Goal: Communication & Community: Share content

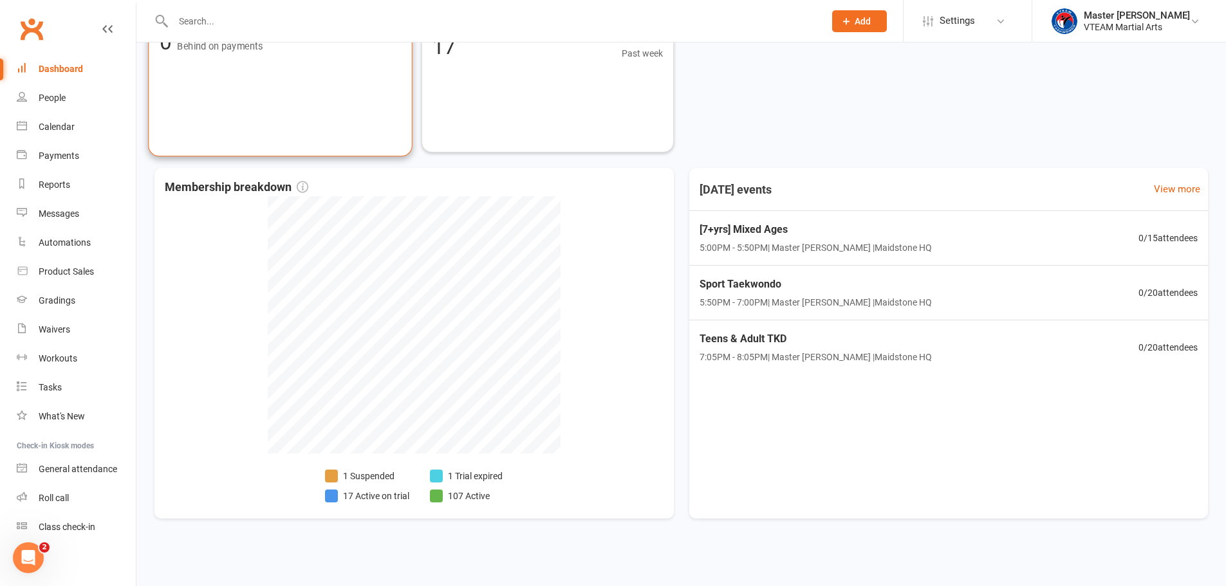
scroll to position [327, 0]
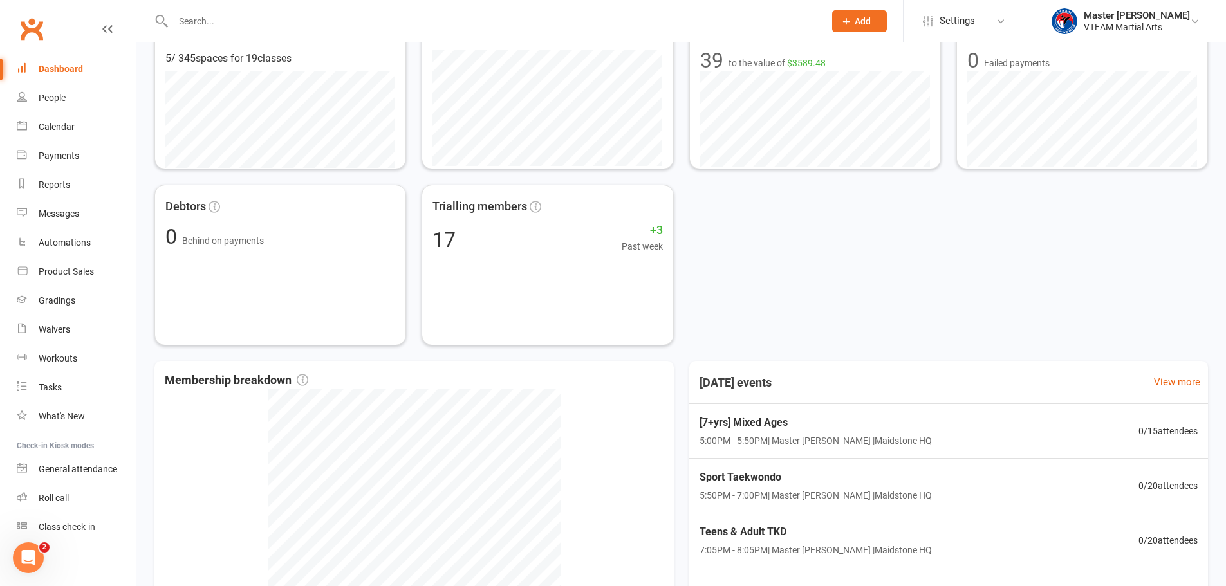
click at [83, 63] on link "Dashboard" at bounding box center [76, 69] width 119 height 29
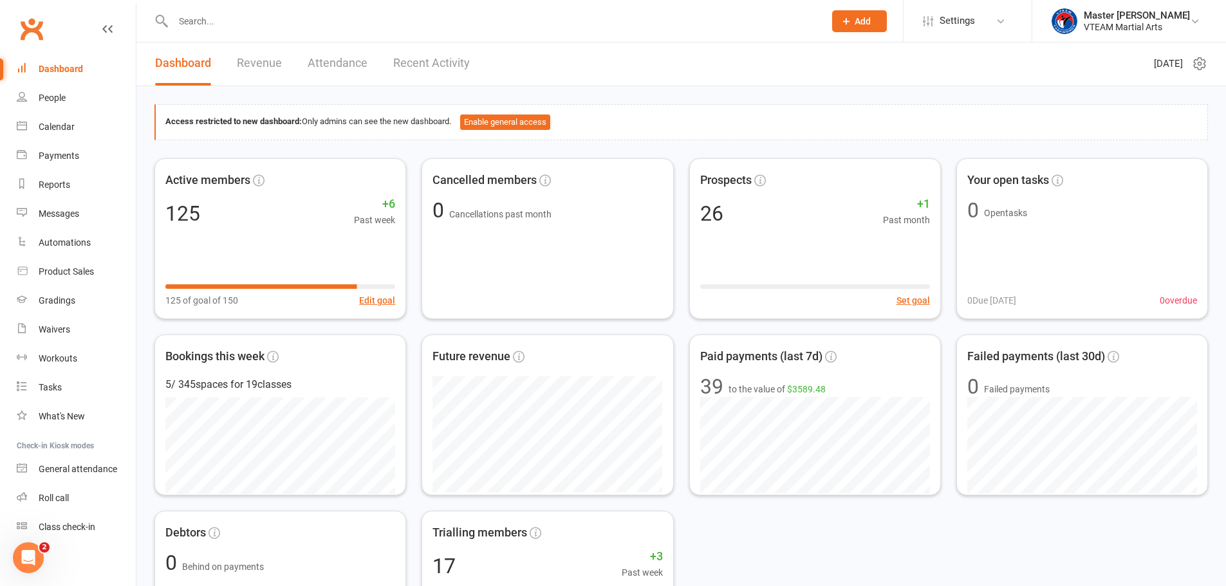
scroll to position [0, 0]
click at [424, 68] on link "Recent Activity" at bounding box center [431, 64] width 77 height 44
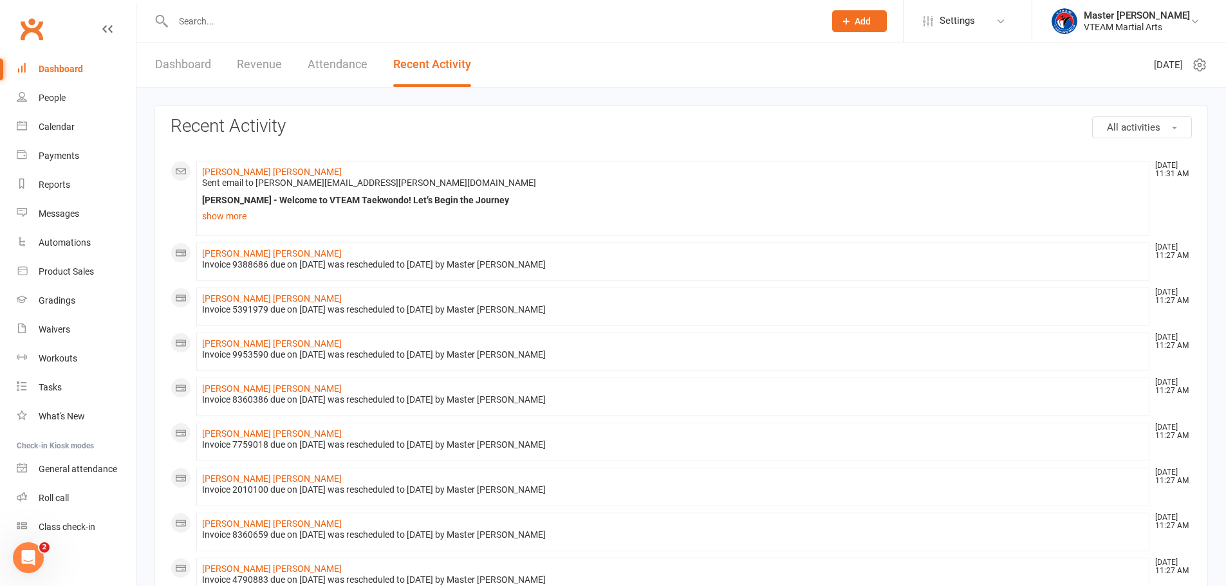
click at [158, 58] on link "Dashboard" at bounding box center [183, 64] width 56 height 44
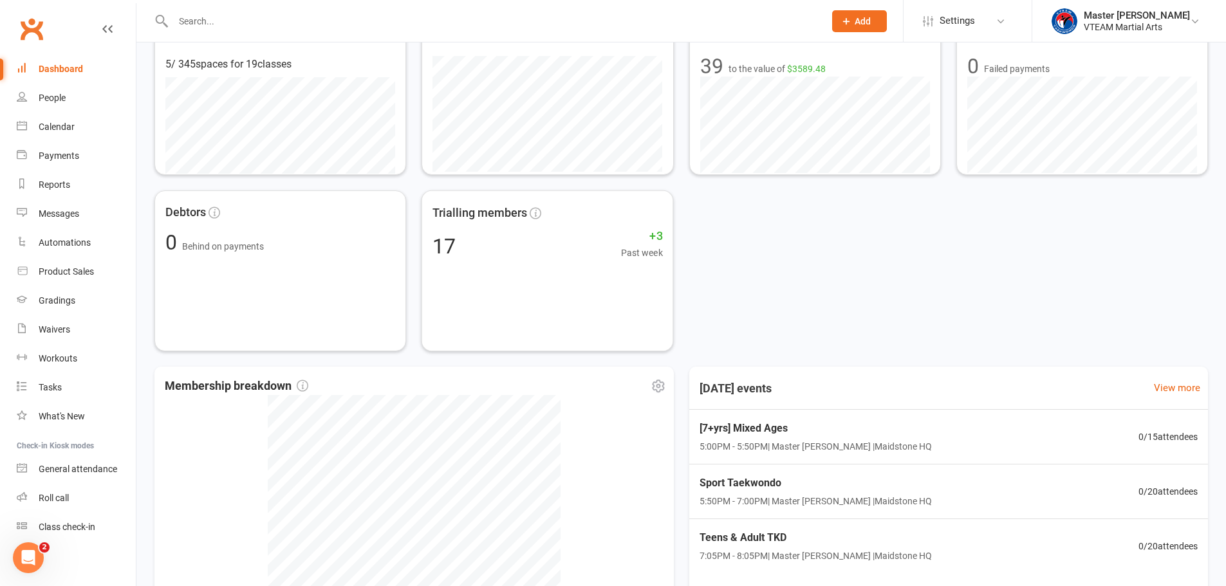
scroll to position [521, 0]
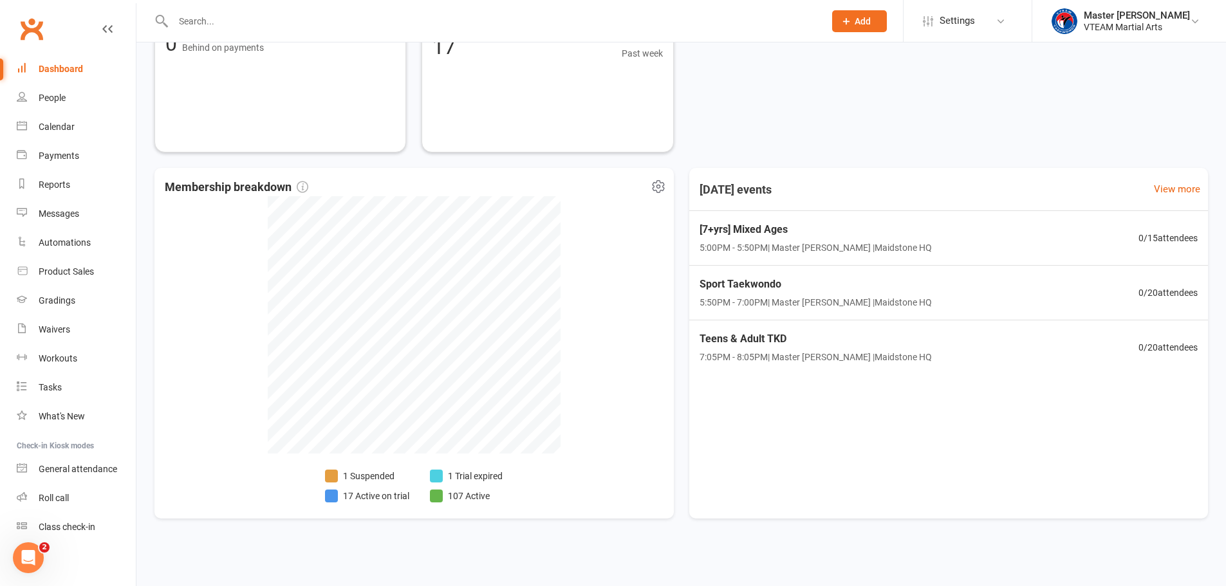
click at [468, 478] on li "1 Trial expired" at bounding box center [466, 476] width 73 height 14
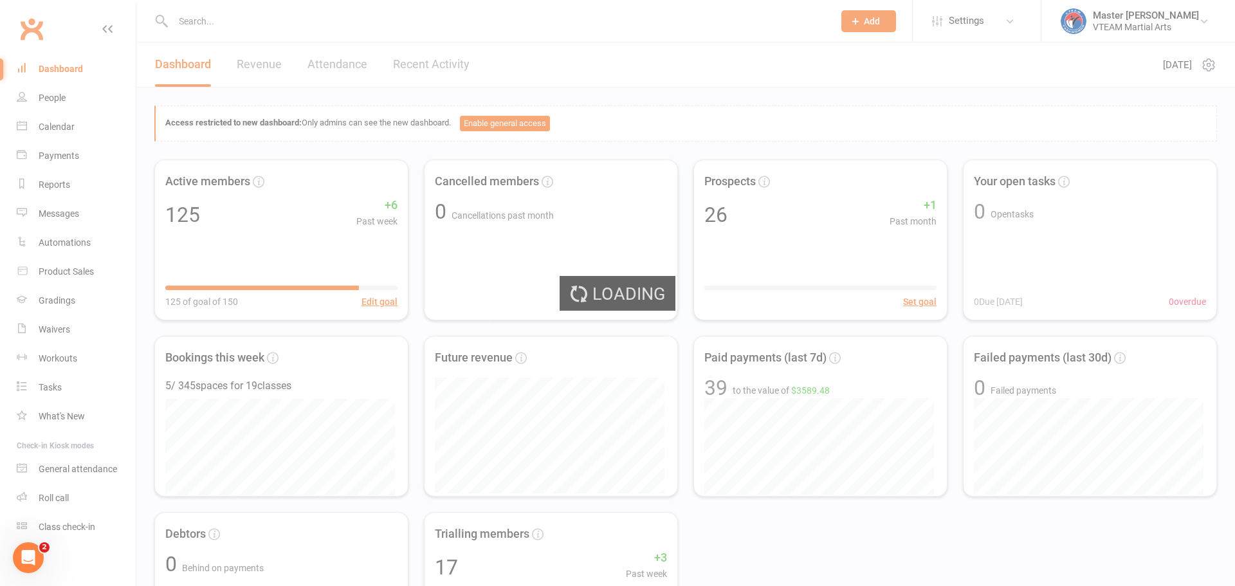
select select "trial_expired"
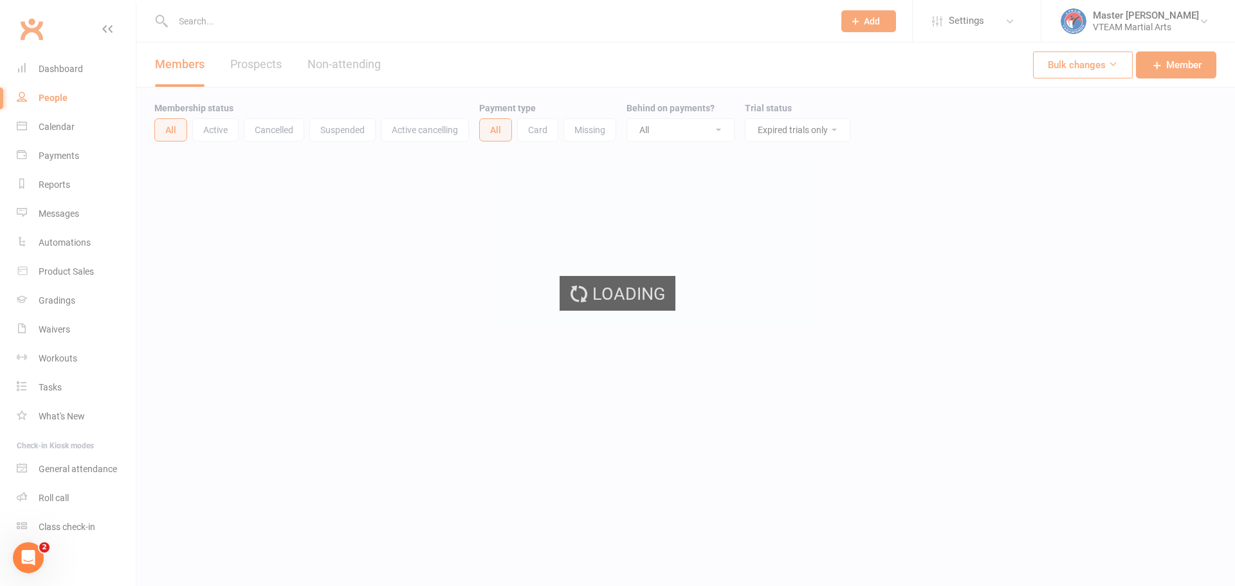
select select "100"
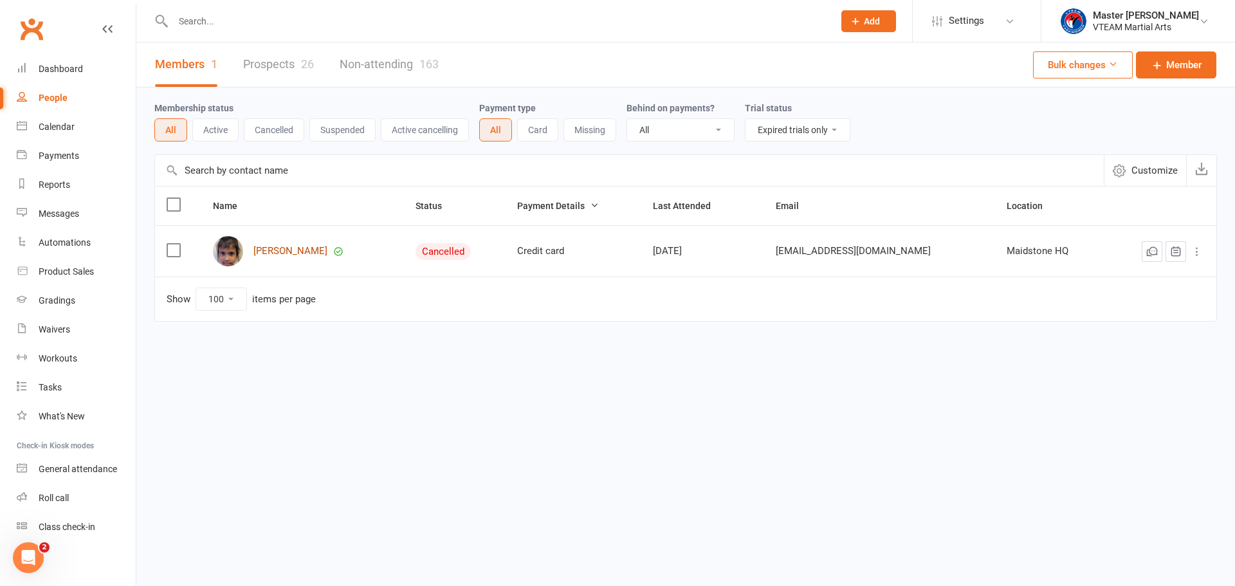
click at [290, 256] on link "Keziah Grace" at bounding box center [291, 251] width 74 height 11
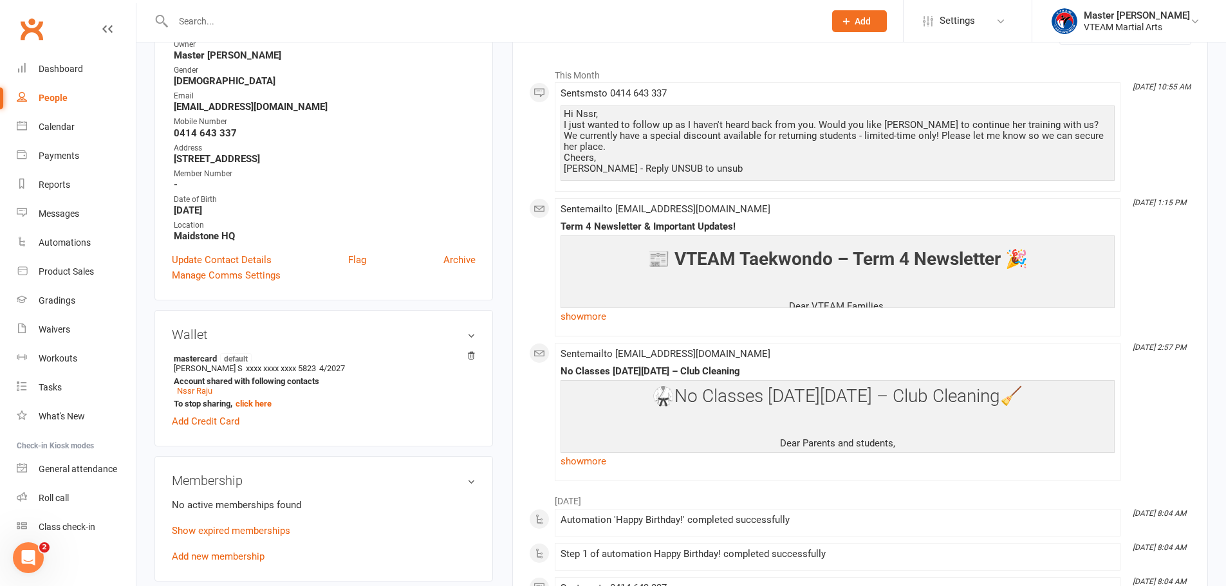
scroll to position [193, 0]
click at [51, 67] on div "Dashboard" at bounding box center [61, 69] width 44 height 10
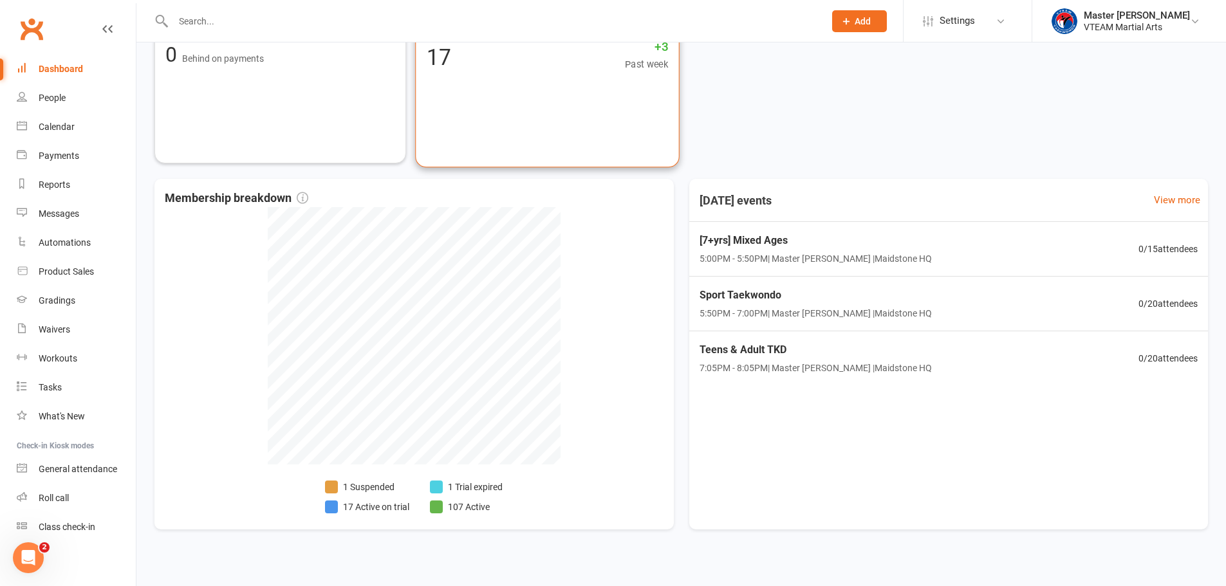
scroll to position [515, 0]
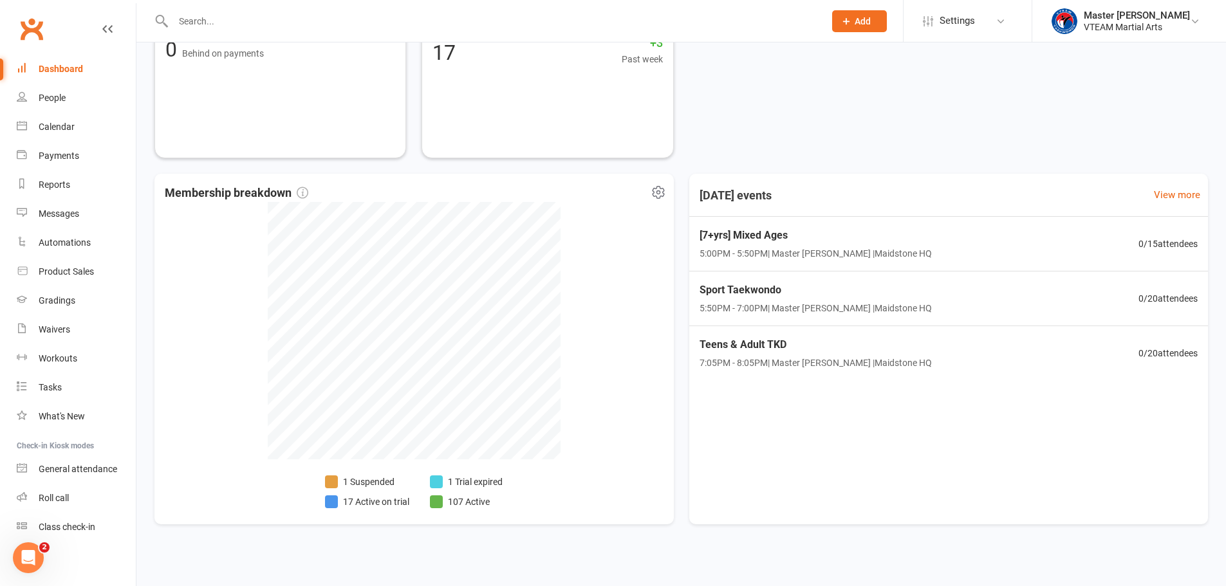
click at [380, 505] on li "17 Active on trial" at bounding box center [367, 502] width 84 height 14
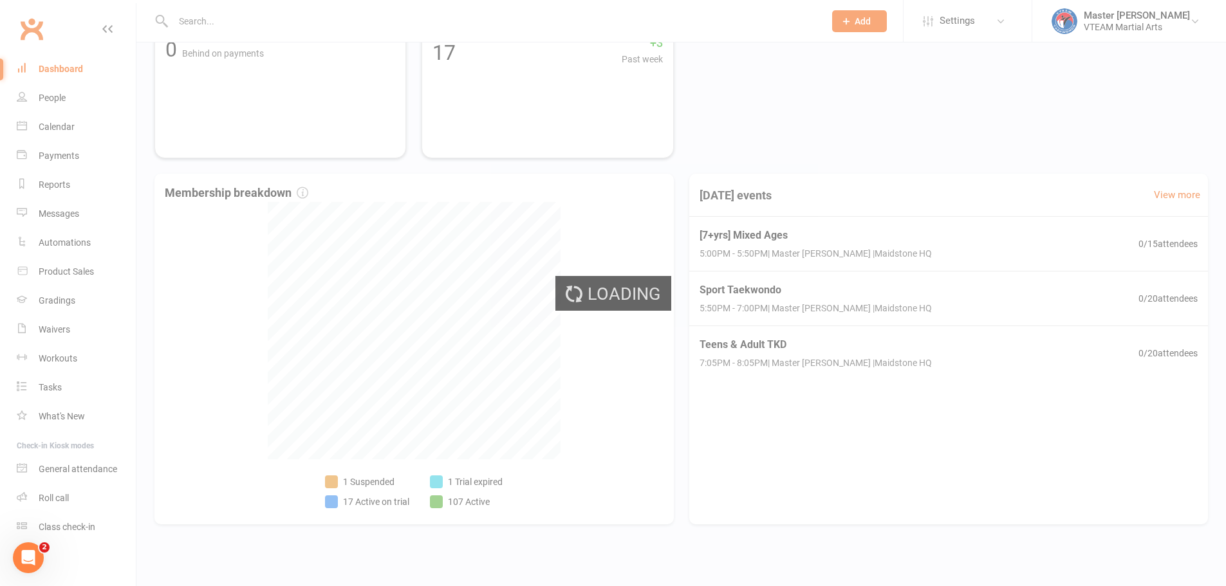
select select "active_trial"
select select "100"
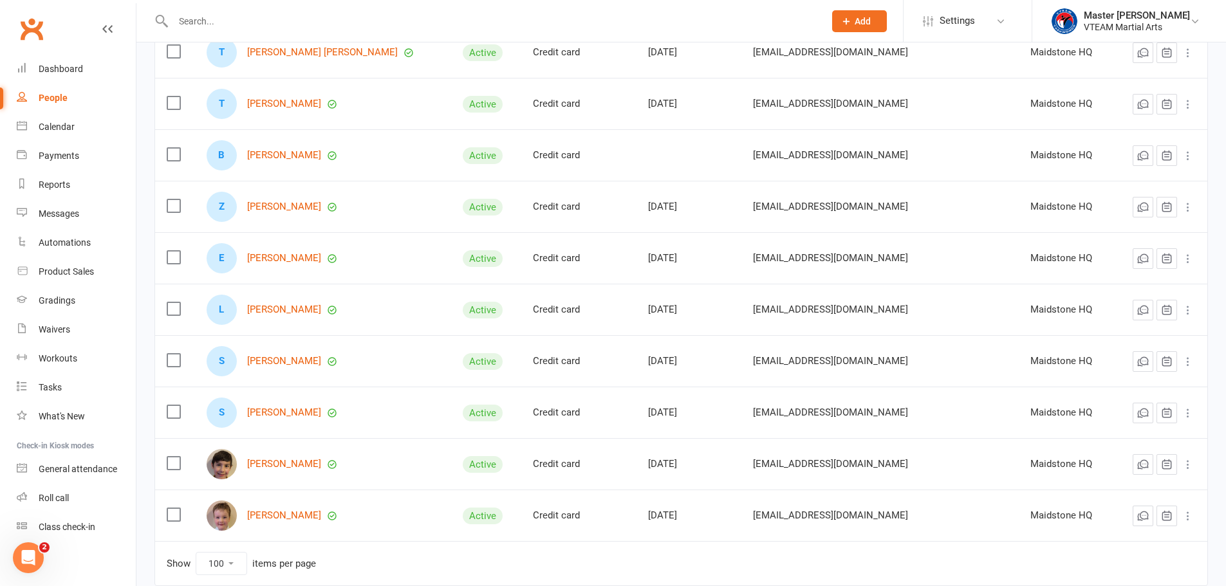
scroll to position [629, 0]
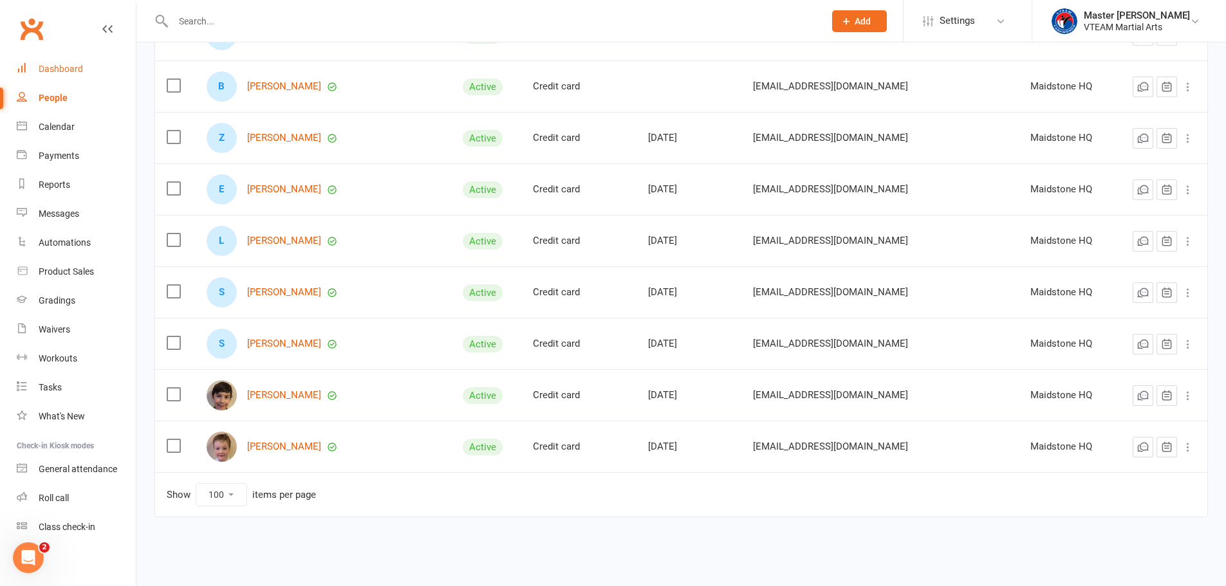
click at [53, 68] on div "Dashboard" at bounding box center [61, 69] width 44 height 10
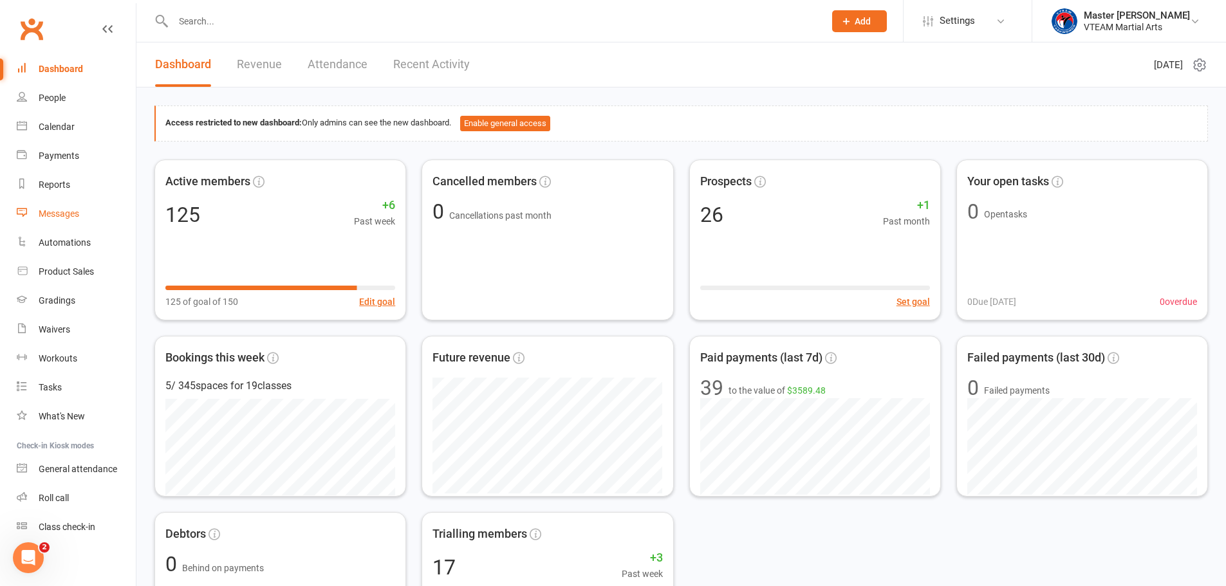
click at [84, 216] on link "Messages" at bounding box center [76, 213] width 119 height 29
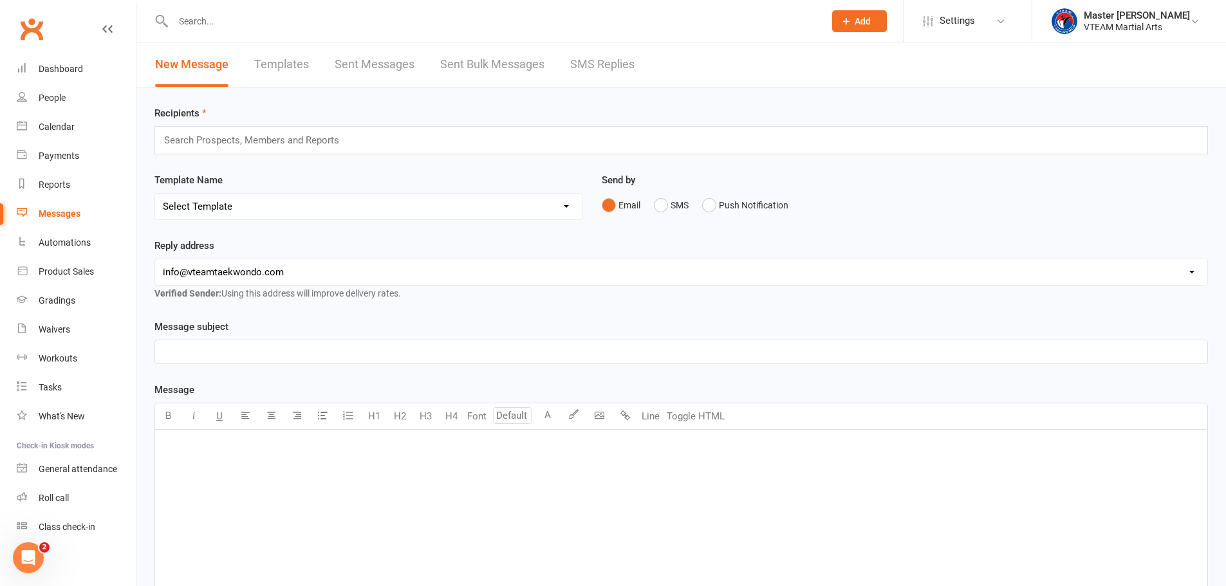
click at [271, 62] on link "Templates" at bounding box center [281, 64] width 55 height 44
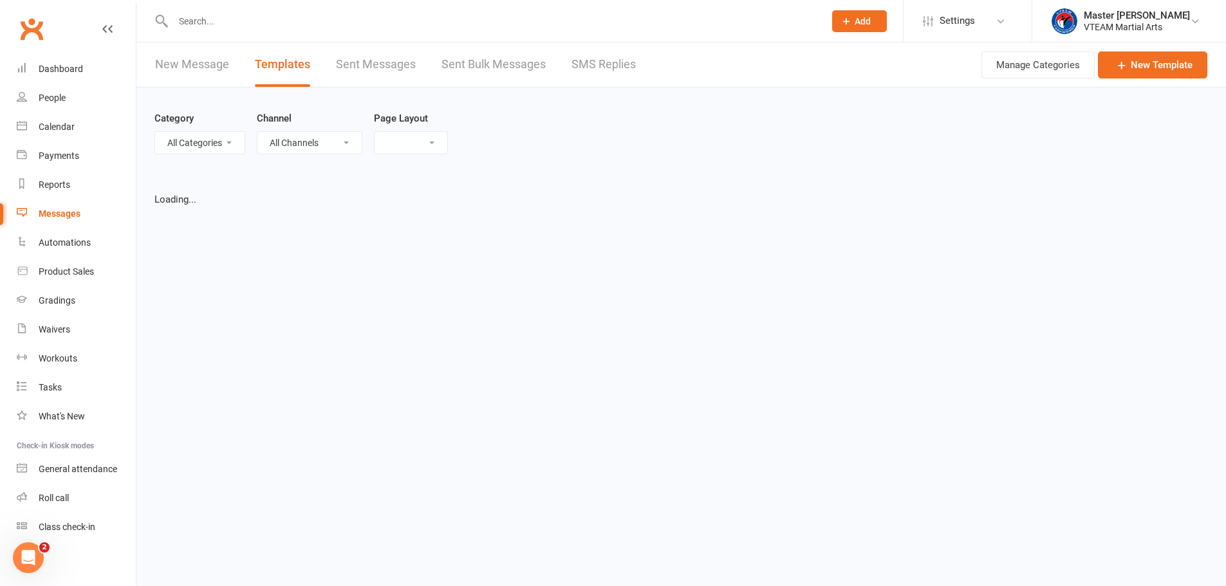
select select "list"
select select "100"
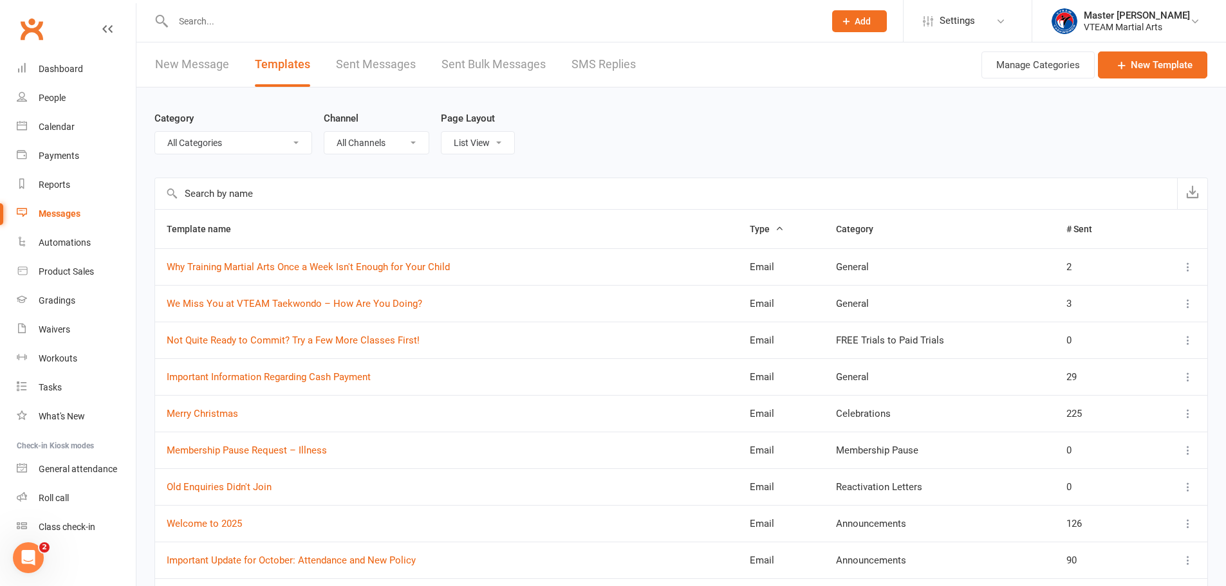
click at [210, 64] on link "New Message" at bounding box center [192, 64] width 74 height 44
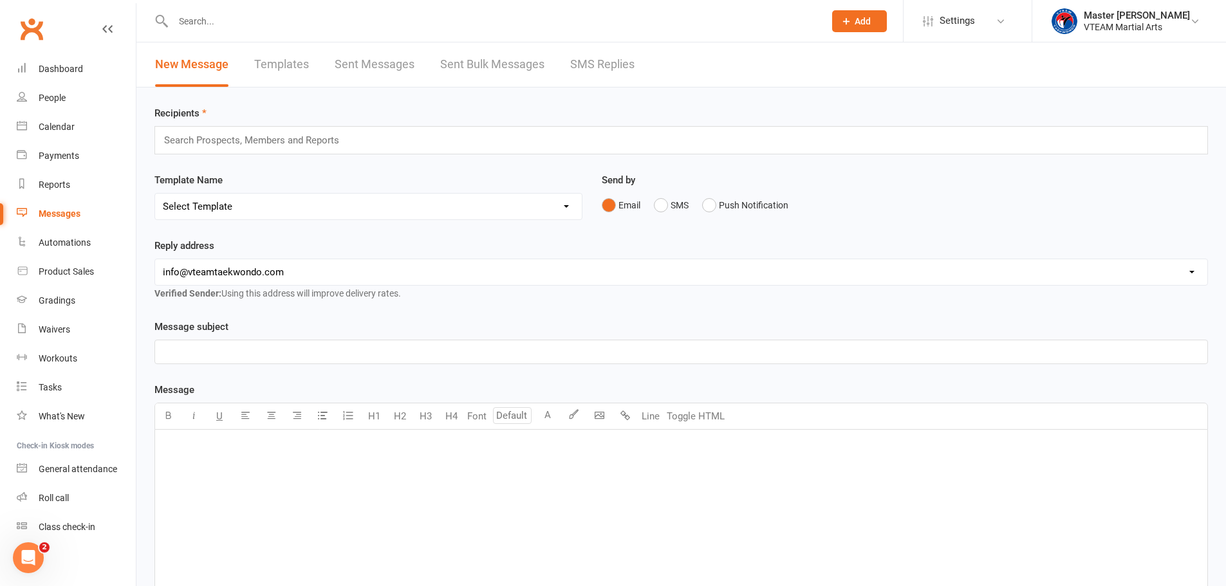
click at [348, 146] on input "text" at bounding box center [257, 140] width 189 height 17
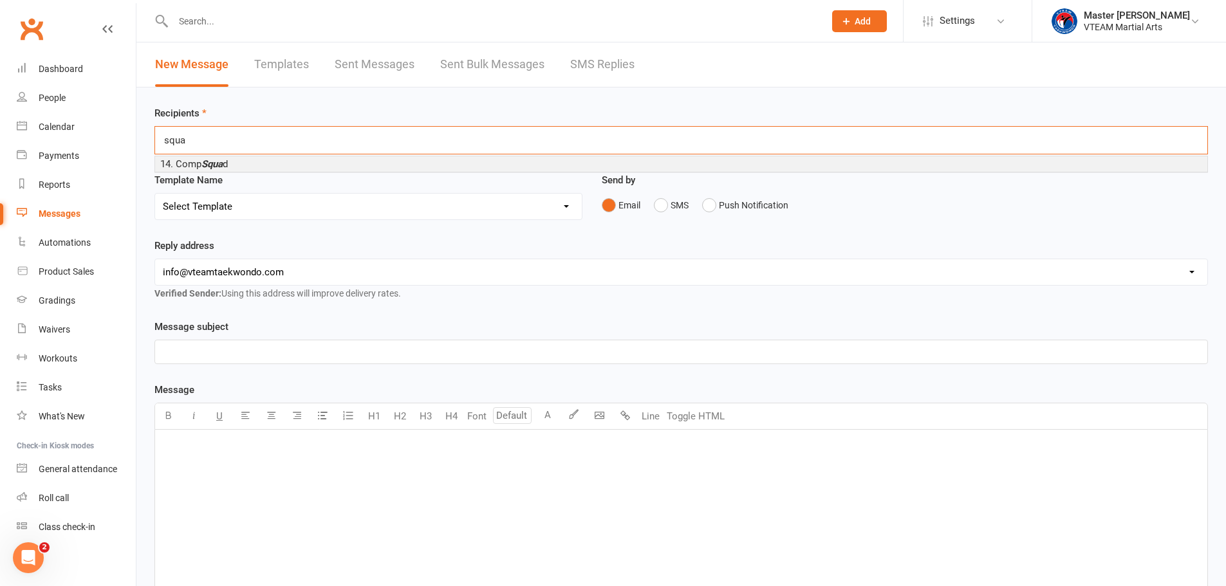
type input "squa"
click at [293, 158] on li "14. Comp Squa d" at bounding box center [681, 163] width 1052 height 15
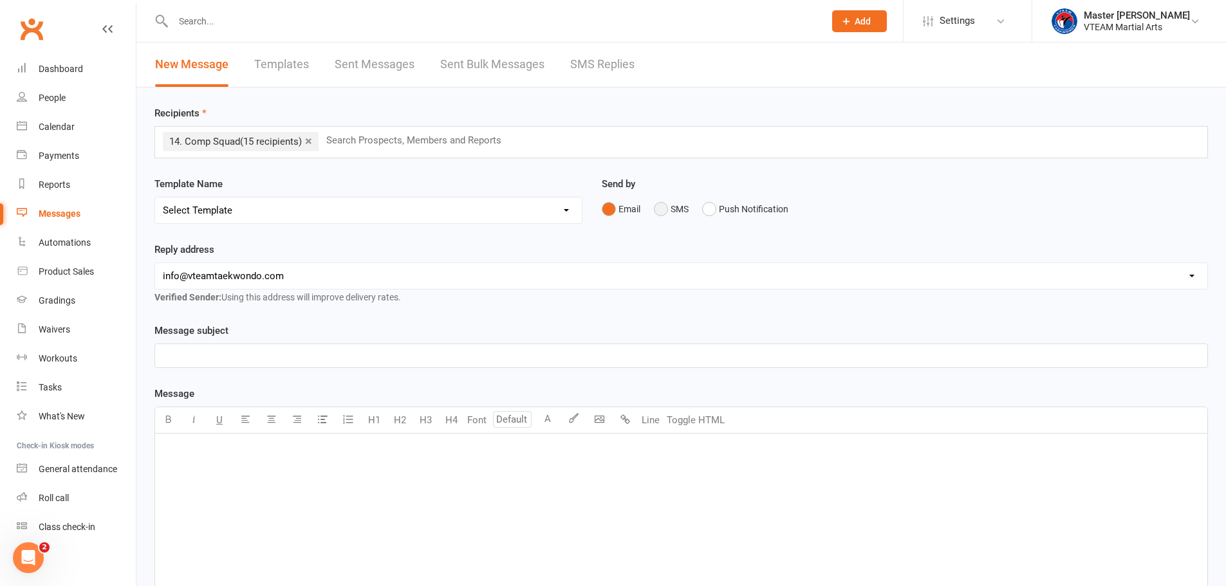
click at [665, 214] on button "SMS" at bounding box center [671, 209] width 35 height 24
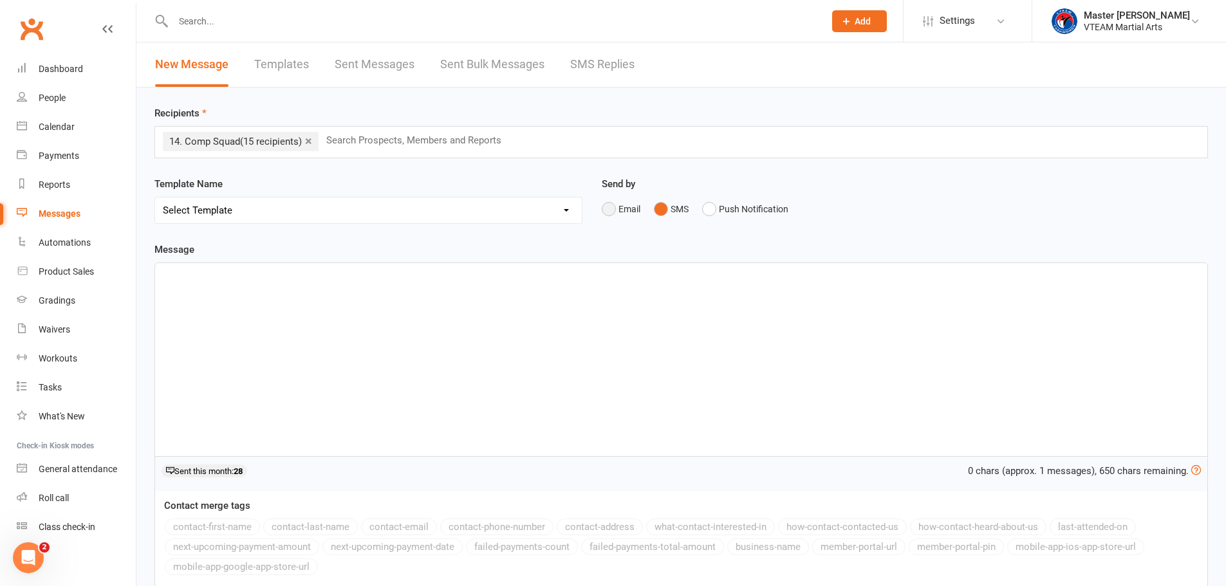
click at [605, 214] on button "Email" at bounding box center [621, 209] width 39 height 24
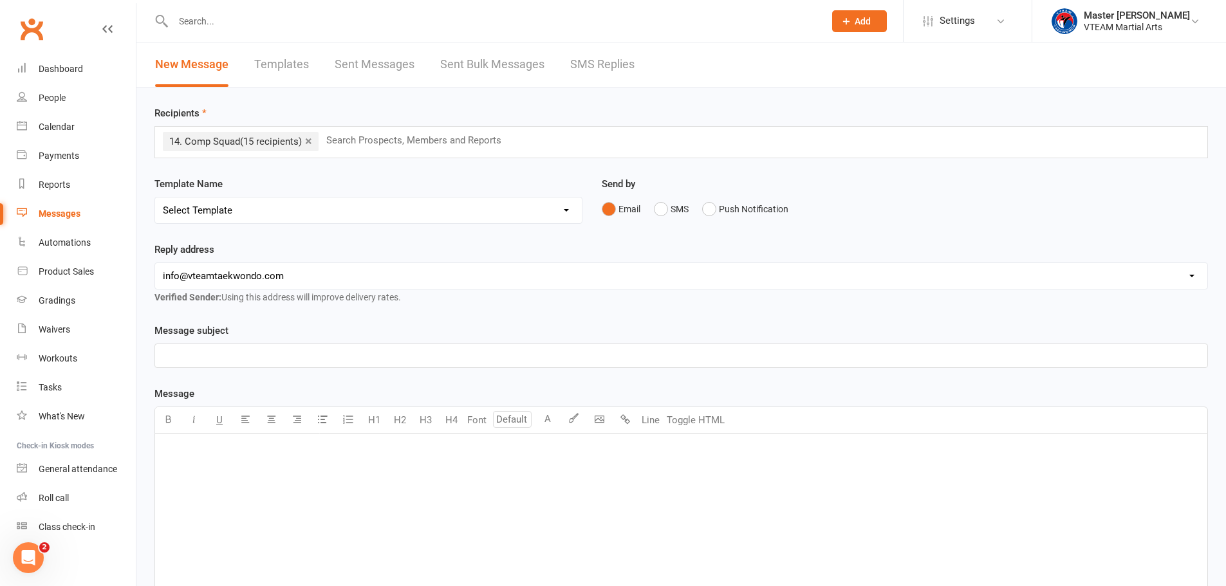
click at [288, 69] on link "Templates" at bounding box center [281, 64] width 55 height 44
select select "100"
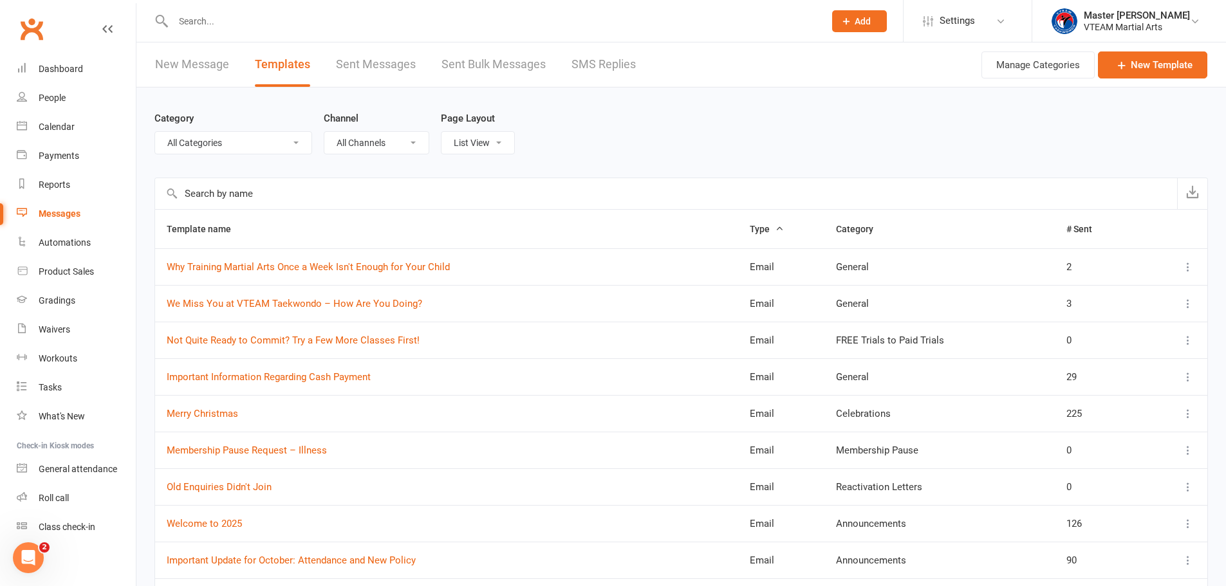
click at [206, 62] on link "New Message" at bounding box center [192, 64] width 74 height 44
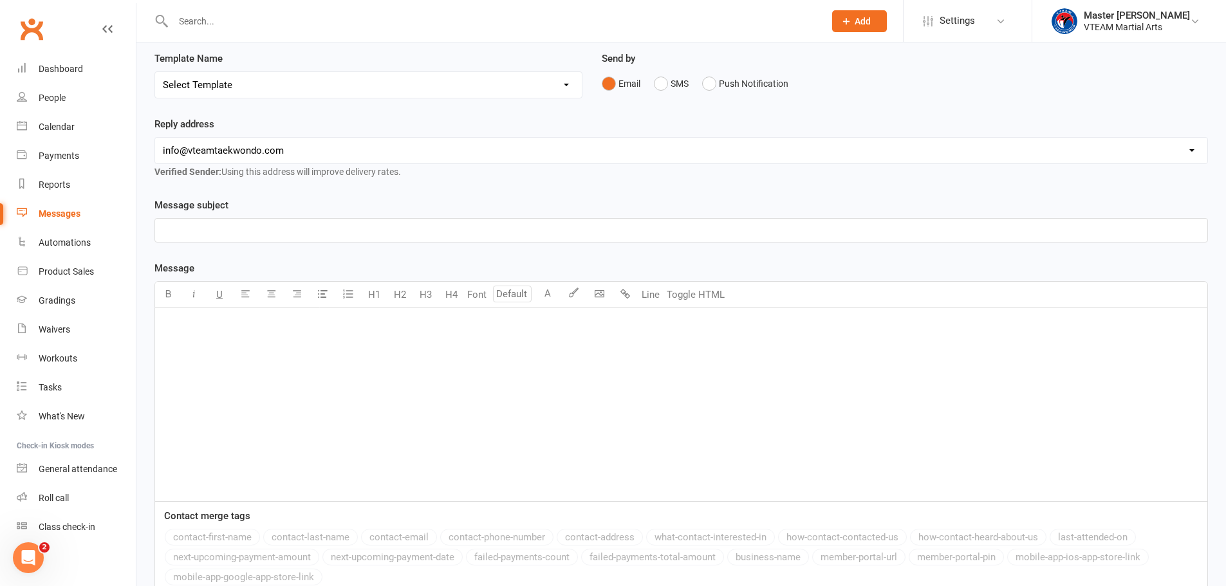
scroll to position [129, 0]
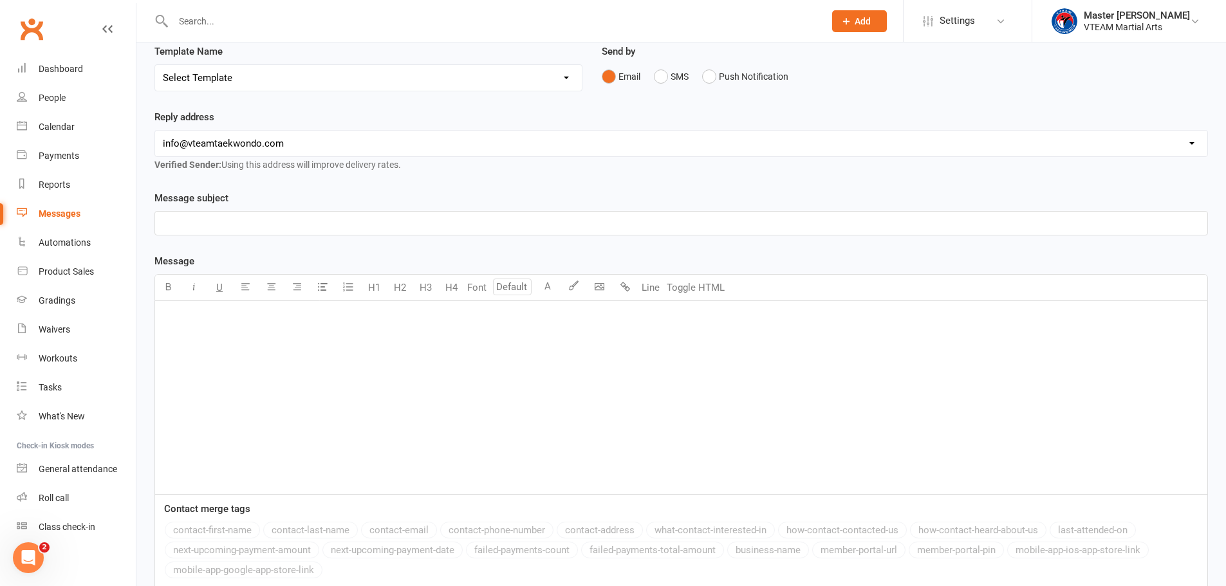
click at [306, 338] on div "﻿" at bounding box center [681, 397] width 1052 height 193
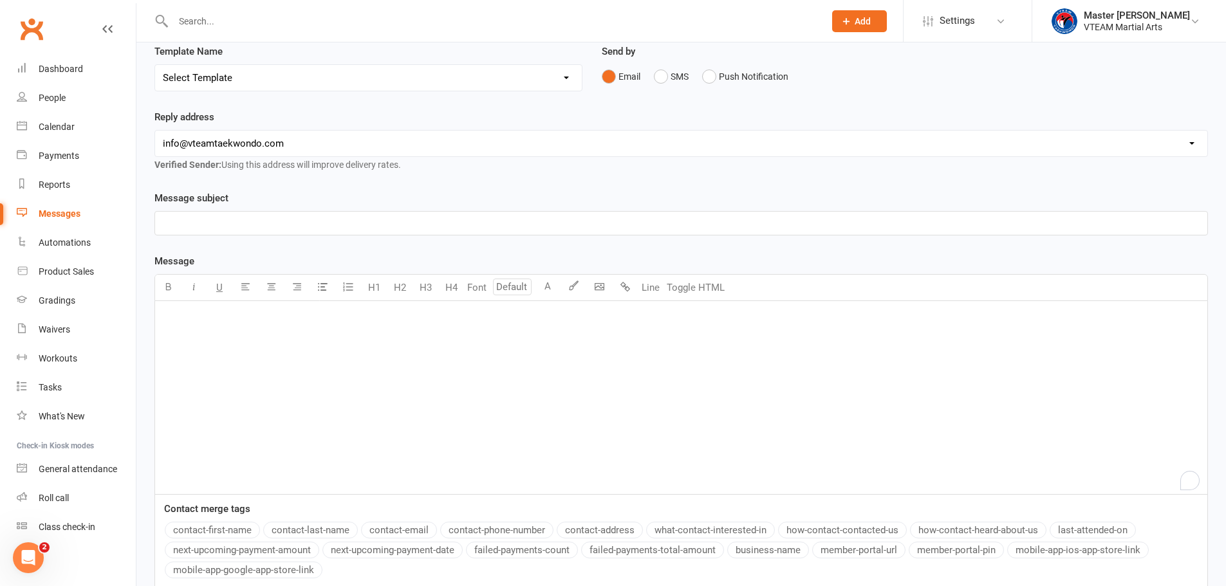
scroll to position [353, 0]
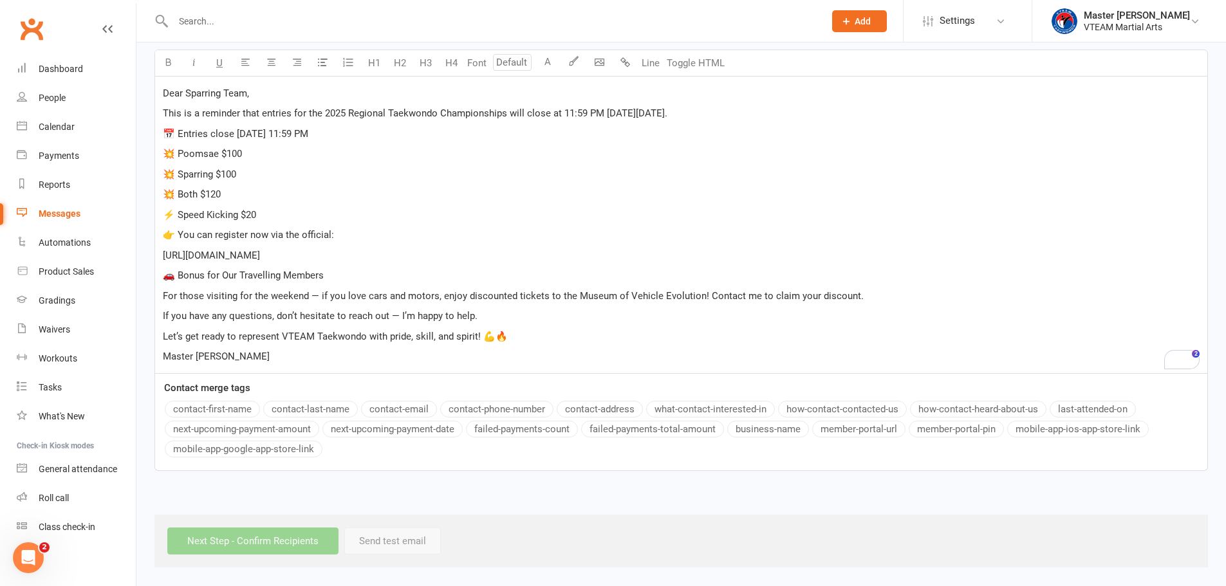
click at [163, 95] on span "Dear Sparring Team," at bounding box center [206, 94] width 86 height 12
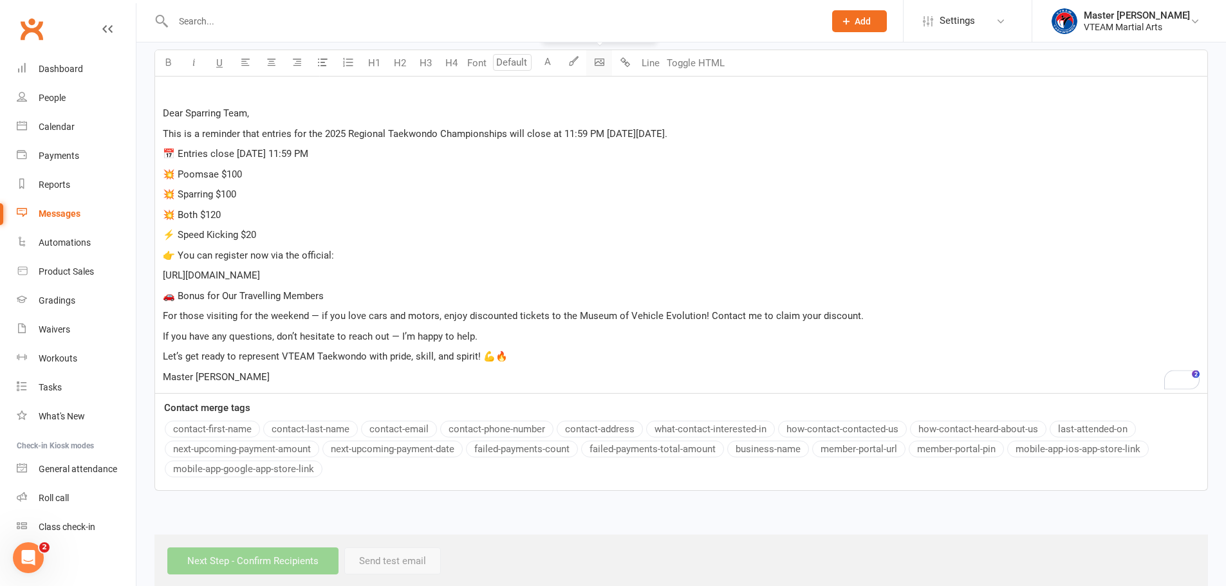
click at [605, 62] on body "Prospect Member Non-attending contact Class / event Appointment Grading event T…" at bounding box center [613, 118] width 1226 height 937
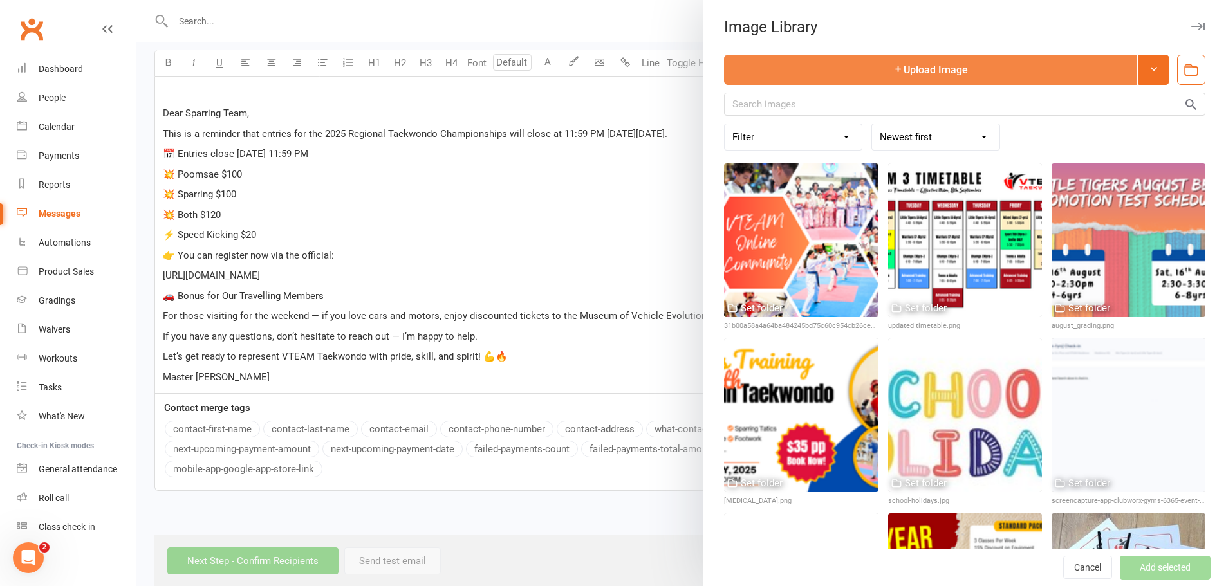
click at [905, 56] on button "Upload Image" at bounding box center [930, 70] width 413 height 30
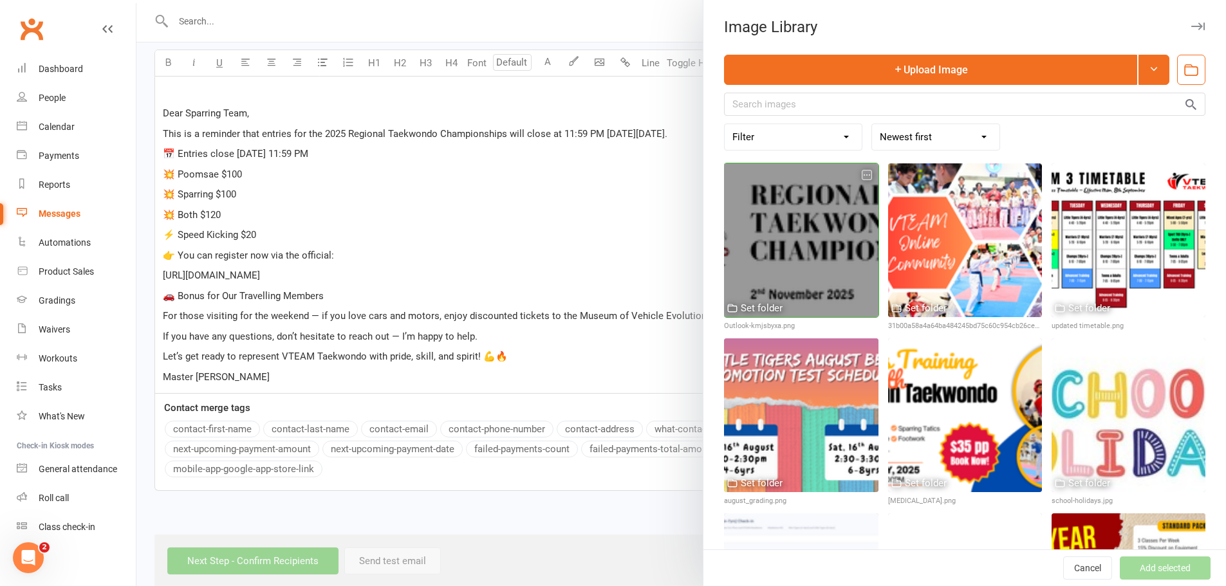
click at [825, 234] on div at bounding box center [801, 240] width 154 height 154
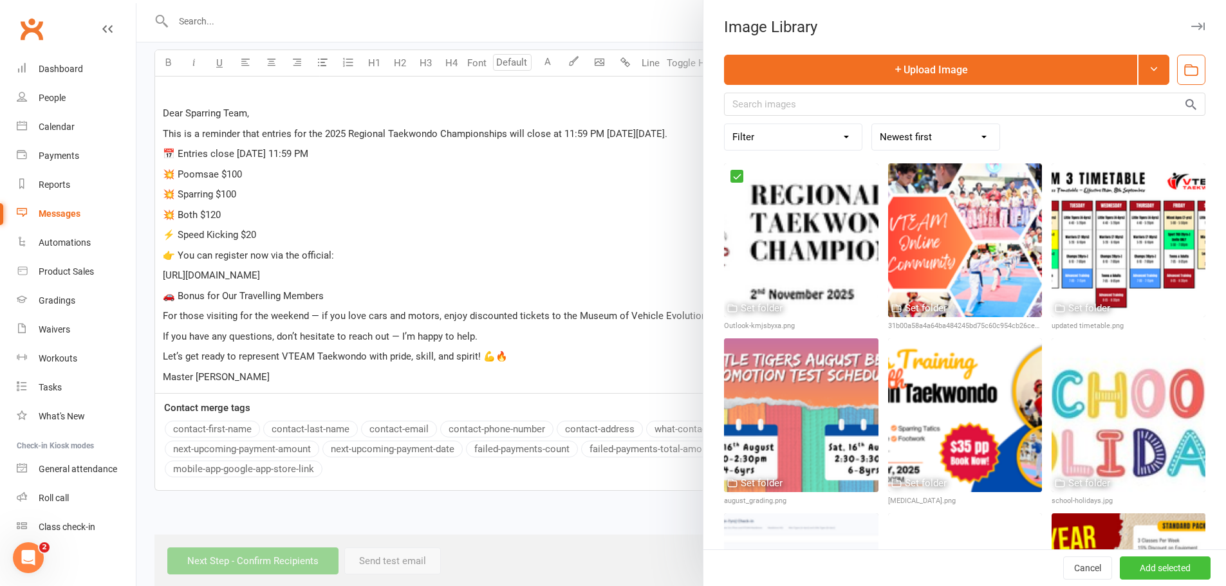
click at [1150, 563] on button "Add selected" at bounding box center [1165, 568] width 91 height 23
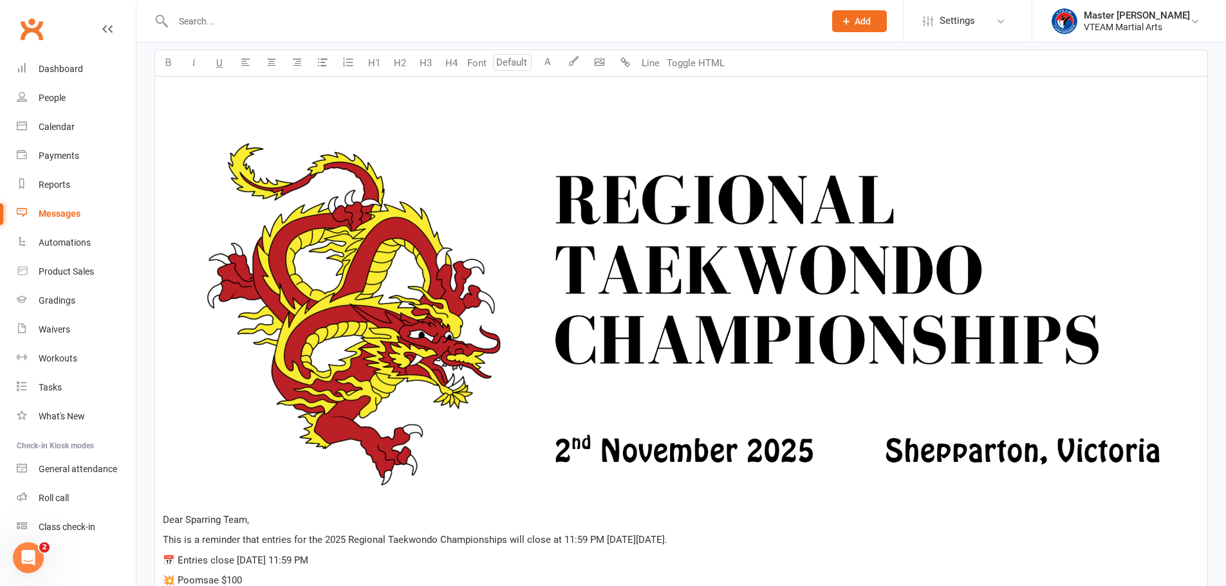
click at [466, 209] on img "To enrich screen reader interactions, please activate Accessibility in Grammarl…" at bounding box center [681, 314] width 1037 height 387
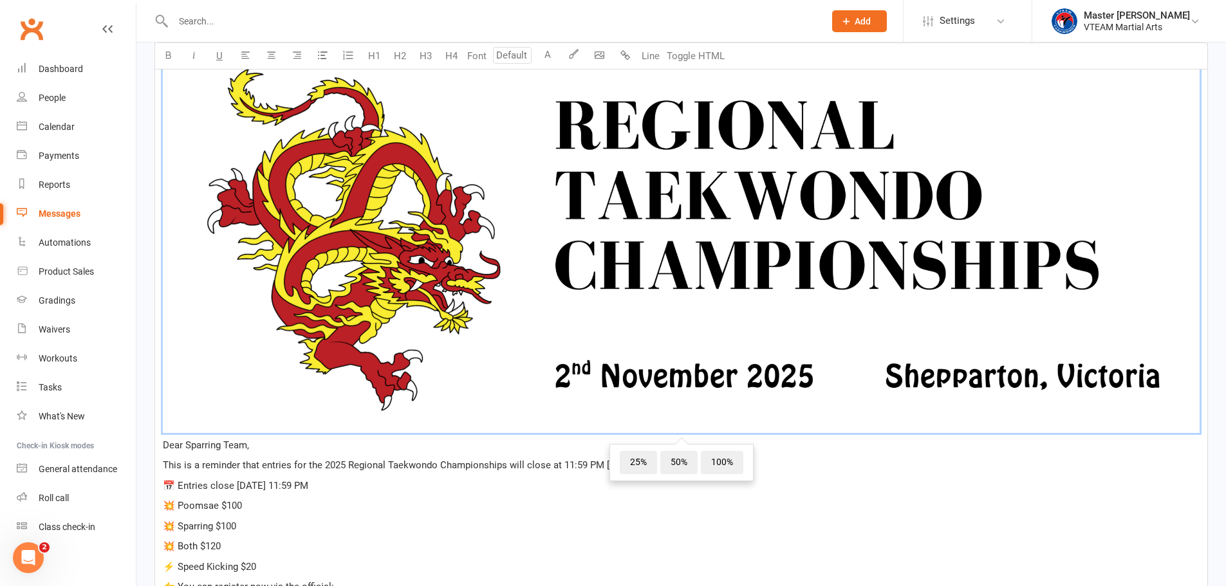
scroll to position [546, 0]
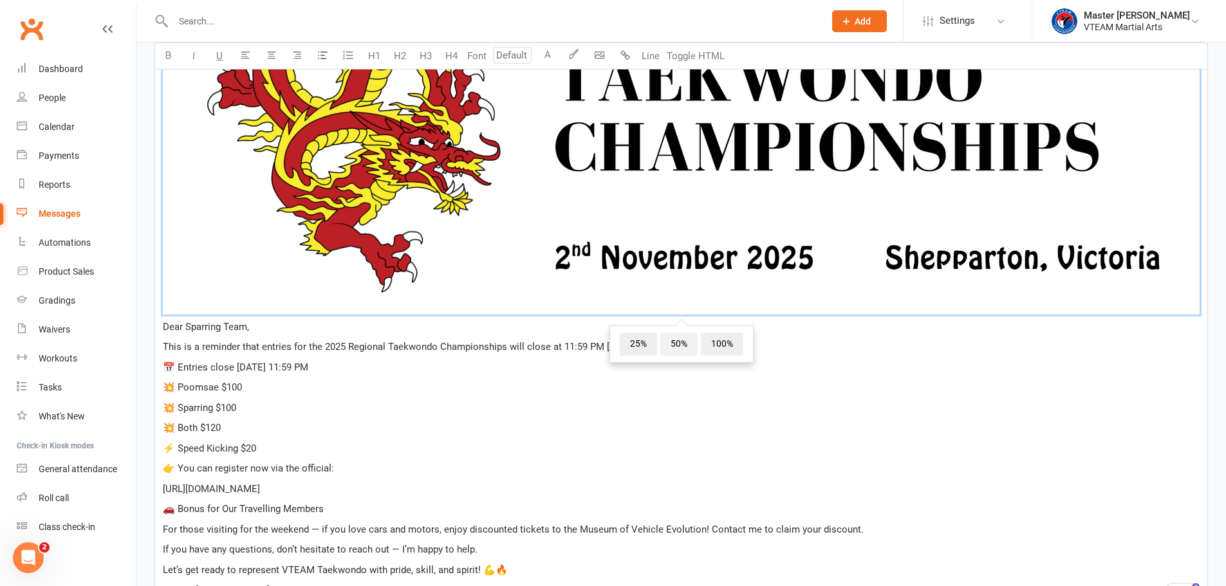
click at [677, 347] on span "50%" at bounding box center [678, 344] width 37 height 23
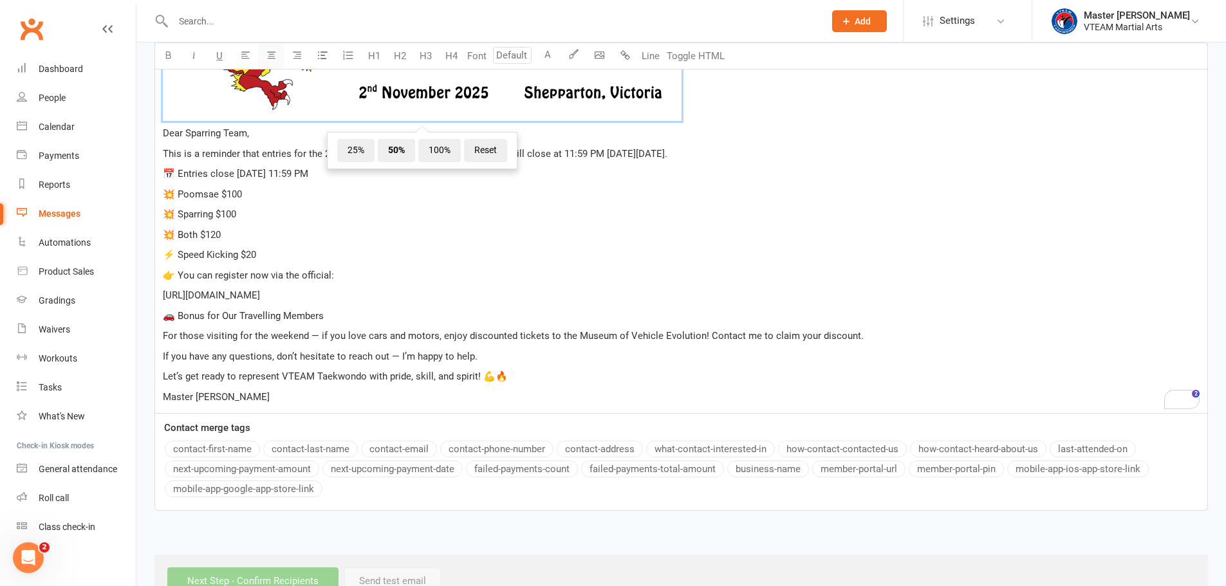
click at [275, 57] on icon "button" at bounding box center [271, 55] width 10 height 10
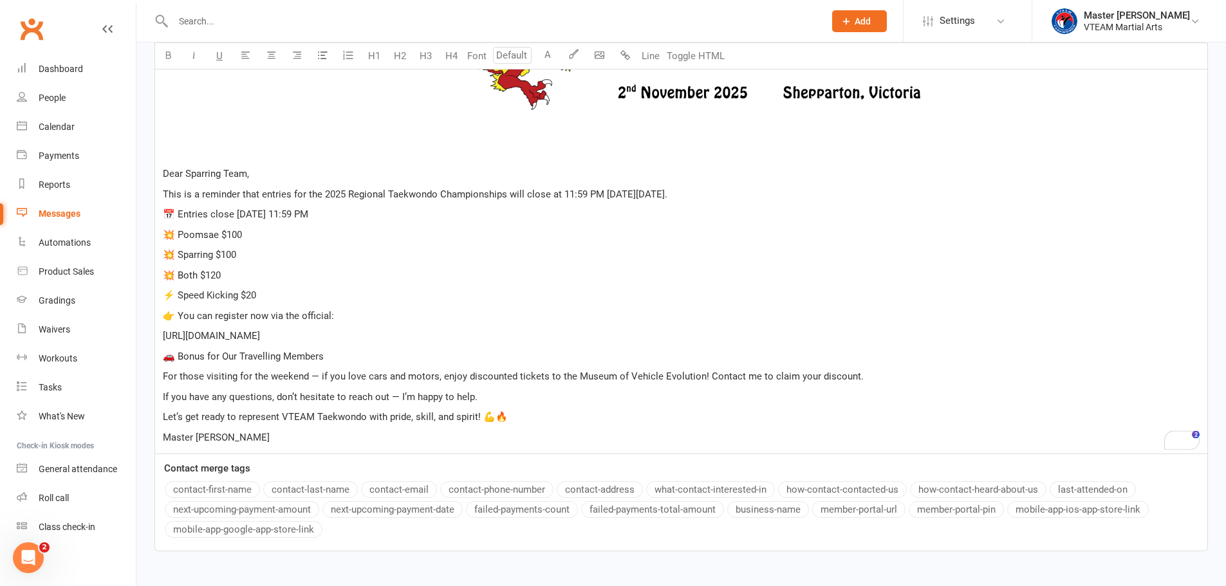
click at [495, 195] on span "This is a reminder that entries for the 2025 Regional Taekwondo Championships w…" at bounding box center [415, 195] width 504 height 12
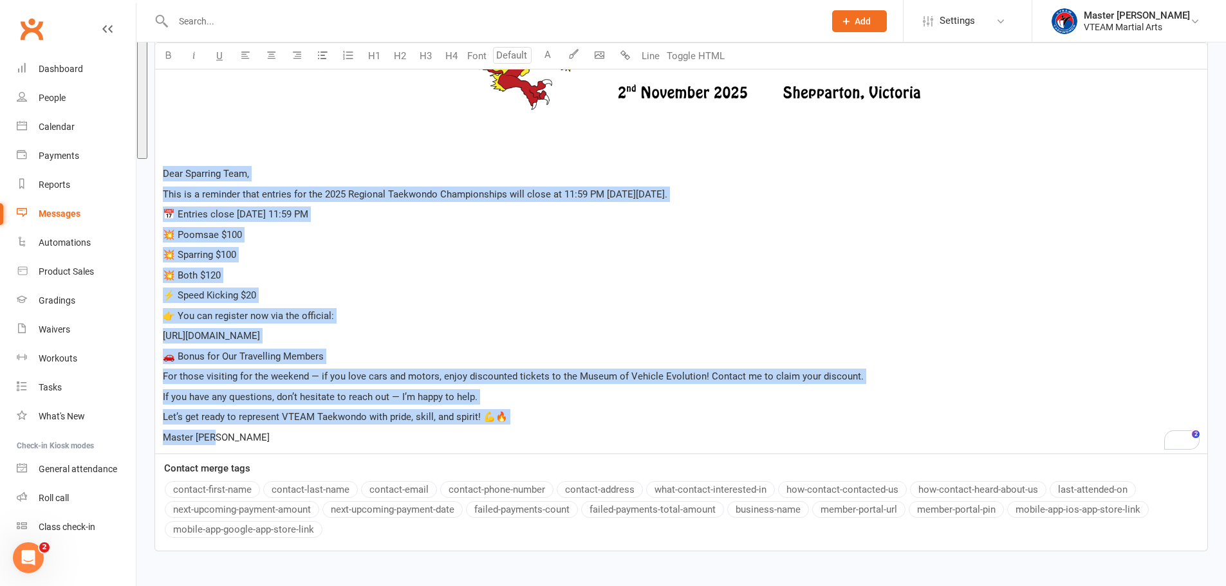
drag, startPoint x: 162, startPoint y: 174, endPoint x: 288, endPoint y: 433, distance: 288.0
click at [288, 433] on div "﻿ ﻿ ﻿ ﻿ ﻿ Dear Sparring Team, This is a reminder that entries for the 2025 Regi…" at bounding box center [681, 169] width 1052 height 570
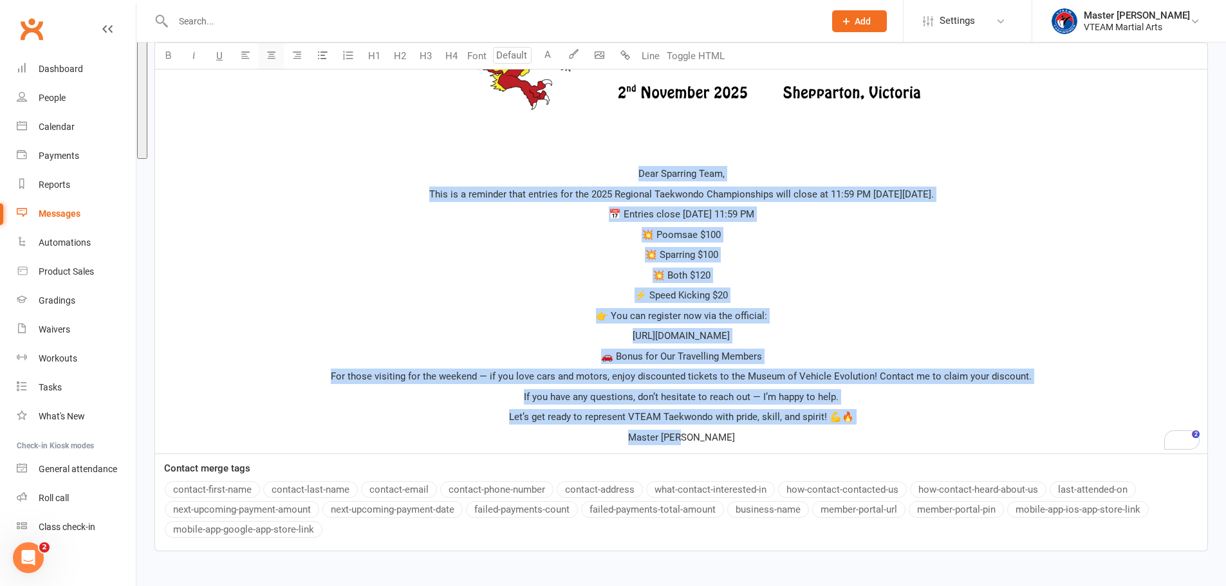
click at [266, 60] on button "button" at bounding box center [271, 56] width 26 height 26
click at [739, 169] on p "Dear Sparring Team," at bounding box center [681, 173] width 1037 height 15
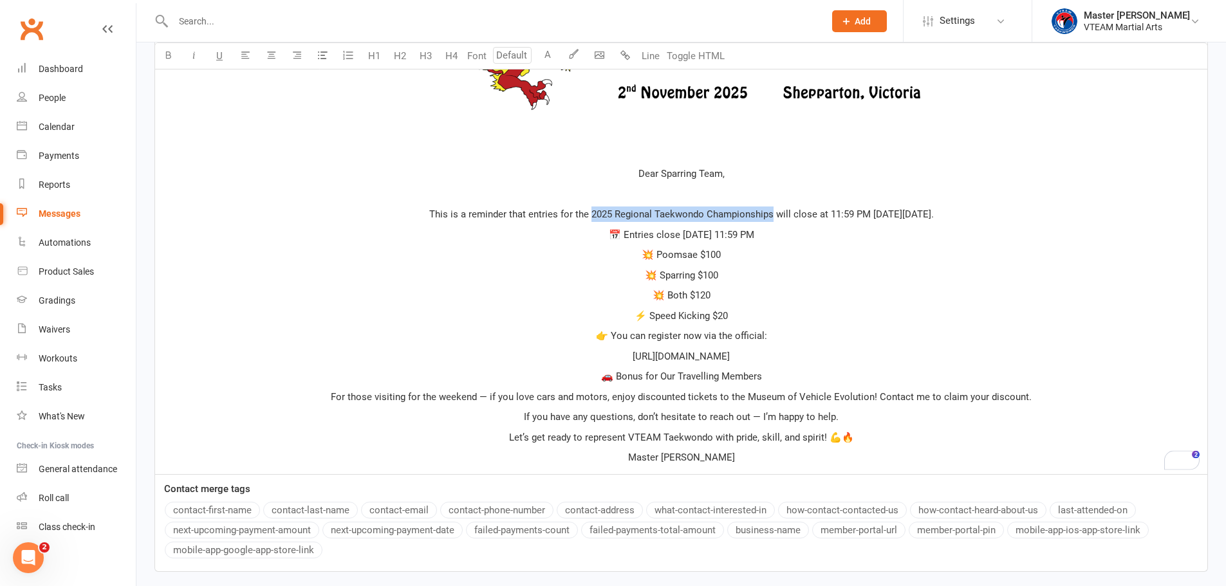
drag, startPoint x: 560, startPoint y: 217, endPoint x: 741, endPoint y: 216, distance: 180.2
click at [741, 216] on span "This is a reminder that entries for the 2025 Regional Taekwondo Championships w…" at bounding box center [681, 214] width 504 height 12
drag, startPoint x: 497, startPoint y: 213, endPoint x: 960, endPoint y: 212, distance: 462.6
click at [960, 212] on p "This is a reminder that entries for the 2025 Regional Taekwondo Championships w…" at bounding box center [681, 214] width 1037 height 15
click at [788, 230] on p "📅 Entries close Sun 26 Oct @ 11:59 PM" at bounding box center [681, 234] width 1037 height 15
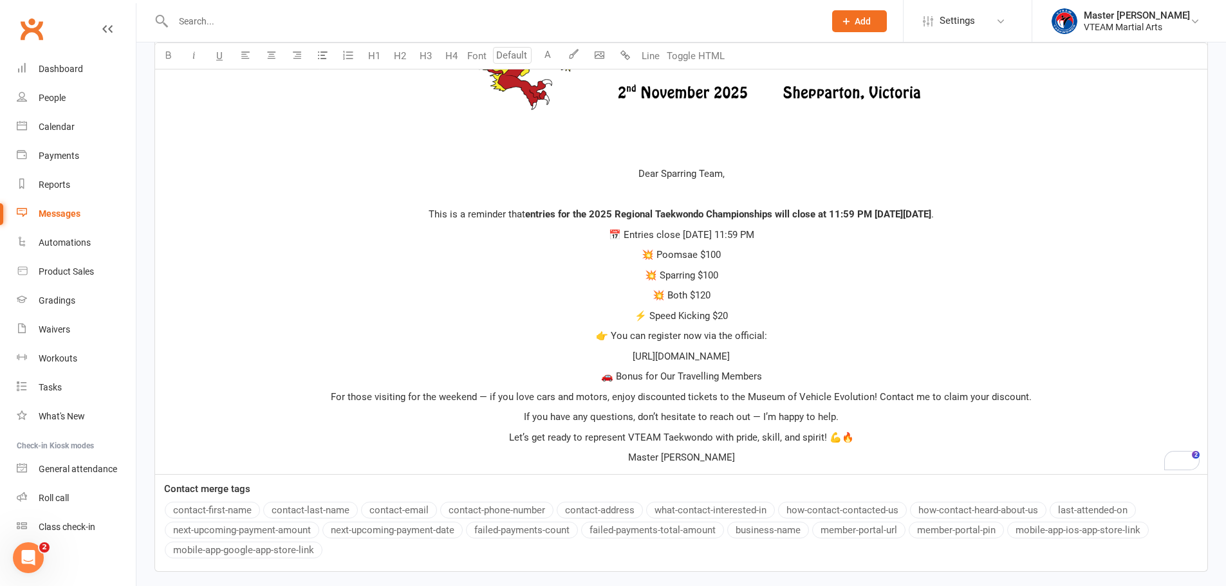
drag, startPoint x: 774, startPoint y: 231, endPoint x: 600, endPoint y: 237, distance: 173.8
click at [600, 237] on p "📅 Entries close Sun 26 Oct @ 11:59 PM" at bounding box center [681, 234] width 1037 height 15
click at [667, 237] on span "📅 Entries close Sun 26 Oct @ 11:59 PM" at bounding box center [681, 235] width 145 height 12
click at [782, 241] on p "📅 Entries close Sun 26 Oct @ 11:59 PM" at bounding box center [681, 234] width 1037 height 15
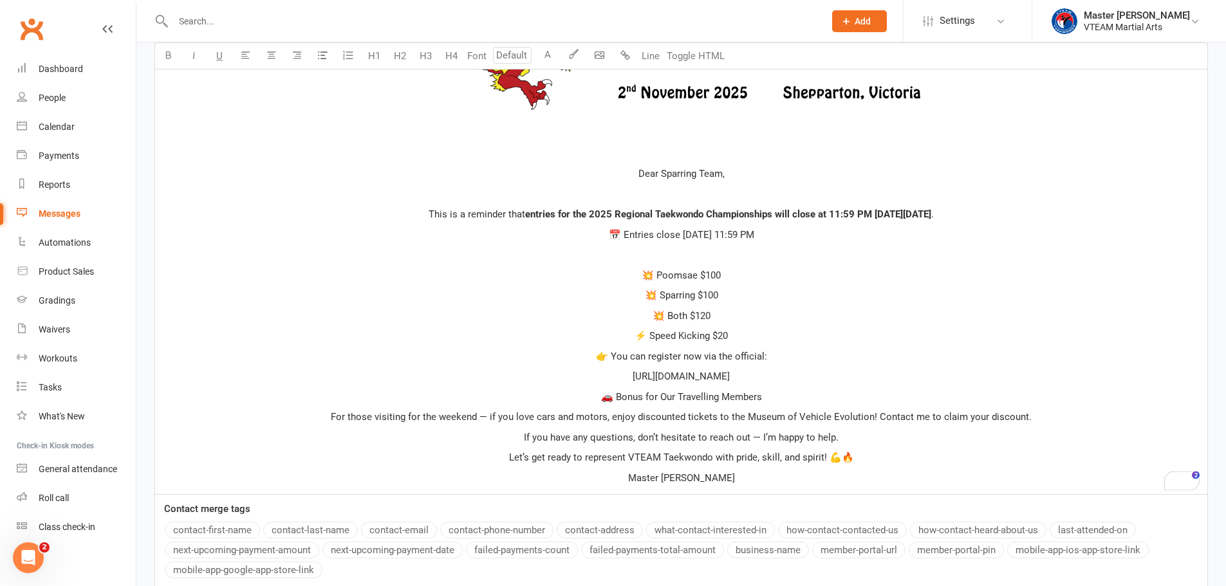
click at [744, 333] on p "⚡ Speed Kicking $20" at bounding box center [681, 335] width 1037 height 15
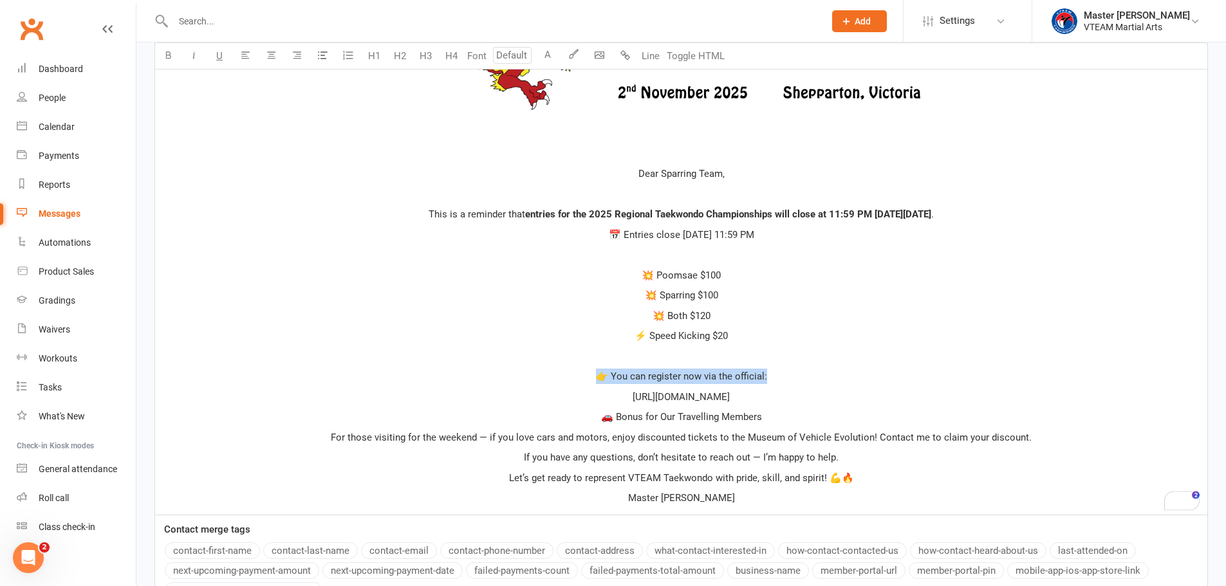
drag, startPoint x: 781, startPoint y: 374, endPoint x: 589, endPoint y: 374, distance: 192.4
click at [589, 374] on p "👉 You can register now via the official:" at bounding box center [681, 376] width 1037 height 15
click at [786, 396] on p "https://smoothcomp.com/en/event/26424" at bounding box center [681, 396] width 1037 height 15
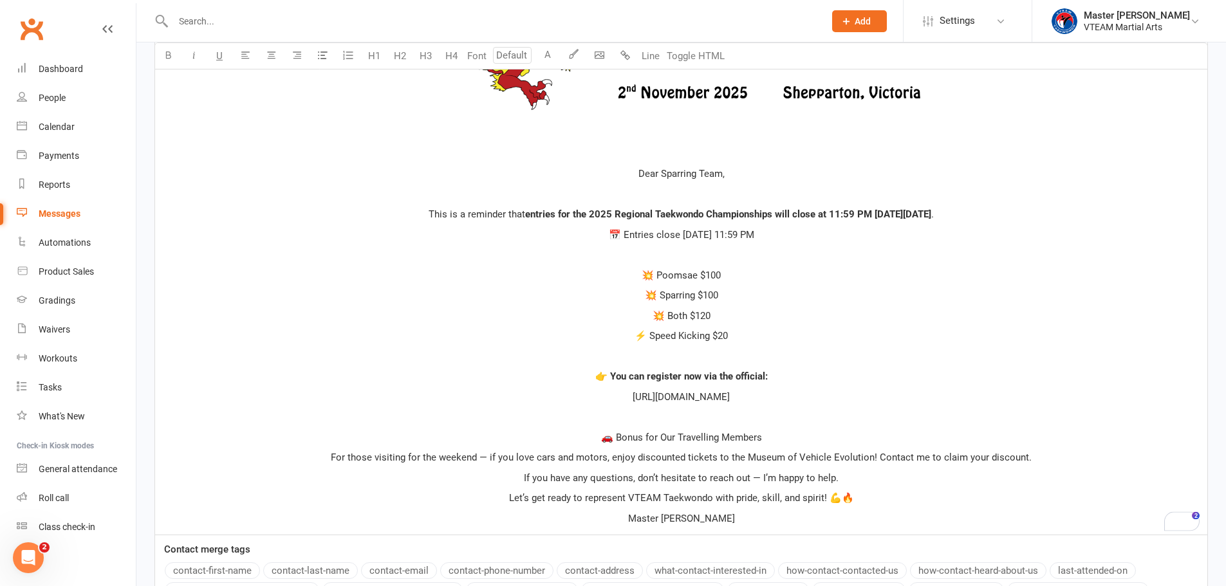
drag, startPoint x: 774, startPoint y: 397, endPoint x: 592, endPoint y: 401, distance: 182.1
click at [592, 401] on p "https://smoothcomp.com/en/event/26424" at bounding box center [681, 396] width 1037 height 15
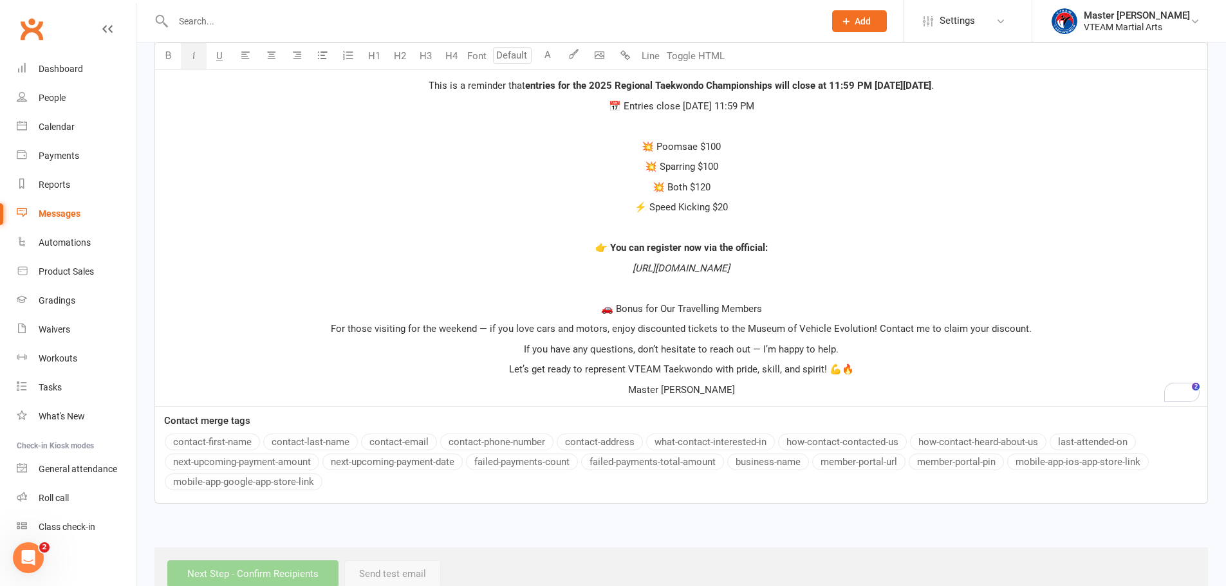
click at [712, 311] on span "🚗 Bonus for Our Travelling Members" at bounding box center [681, 309] width 161 height 12
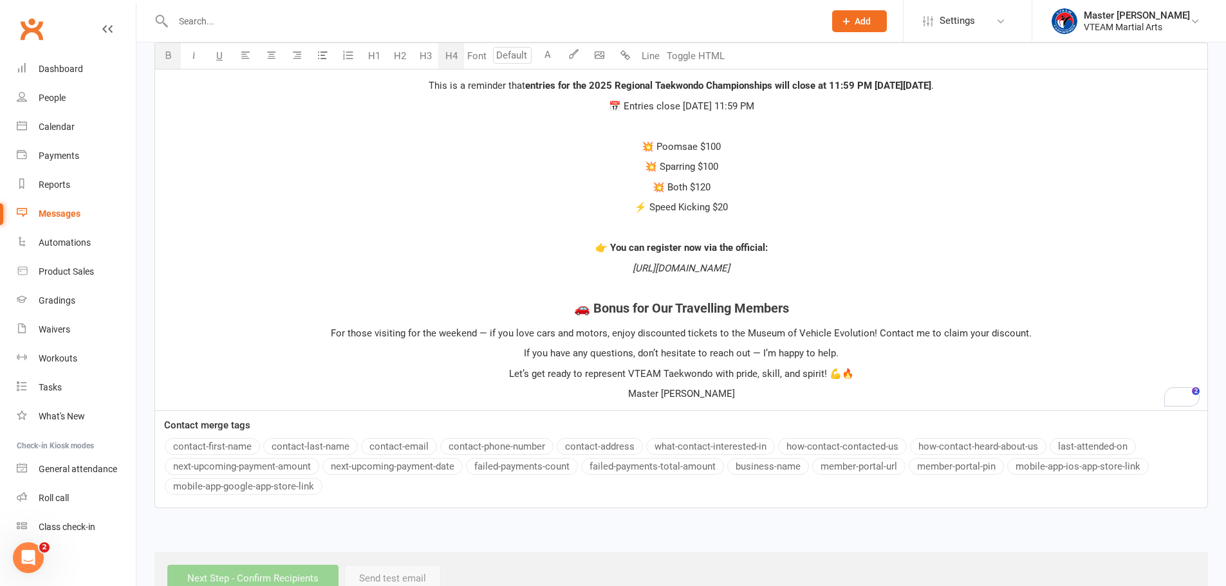
click at [449, 64] on button "H4" at bounding box center [451, 56] width 26 height 26
click at [642, 246] on span "👉 You can register now via the official:" at bounding box center [681, 248] width 172 height 12
click at [643, 246] on span "👉 You can register now via the official:" at bounding box center [681, 248] width 172 height 12
click at [457, 59] on button "H4" at bounding box center [451, 56] width 26 height 26
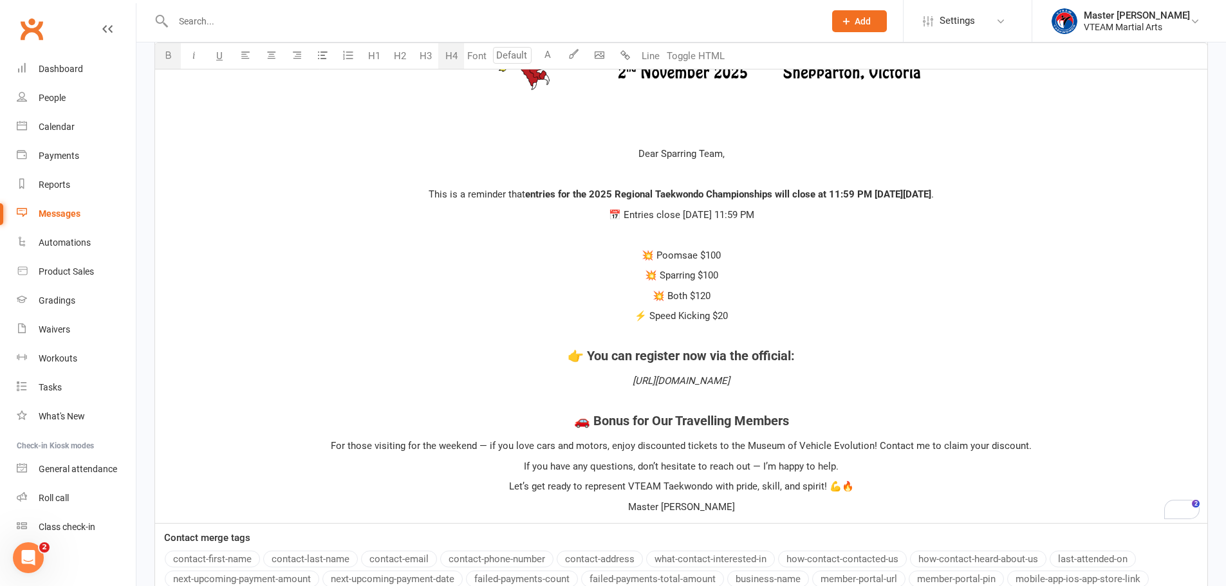
scroll to position [546, 0]
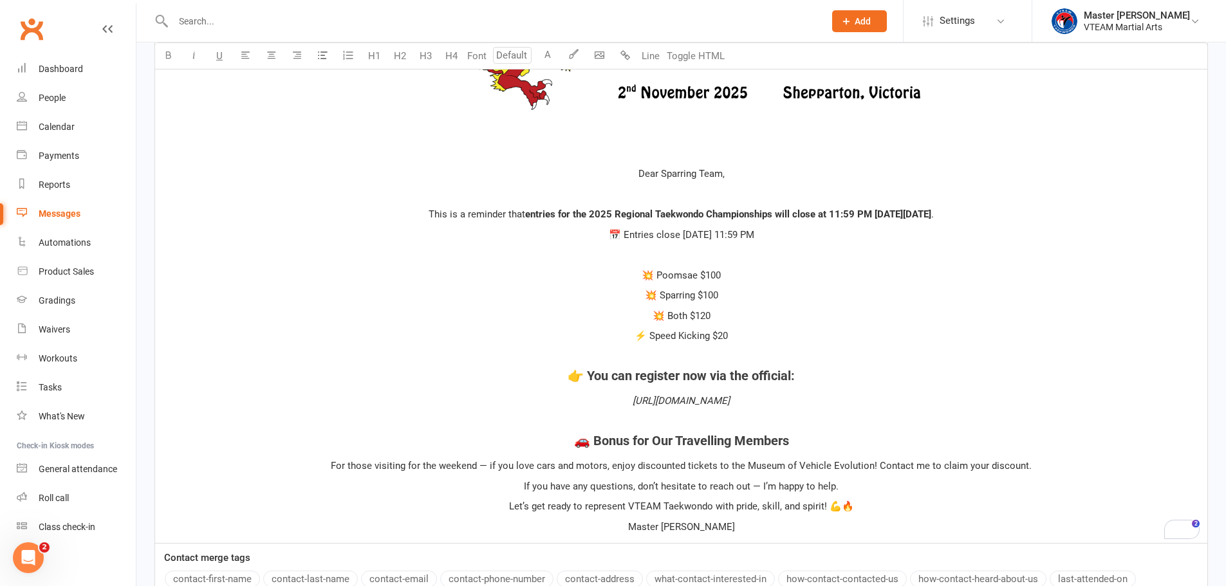
click at [659, 145] on div "﻿ ﻿ ﻿ ﻿ ﻿ Dear Sparring Team, ﻿ This is a reminder that entries for the 2025 Re…" at bounding box center [681, 213] width 1052 height 659
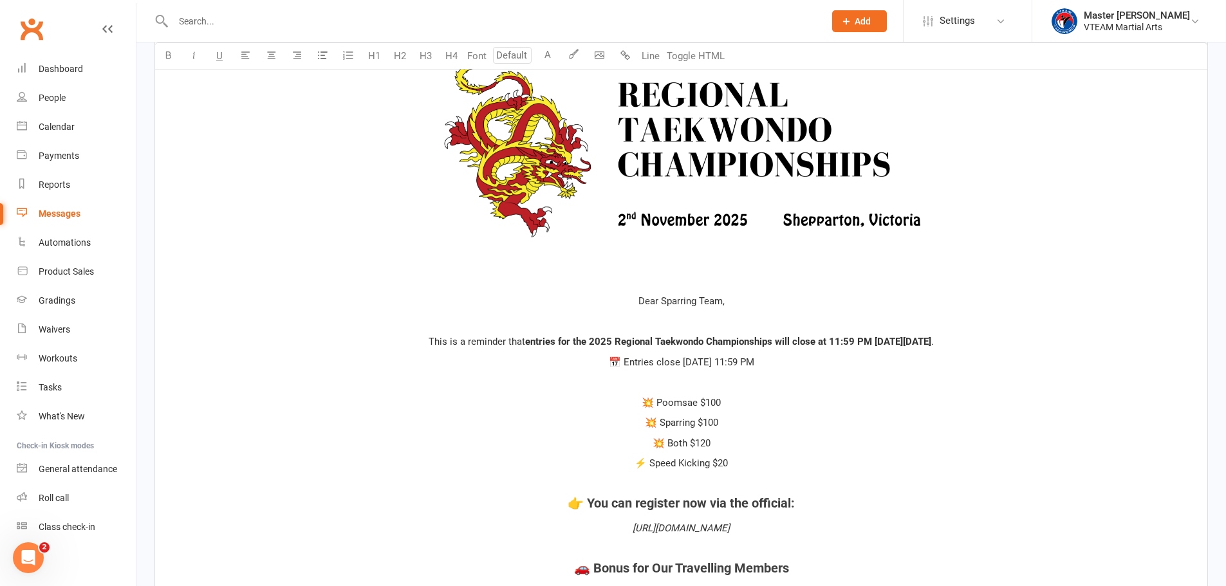
scroll to position [418, 0]
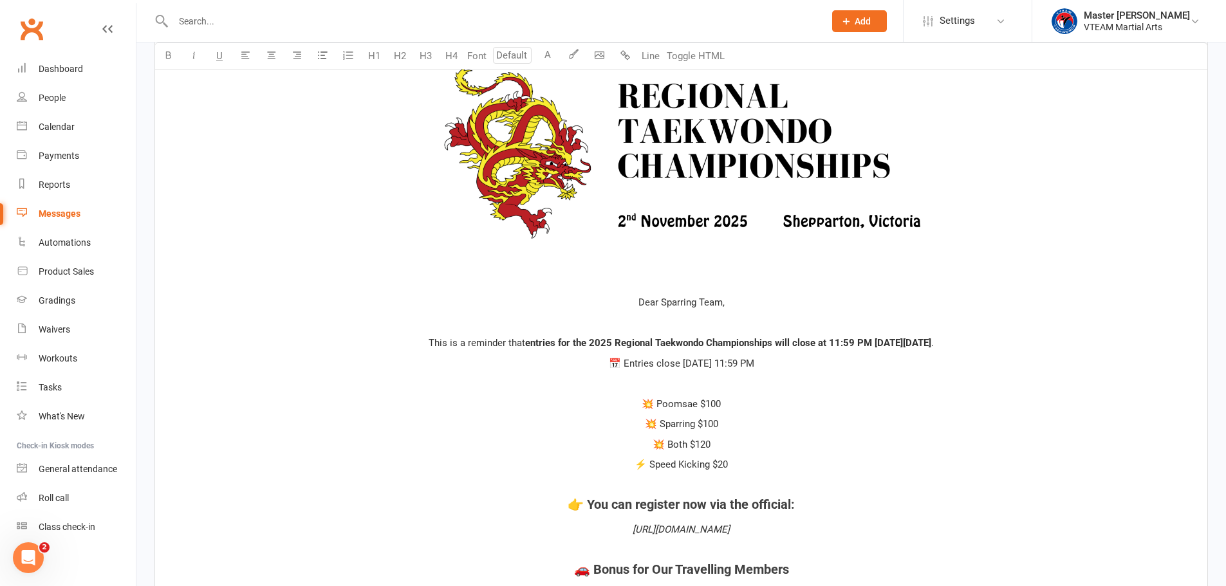
click at [643, 143] on img "To enrich screen reader interactions, please activate Accessibility in Grammarl…" at bounding box center [681, 153] width 519 height 193
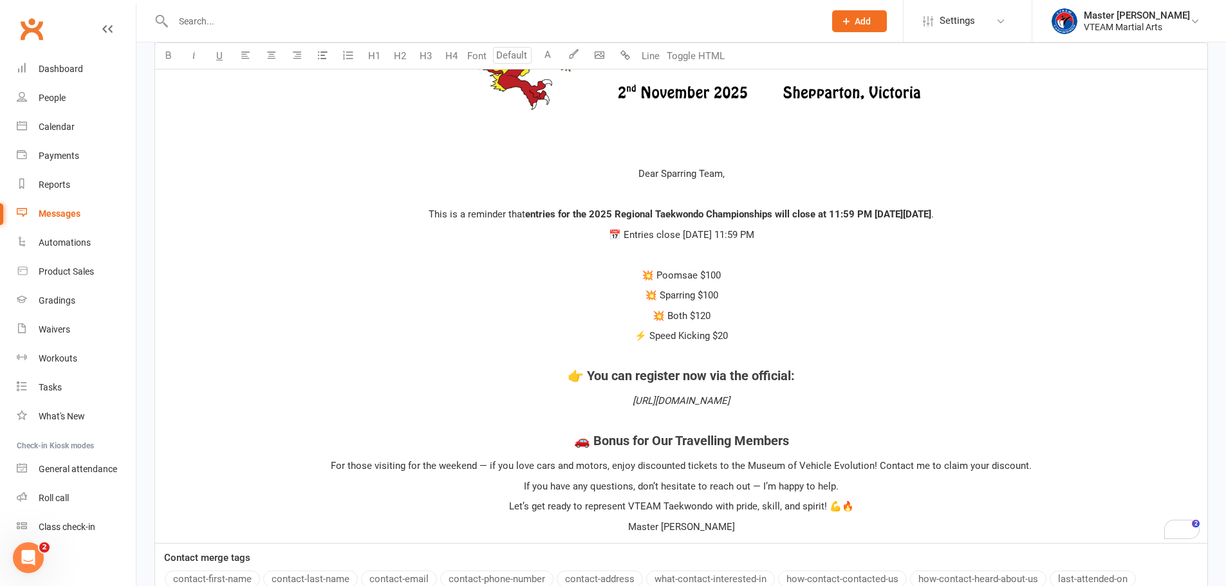
click at [522, 243] on div "﻿ ﻿ ﻿ ﻿ ﻿ Dear Sparring Team, ﻿ This is a reminder that entries for the 2025 Re…" at bounding box center [681, 213] width 1052 height 659
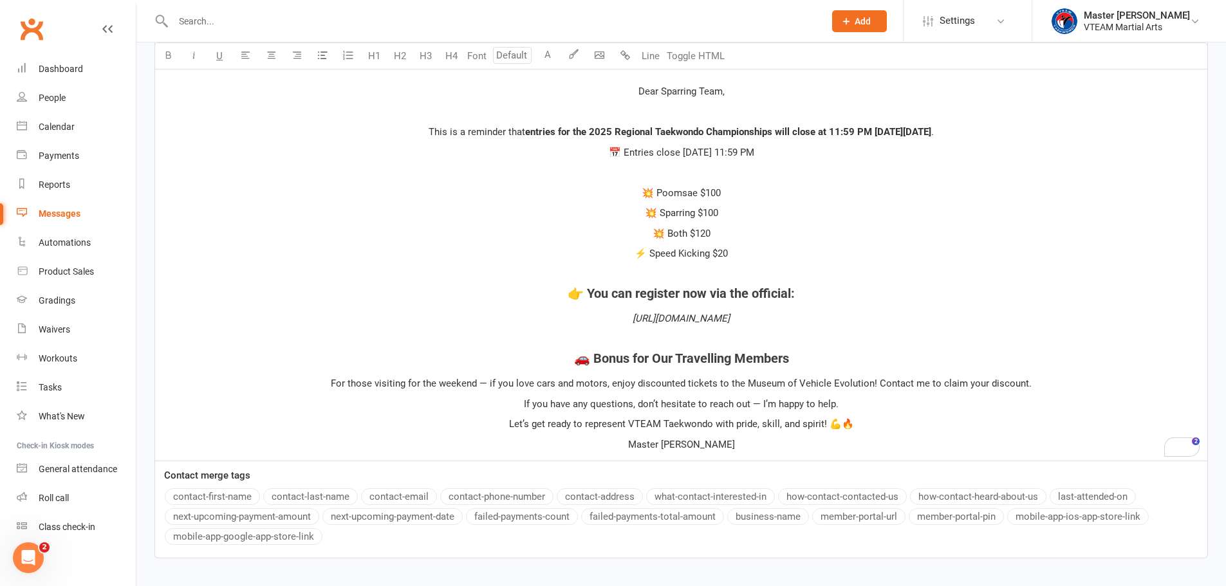
scroll to position [717, 0]
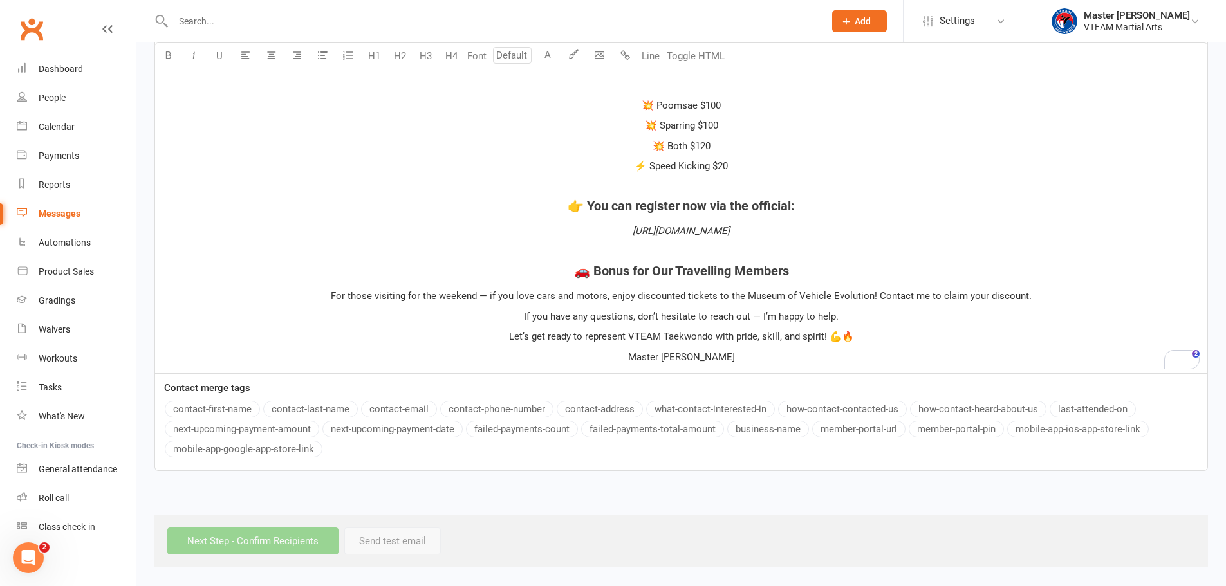
click at [854, 313] on p "If you have any questions, don’t hesitate to reach out — I’m happy to help." at bounding box center [681, 316] width 1037 height 15
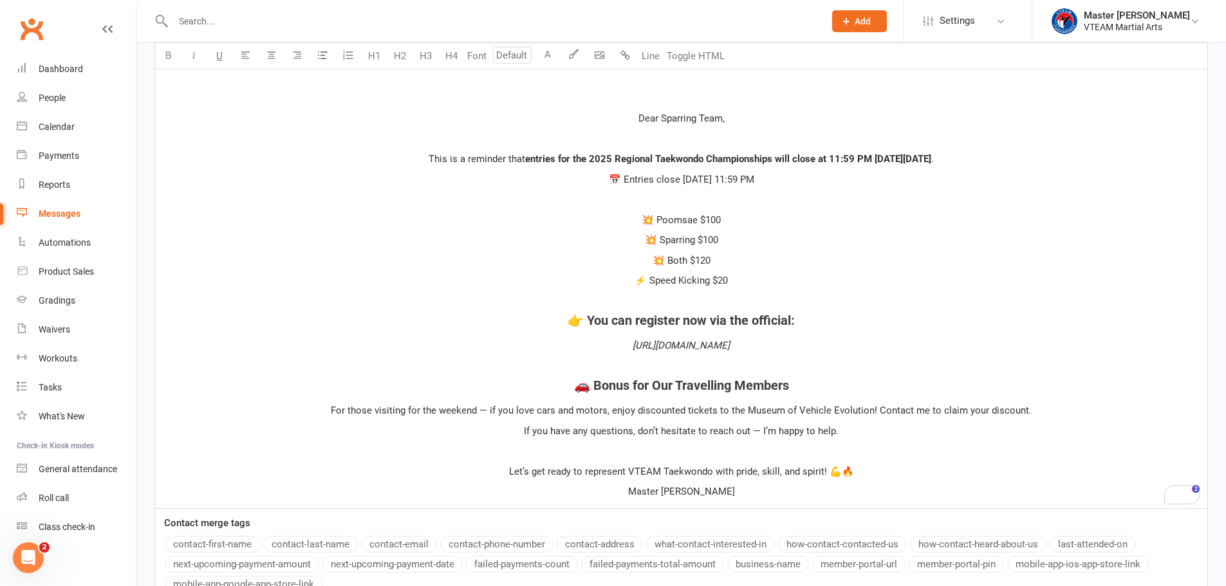
scroll to position [652, 0]
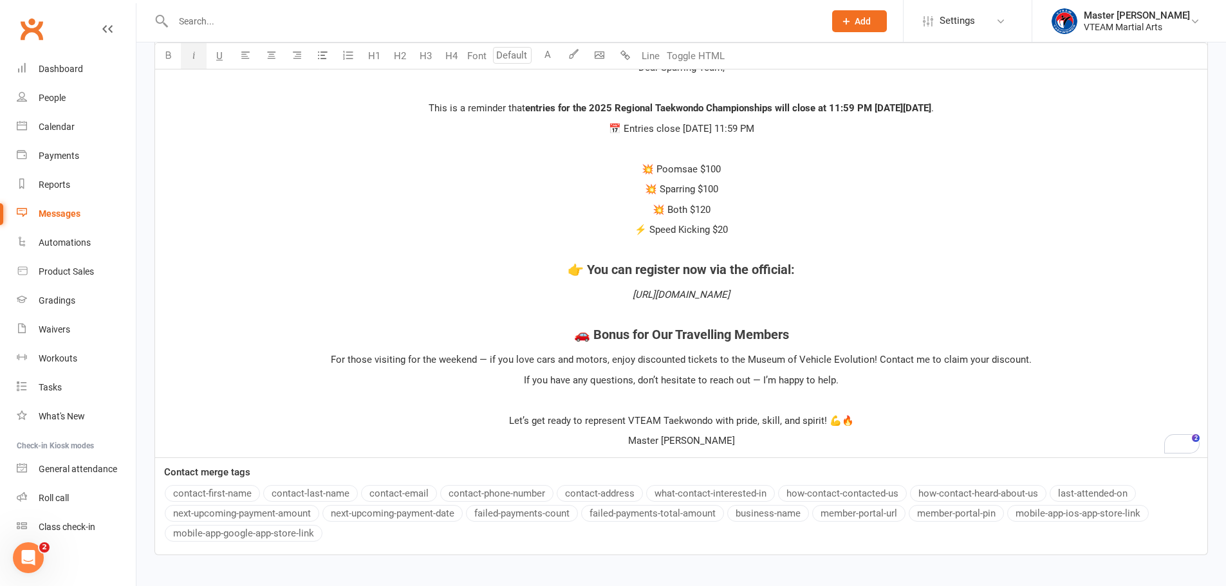
click at [797, 295] on p "https://smoothcomp.com/en/event/26424" at bounding box center [681, 294] width 1037 height 15
drag, startPoint x: 689, startPoint y: 317, endPoint x: 699, endPoint y: 317, distance: 9.7
click at [690, 317] on p "﻿" at bounding box center [681, 315] width 1037 height 15
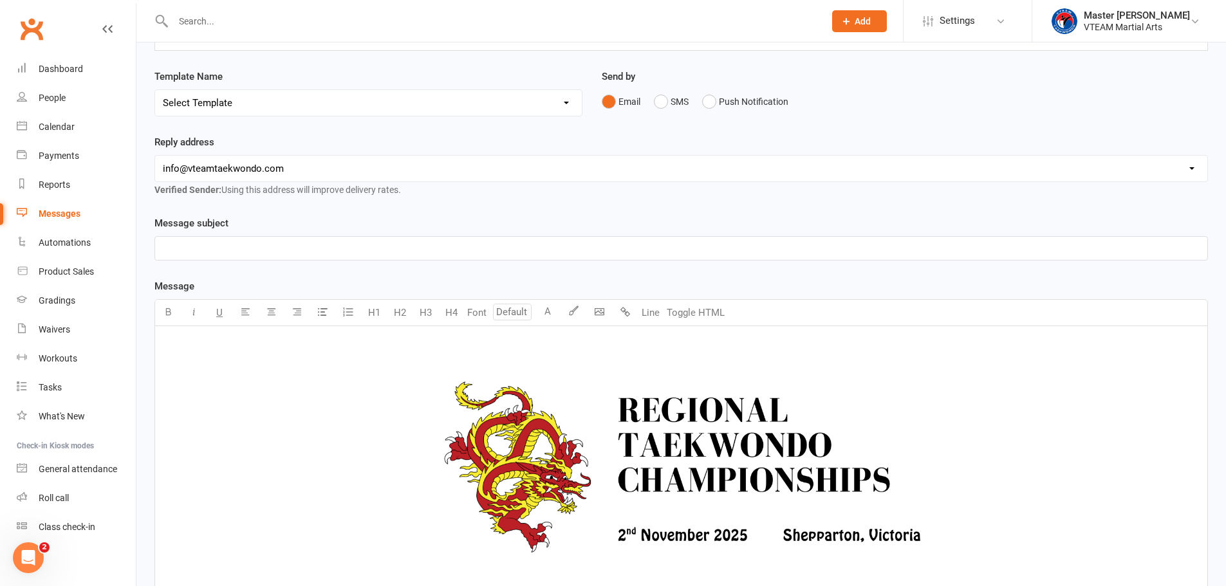
scroll to position [73, 0]
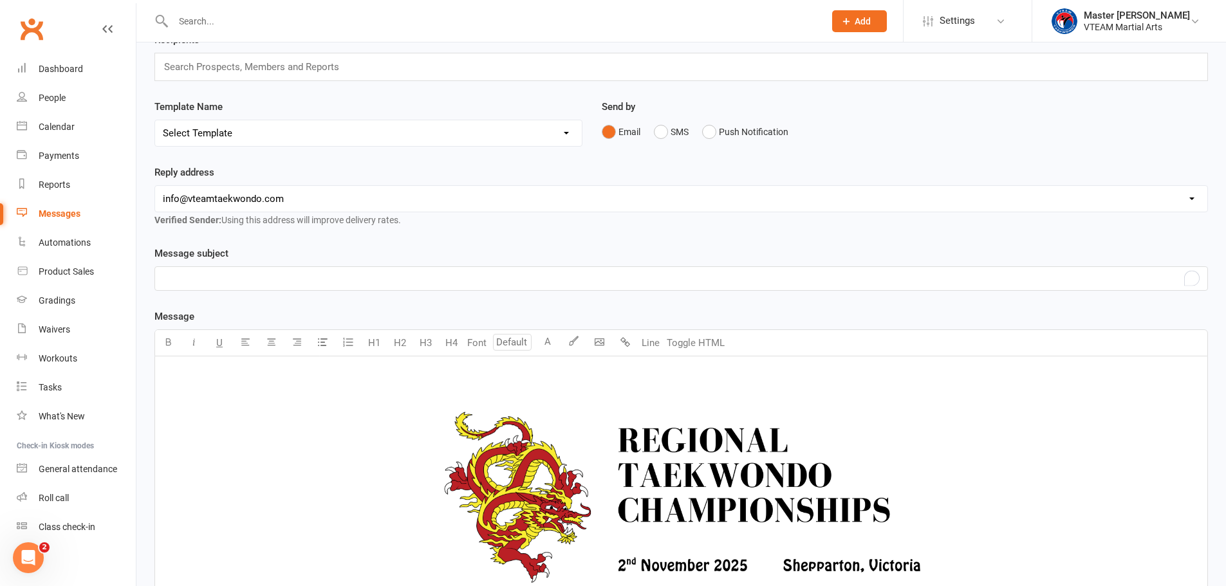
click at [295, 284] on p "﻿" at bounding box center [681, 278] width 1037 height 15
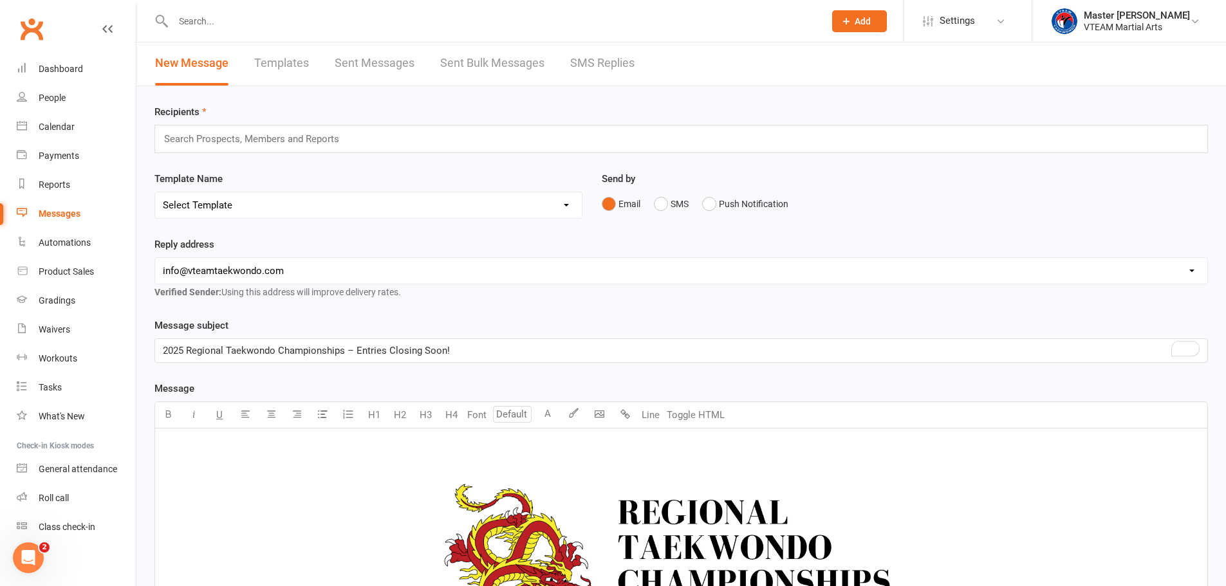
scroll to position [0, 0]
click at [325, 145] on input "text" at bounding box center [257, 140] width 189 height 17
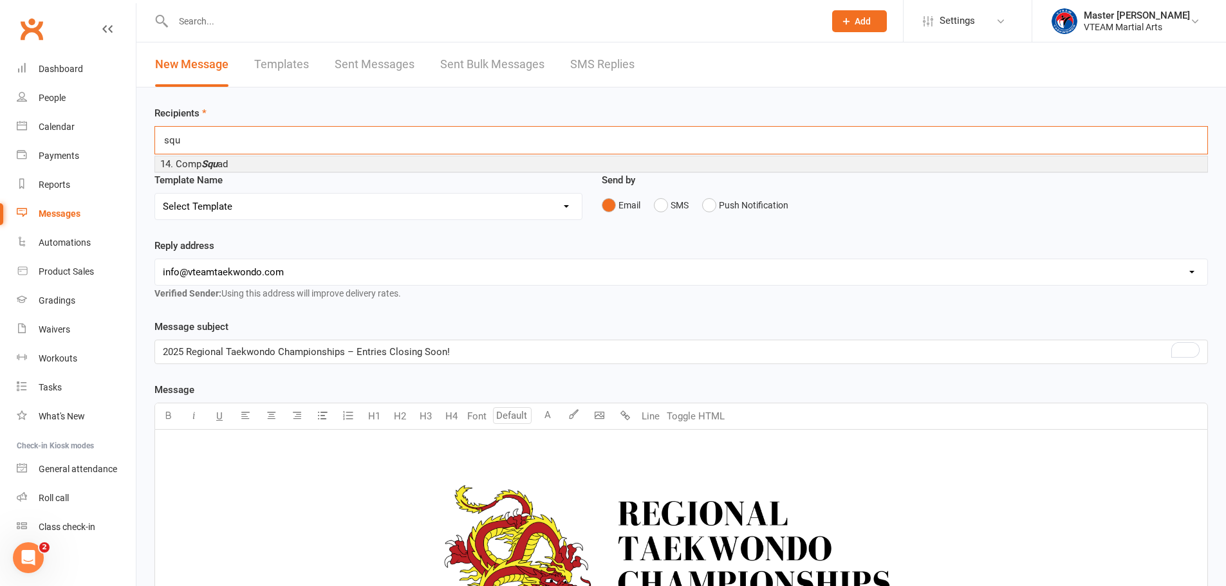
type input "squ"
click at [296, 168] on li "14. Comp Squ ad" at bounding box center [681, 163] width 1052 height 15
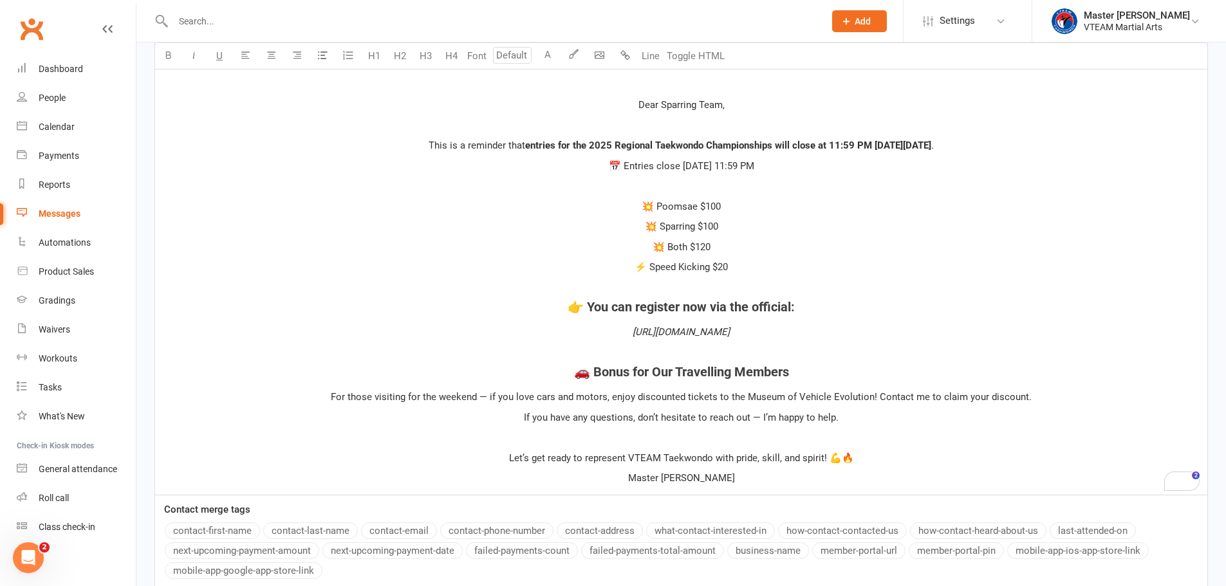
scroll to position [741, 0]
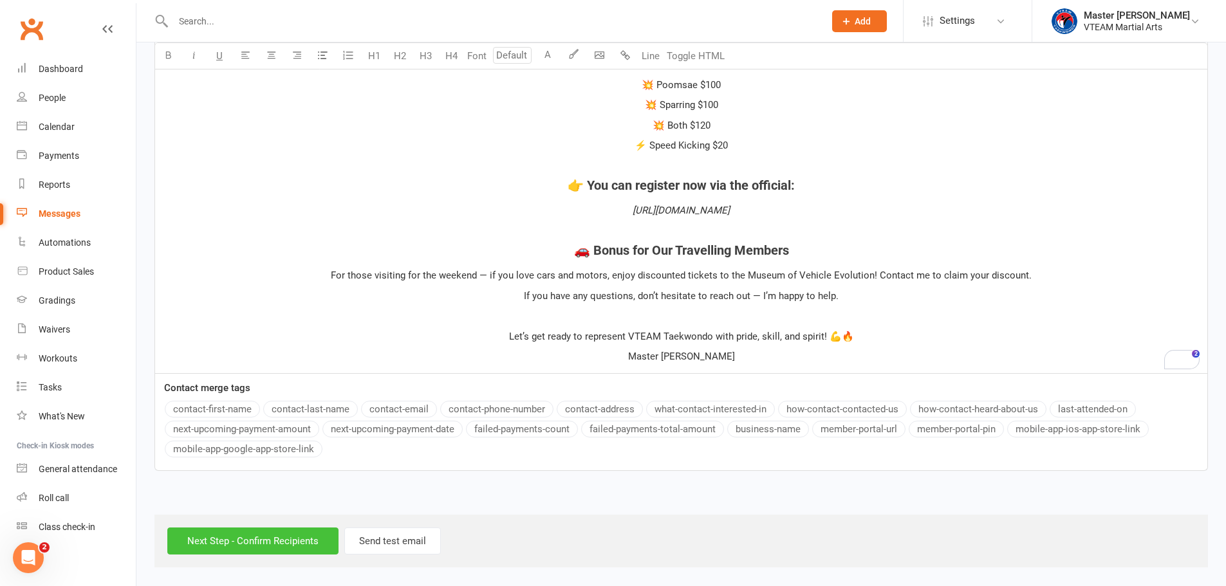
click at [302, 539] on input "Next Step - Confirm Recipients" at bounding box center [252, 541] width 171 height 27
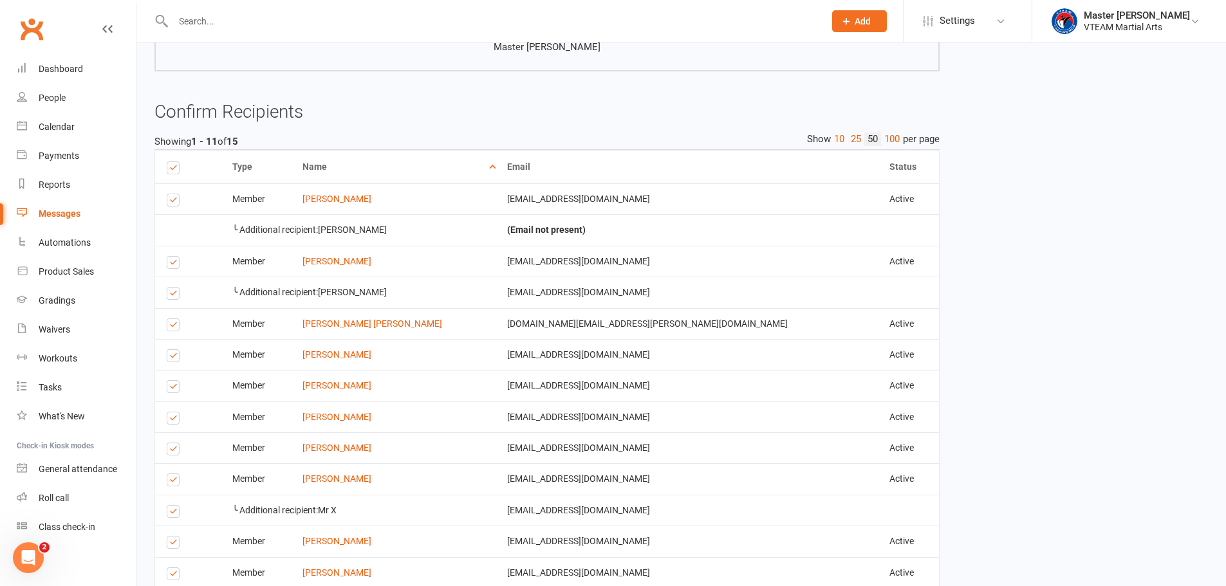
scroll to position [936, 0]
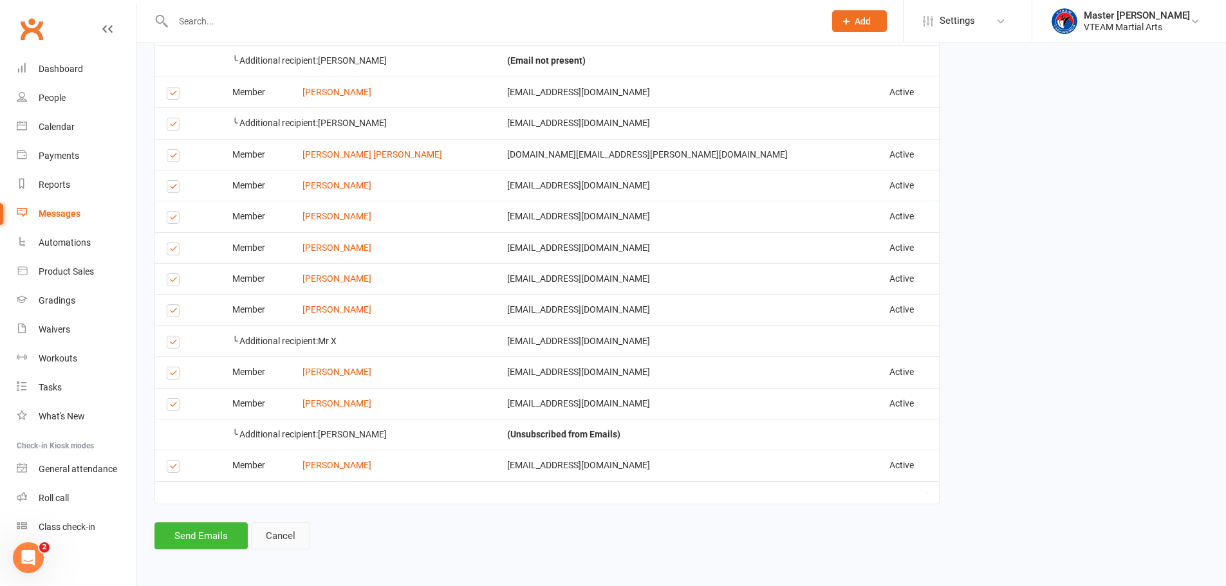
click at [285, 538] on link "Cancel" at bounding box center [280, 535] width 59 height 27
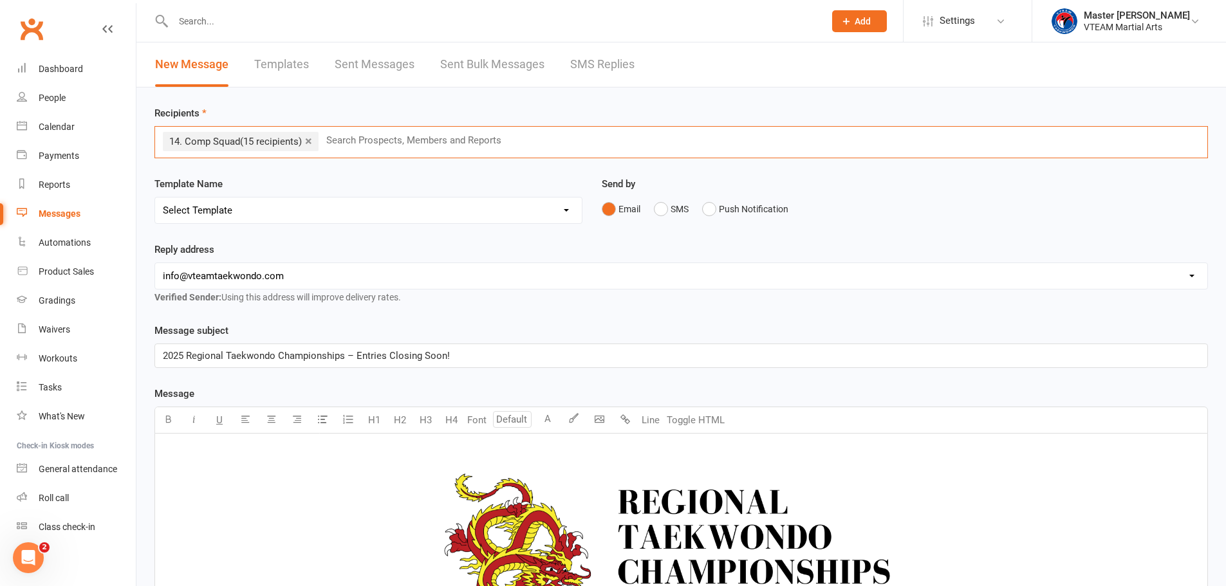
click at [366, 142] on input "text" at bounding box center [419, 140] width 189 height 17
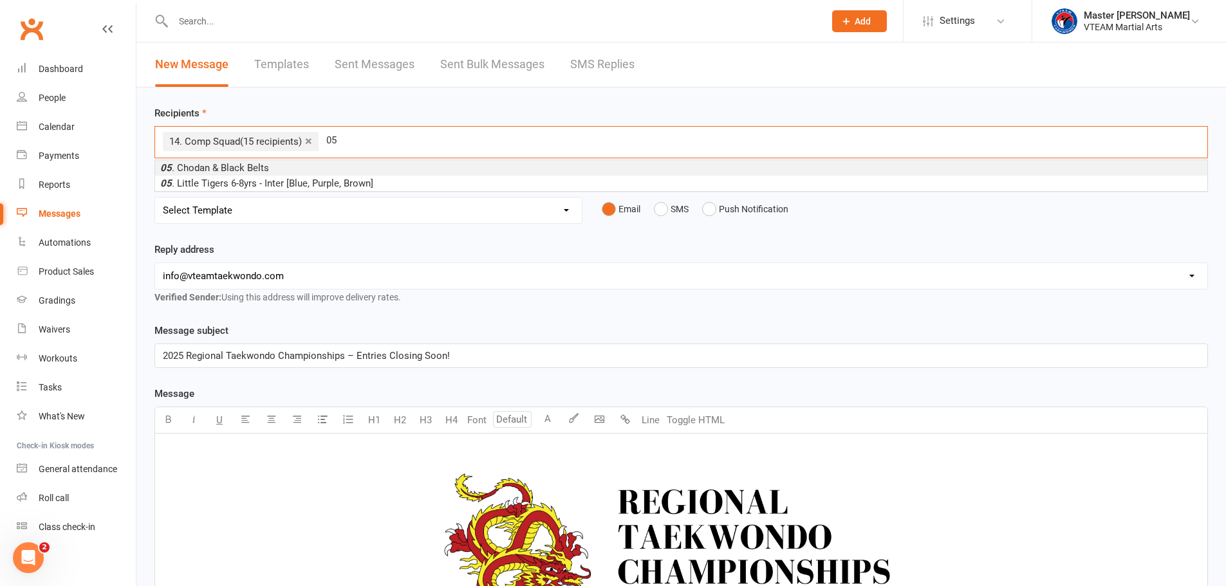
type input "05"
click at [341, 168] on li "05 . Chodan & Black Belts" at bounding box center [681, 167] width 1052 height 15
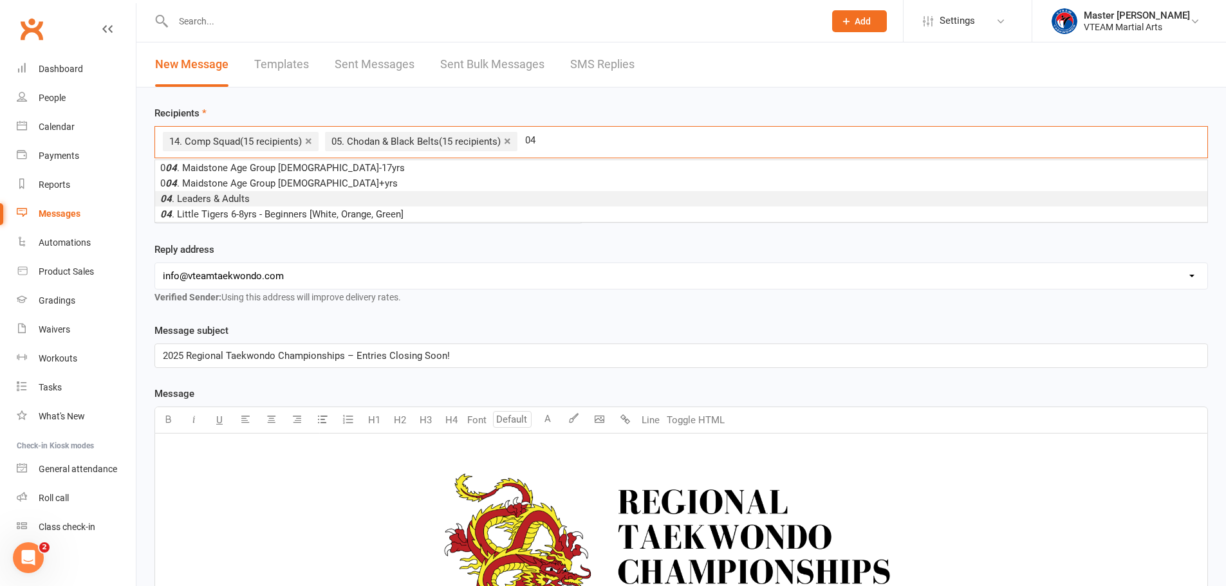
type input "04"
click at [295, 196] on li "04 . Leaders & Adults" at bounding box center [681, 198] width 1052 height 15
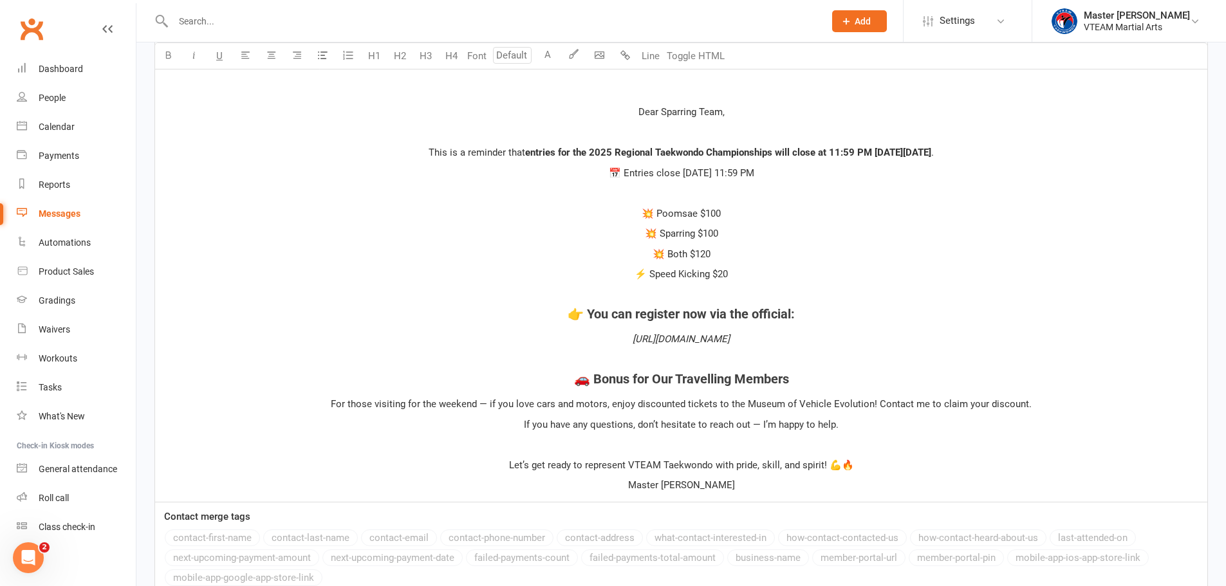
scroll to position [710, 0]
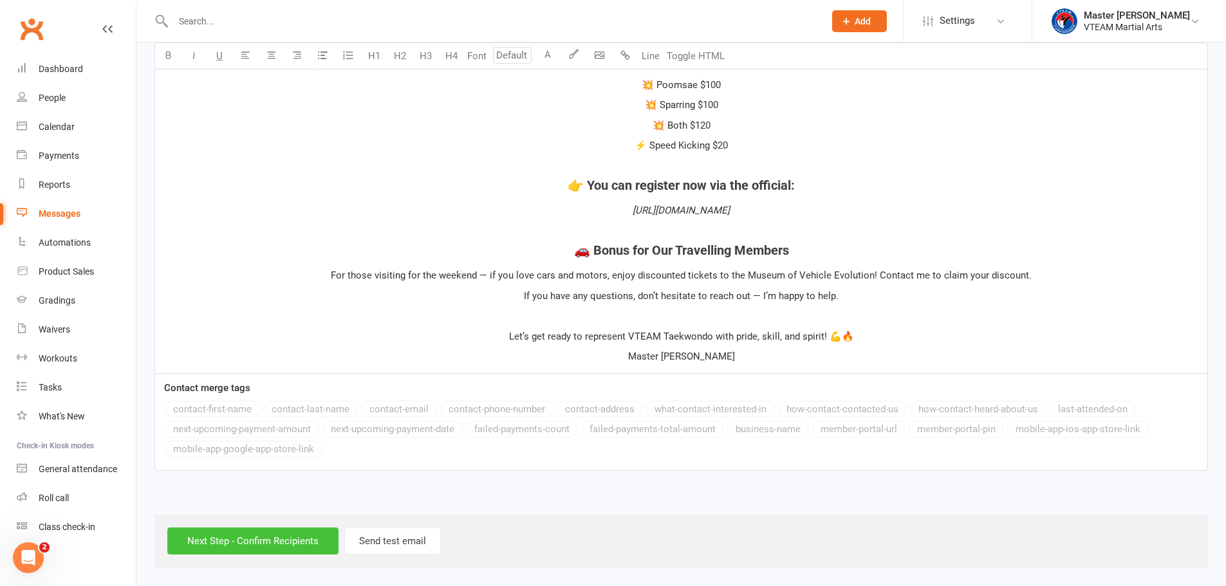
click at [318, 542] on input "Next Step - Confirm Recipients" at bounding box center [252, 541] width 171 height 27
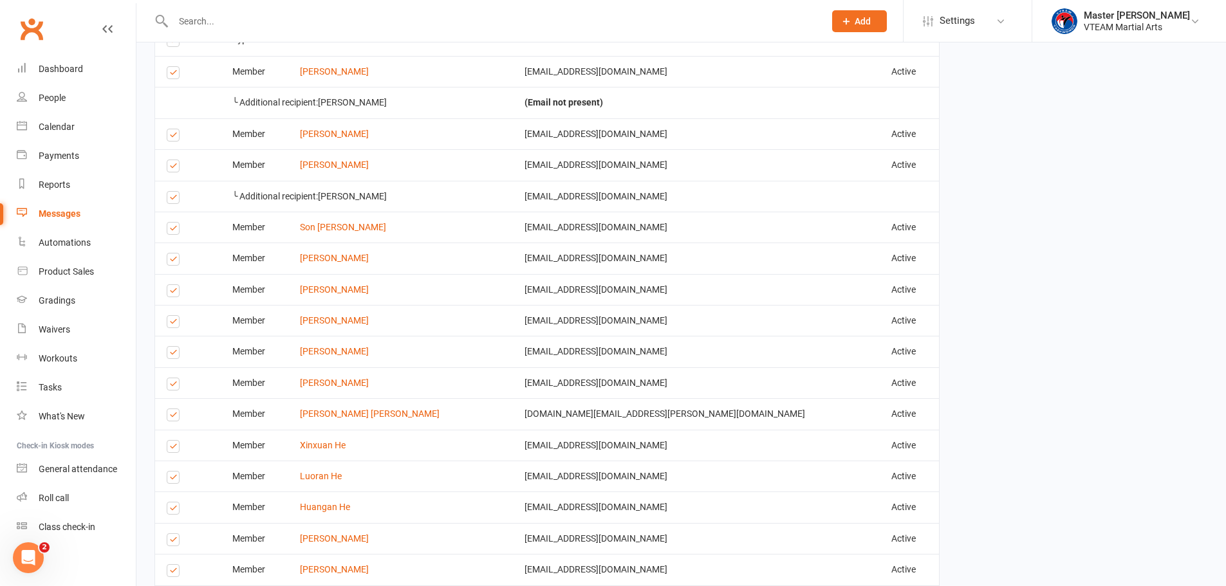
scroll to position [901, 0]
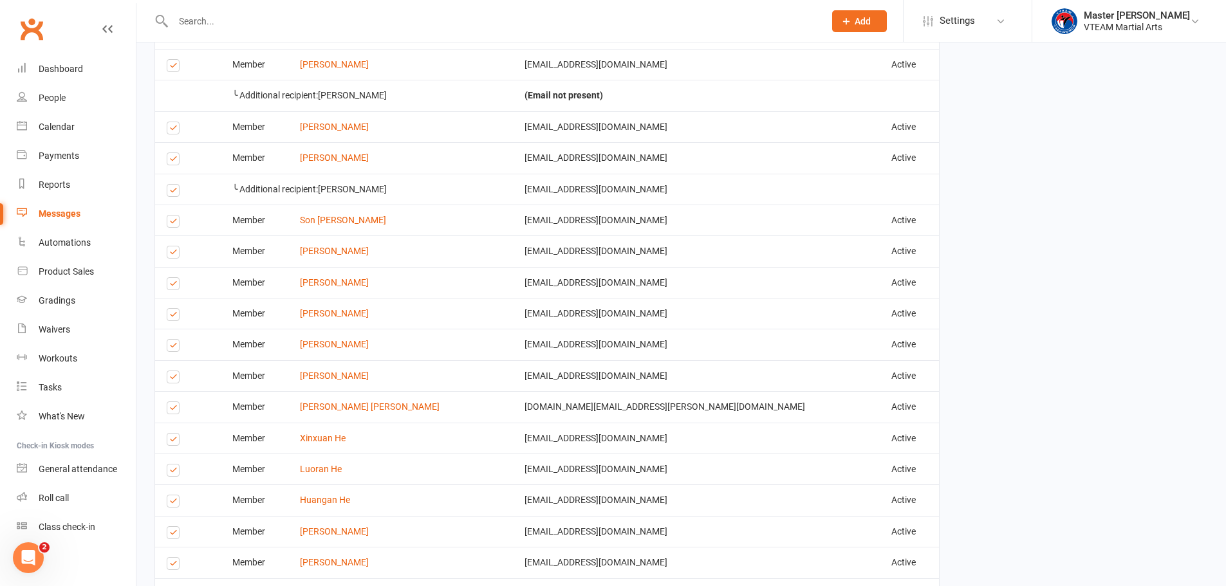
click at [174, 130] on label at bounding box center [175, 130] width 17 height 0
click at [174, 122] on input "checkbox" at bounding box center [171, 122] width 8 height 0
click at [167, 223] on label at bounding box center [175, 223] width 17 height 0
click at [167, 216] on input "checkbox" at bounding box center [171, 216] width 8 height 0
click at [167, 254] on label at bounding box center [175, 254] width 17 height 0
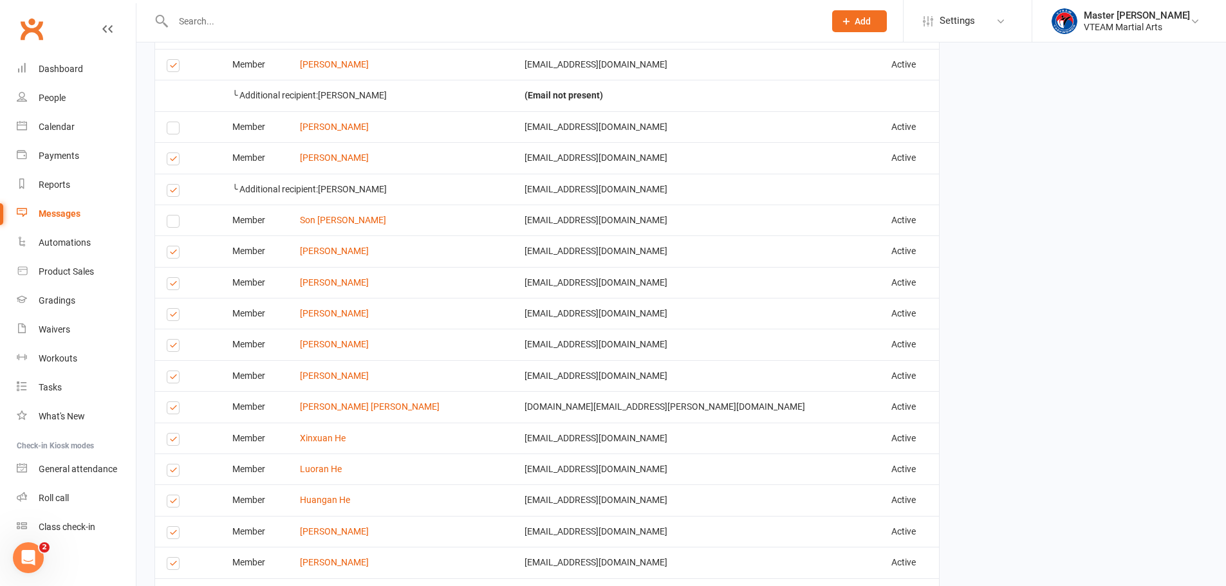
click at [167, 246] on input "checkbox" at bounding box center [171, 246] width 8 height 0
click at [174, 286] on label at bounding box center [175, 286] width 17 height 0
click at [174, 278] on input "checkbox" at bounding box center [171, 278] width 8 height 0
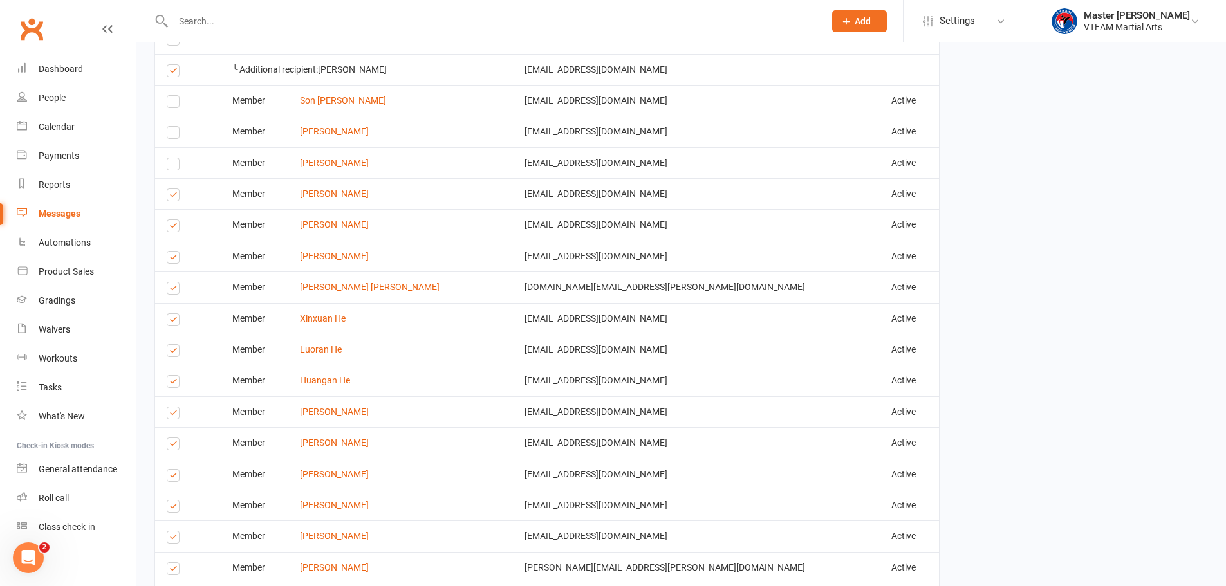
scroll to position [1029, 0]
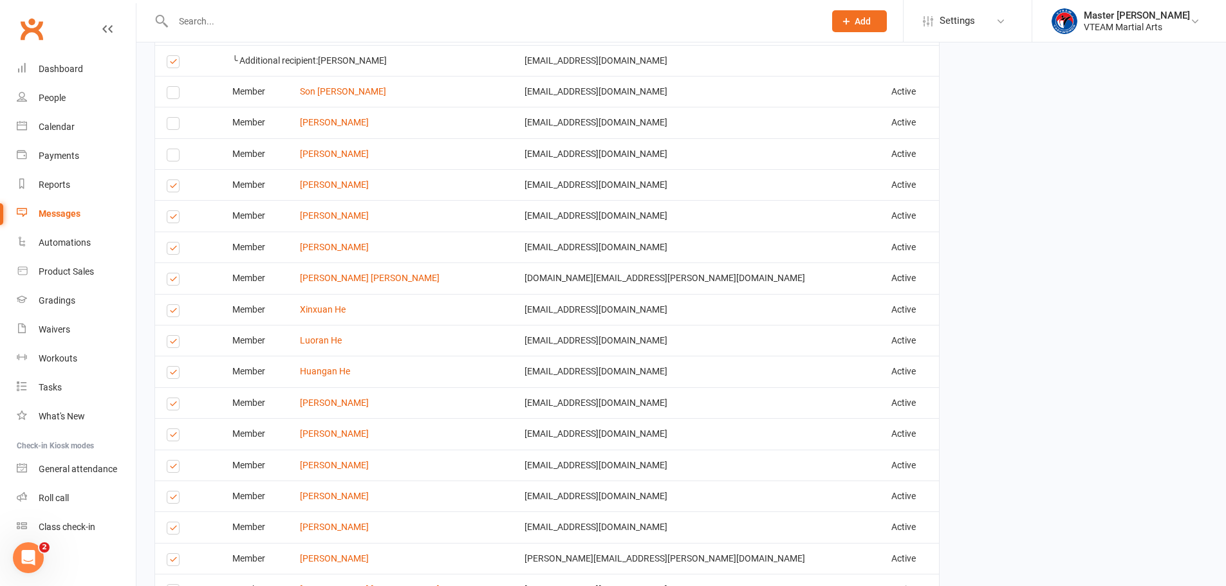
click at [173, 188] on label at bounding box center [175, 188] width 17 height 0
click at [173, 180] on input "checkbox" at bounding box center [171, 180] width 8 height 0
click at [175, 219] on label at bounding box center [175, 219] width 17 height 0
click at [175, 211] on input "checkbox" at bounding box center [171, 211] width 8 height 0
click at [173, 250] on label at bounding box center [175, 250] width 17 height 0
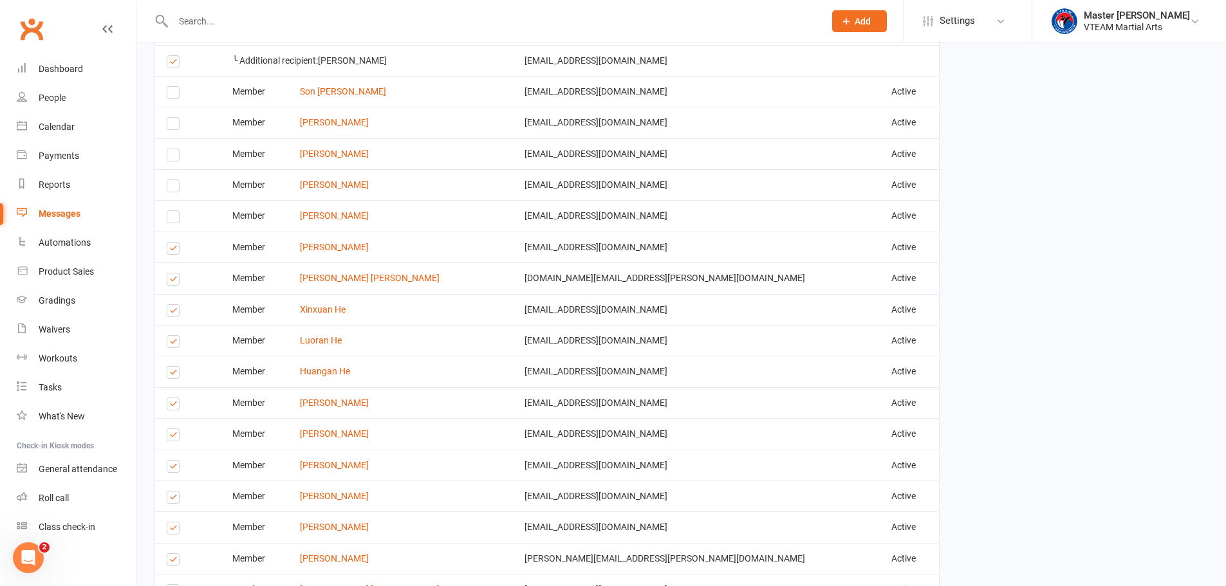
click at [173, 243] on input "checkbox" at bounding box center [171, 243] width 8 height 0
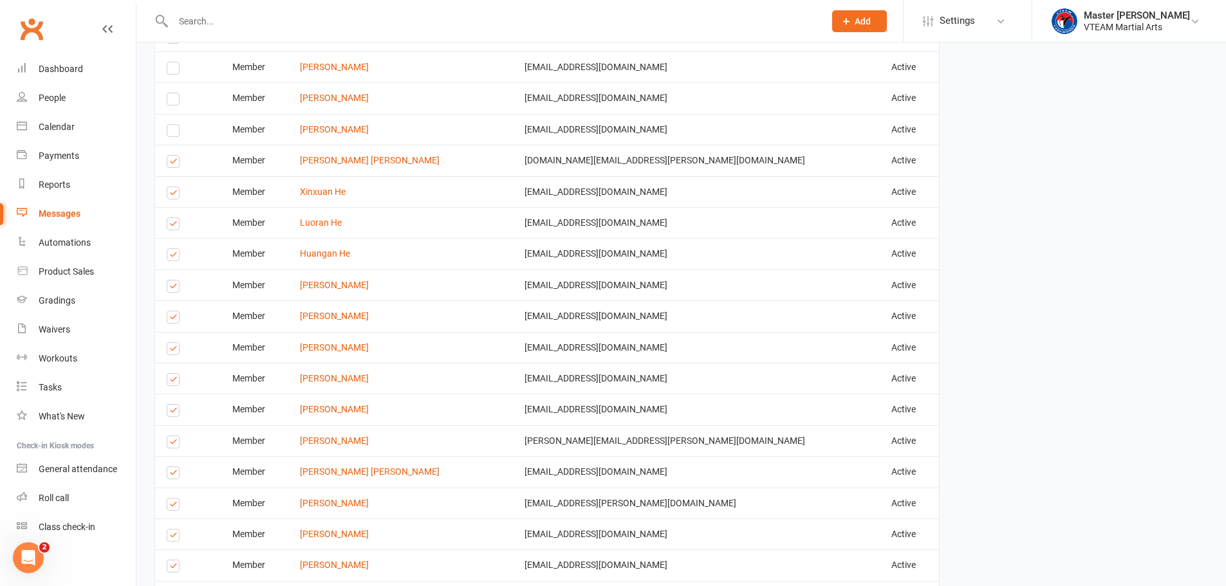
scroll to position [1158, 0]
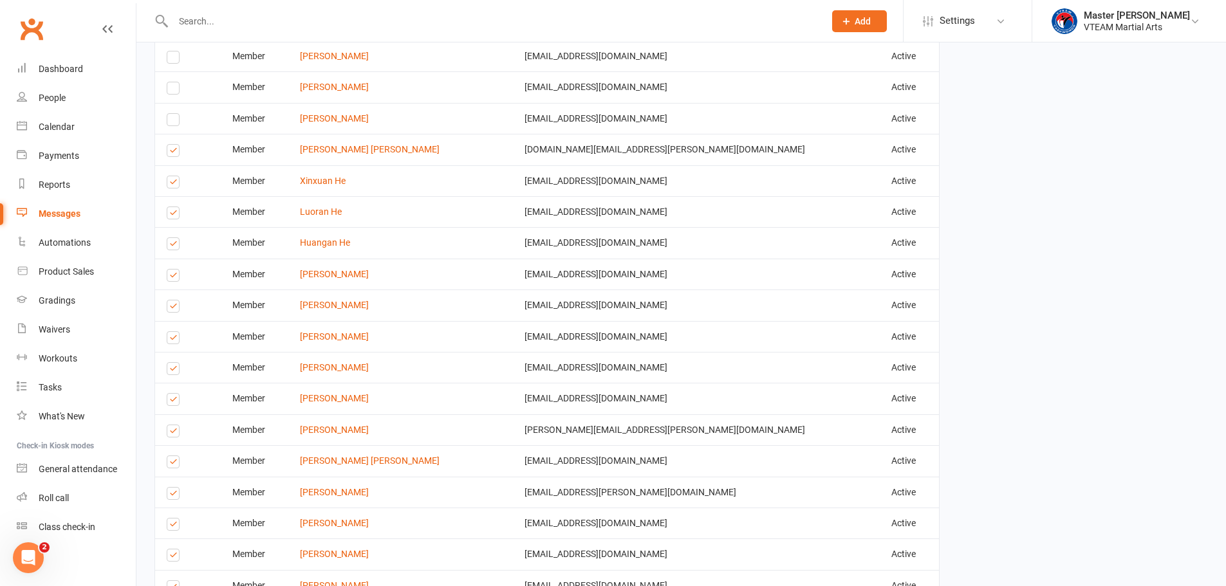
click at [172, 184] on label at bounding box center [175, 184] width 17 height 0
click at [172, 176] on input "checkbox" at bounding box center [171, 176] width 8 height 0
click at [171, 215] on label at bounding box center [175, 215] width 17 height 0
click at [171, 207] on input "checkbox" at bounding box center [171, 207] width 8 height 0
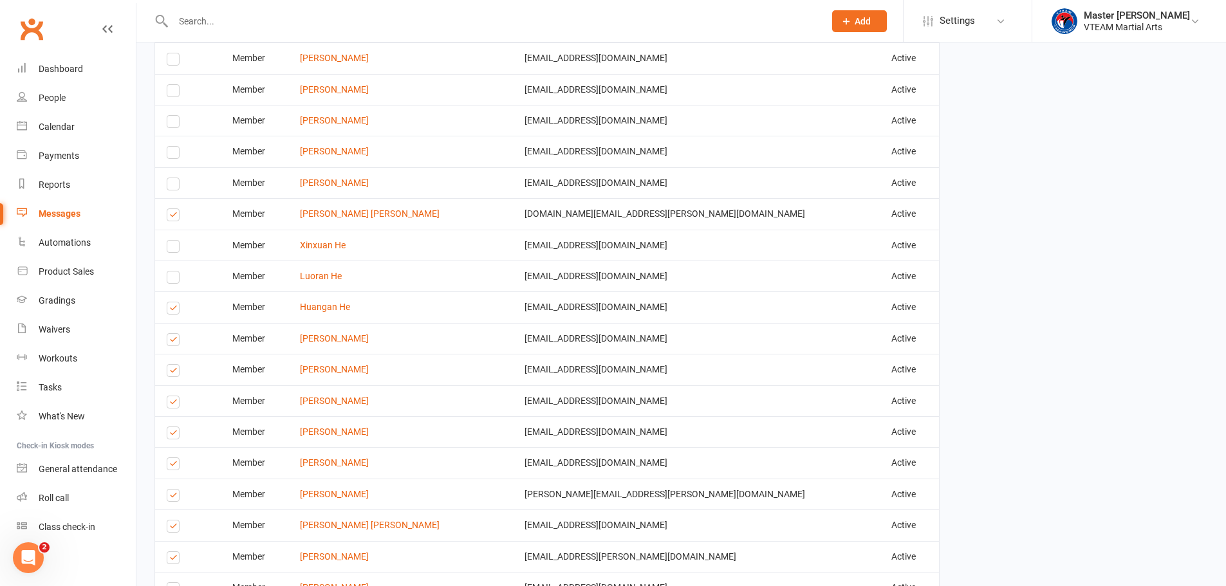
click at [174, 310] on label at bounding box center [175, 310] width 17 height 0
click at [174, 302] on input "checkbox" at bounding box center [171, 302] width 8 height 0
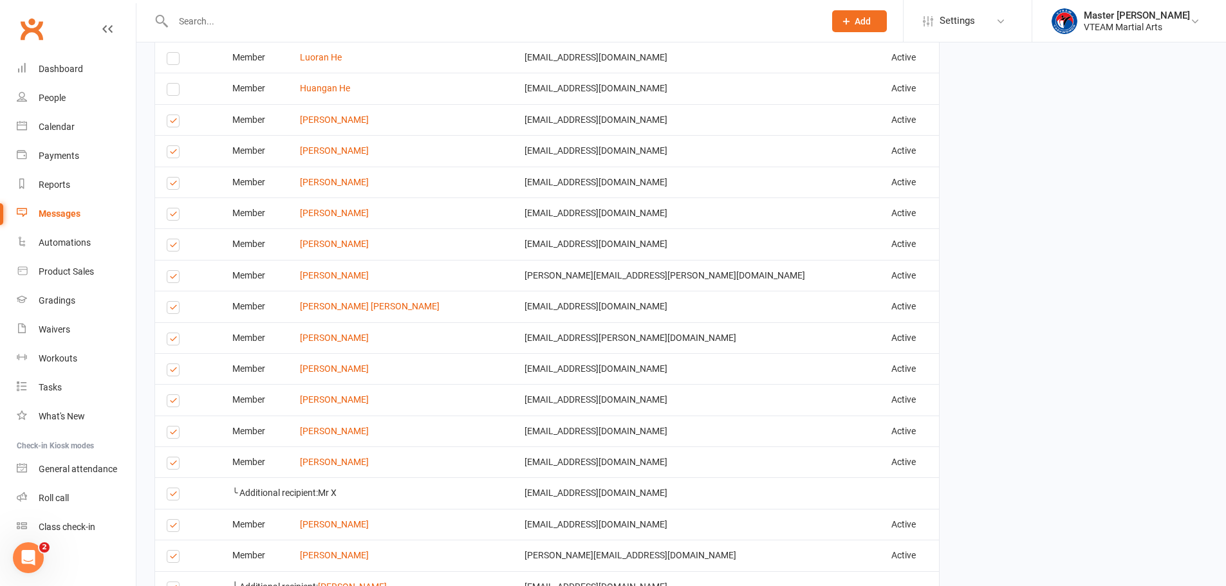
scroll to position [1351, 0]
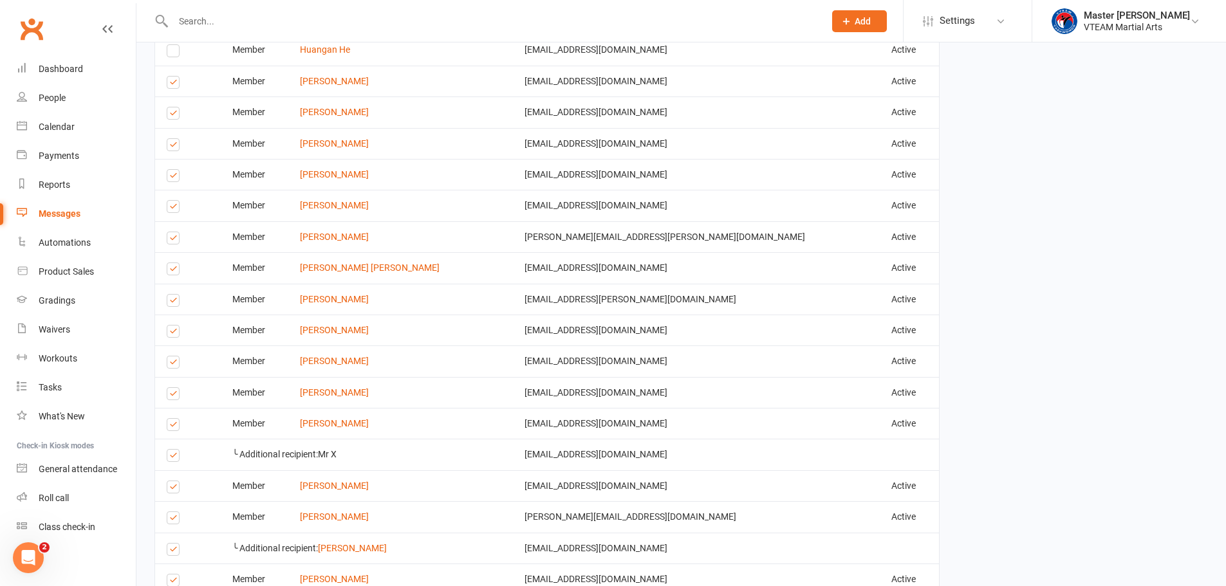
click at [172, 147] on label at bounding box center [175, 147] width 17 height 0
click at [172, 139] on input "checkbox" at bounding box center [171, 139] width 8 height 0
click at [166, 174] on td "Select this" at bounding box center [188, 174] width 66 height 31
click at [176, 178] on label at bounding box center [175, 178] width 17 height 0
click at [175, 170] on input "checkbox" at bounding box center [171, 170] width 8 height 0
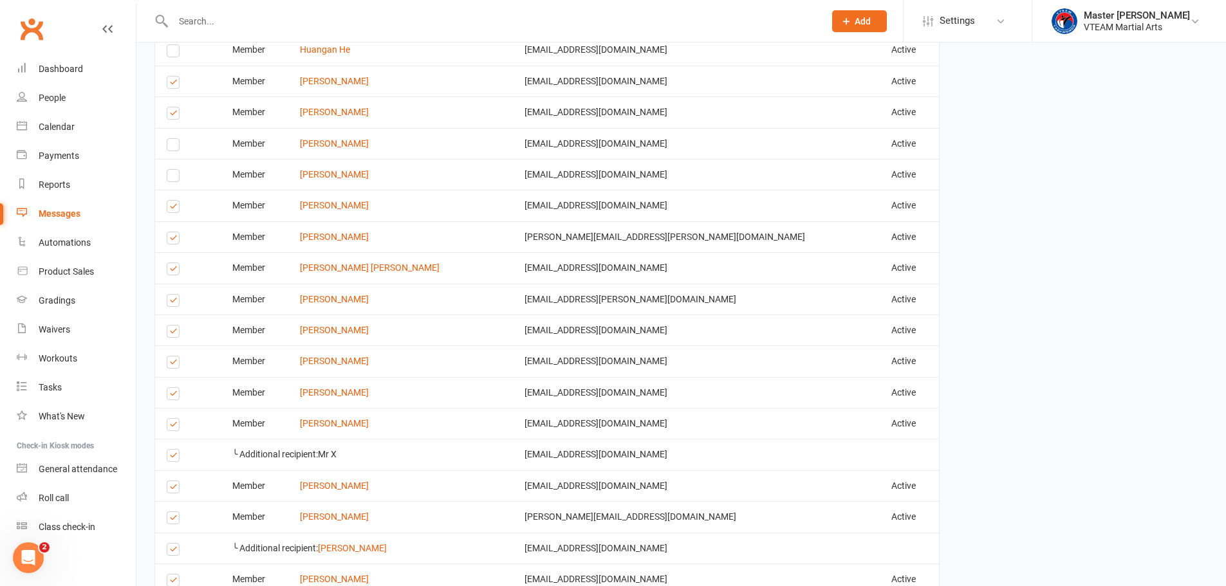
click at [174, 271] on label at bounding box center [175, 271] width 17 height 0
click at [174, 263] on input "checkbox" at bounding box center [171, 263] width 8 height 0
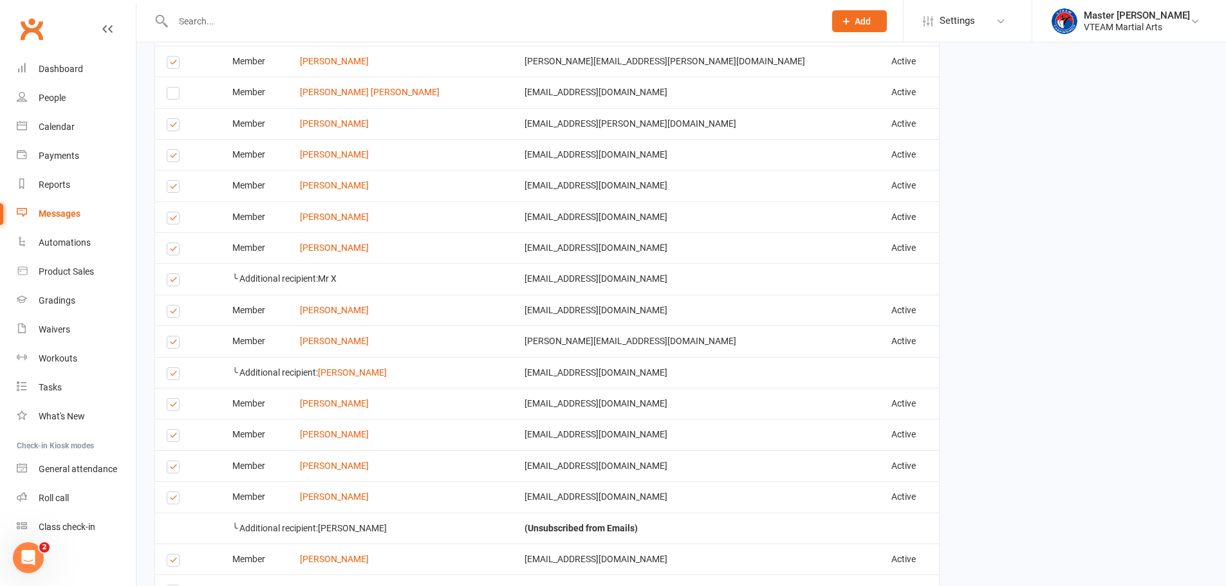
scroll to position [1544, 0]
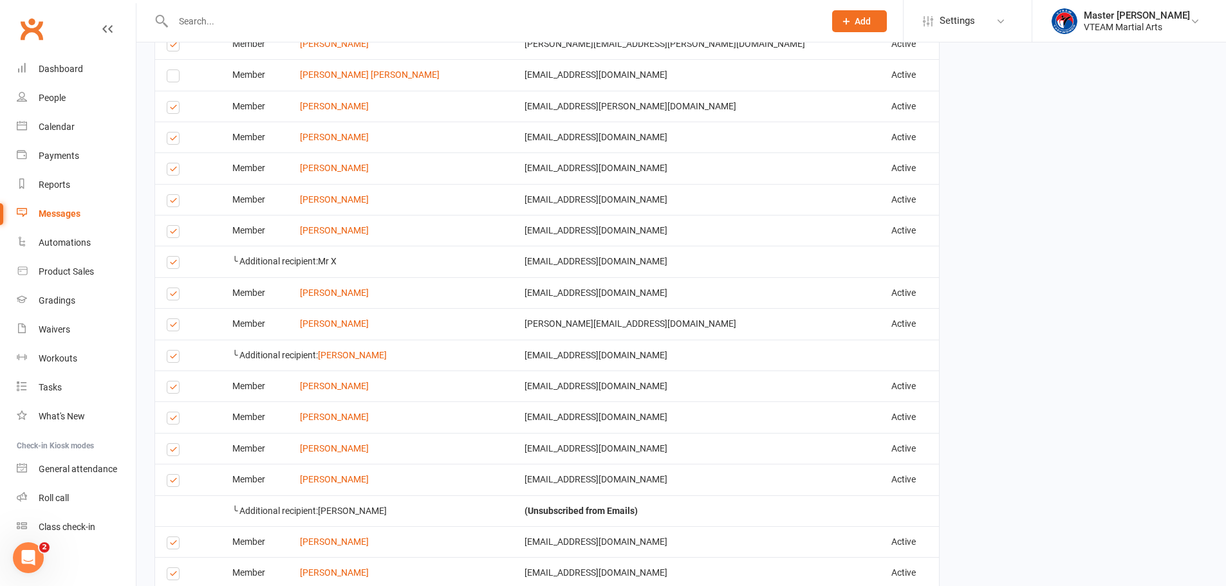
click at [169, 203] on label at bounding box center [175, 203] width 17 height 0
click at [169, 195] on input "checkbox" at bounding box center [171, 195] width 8 height 0
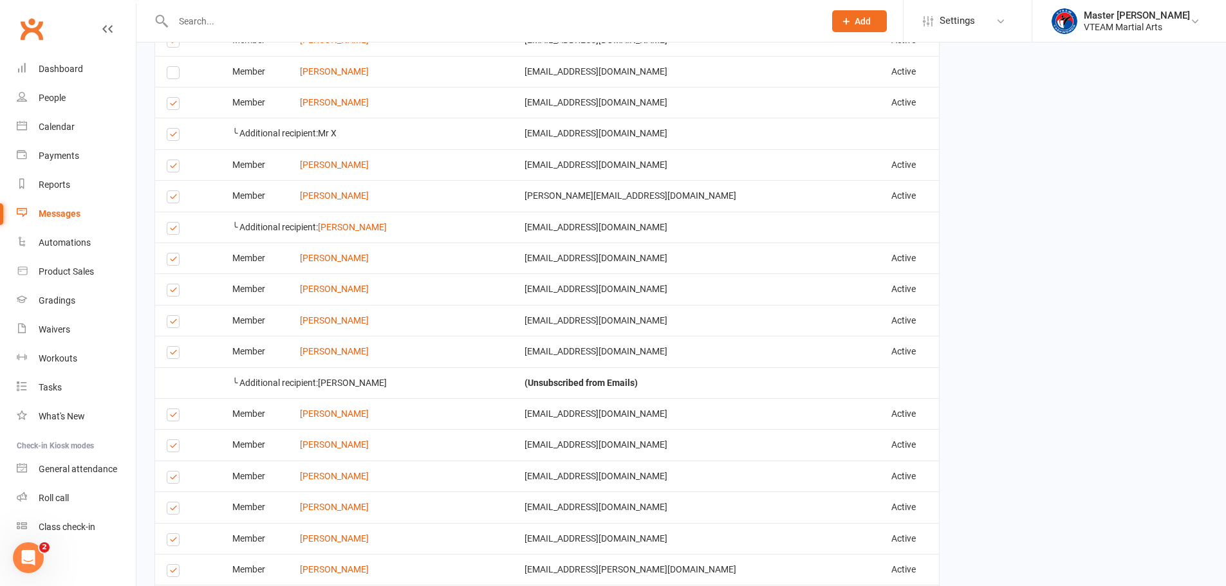
scroll to position [1673, 0]
click at [175, 167] on label at bounding box center [175, 167] width 17 height 0
click at [175, 160] on input "checkbox" at bounding box center [171, 160] width 8 height 0
click at [176, 261] on label at bounding box center [175, 261] width 17 height 0
click at [175, 253] on input "checkbox" at bounding box center [171, 253] width 8 height 0
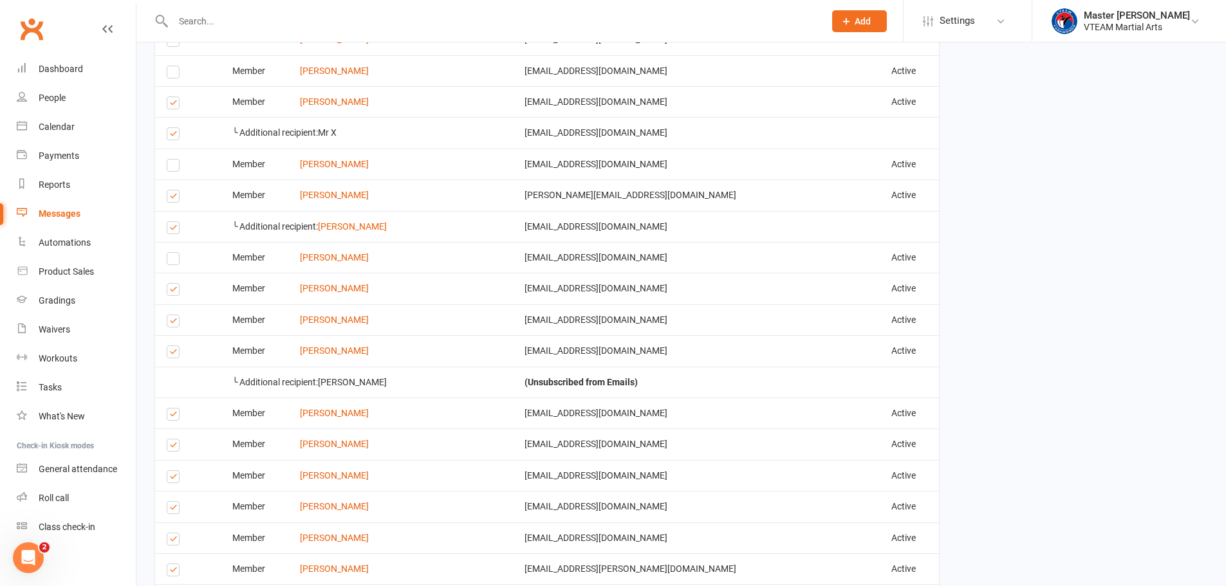
click at [172, 291] on label at bounding box center [175, 291] width 17 height 0
click at [172, 284] on input "checkbox" at bounding box center [171, 284] width 8 height 0
click at [175, 323] on label at bounding box center [175, 323] width 17 height 0
click at [175, 315] on input "checkbox" at bounding box center [171, 315] width 8 height 0
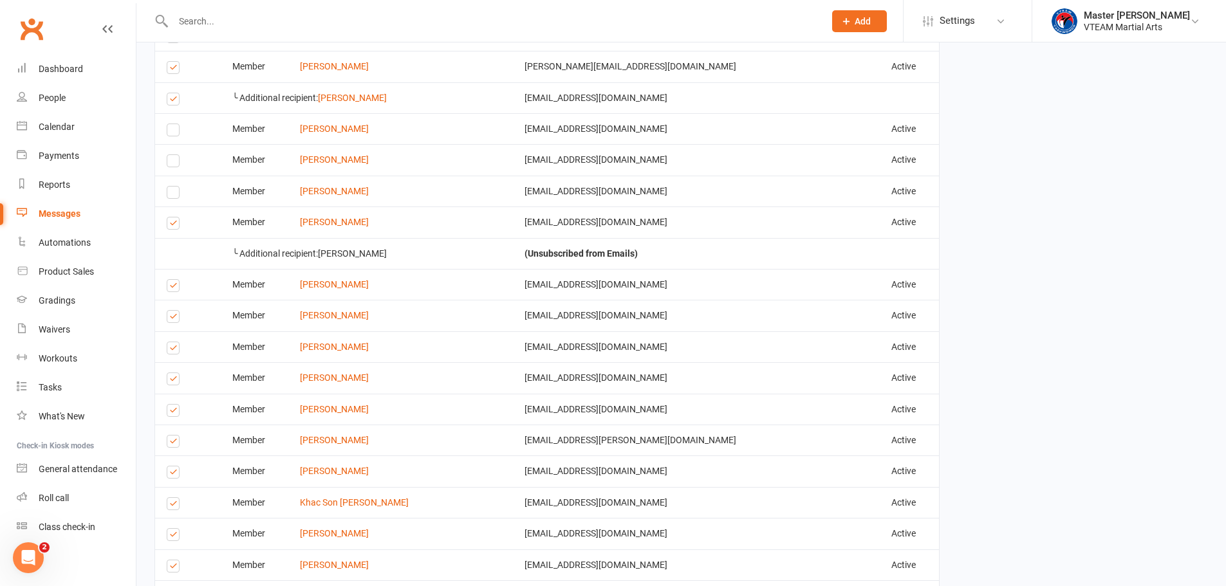
scroll to position [1866, 0]
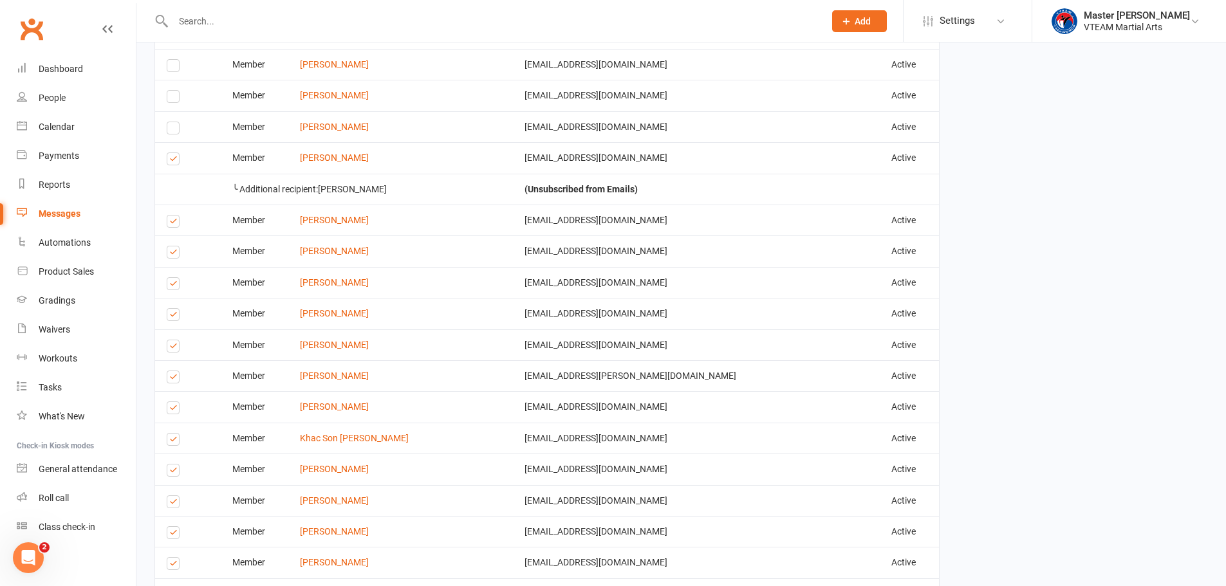
click at [168, 223] on label at bounding box center [175, 223] width 17 height 0
click at [168, 216] on input "checkbox" at bounding box center [171, 216] width 8 height 0
click at [171, 254] on label at bounding box center [175, 254] width 17 height 0
click at [171, 246] on input "checkbox" at bounding box center [171, 246] width 8 height 0
click at [173, 317] on label at bounding box center [175, 317] width 17 height 0
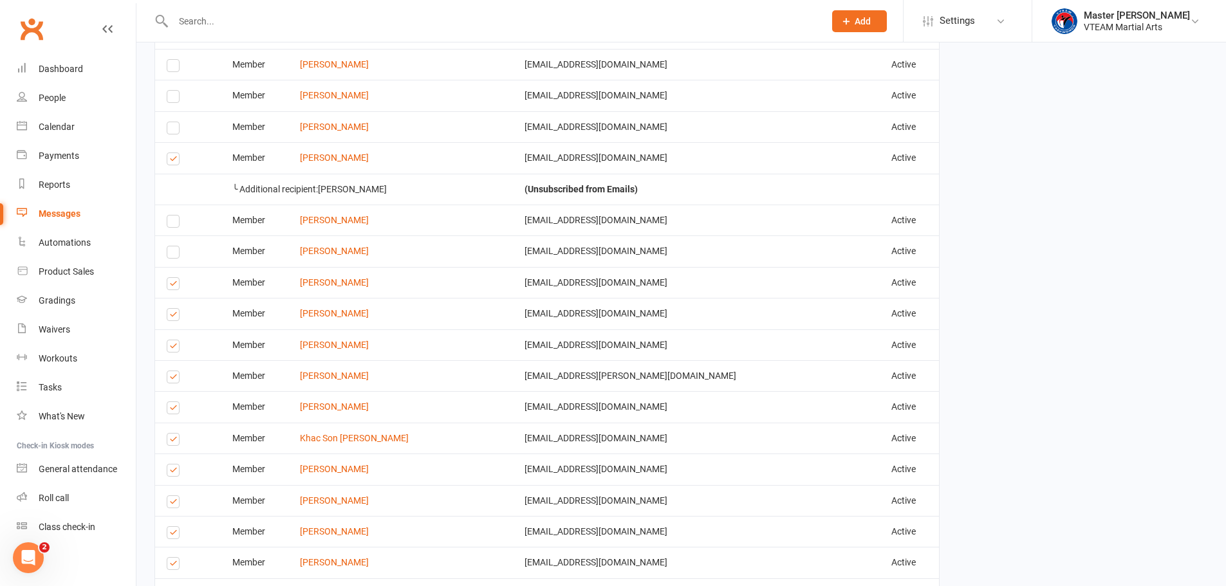
click at [173, 309] on input "checkbox" at bounding box center [171, 309] width 8 height 0
click at [173, 348] on label at bounding box center [175, 348] width 17 height 0
click at [173, 340] on input "checkbox" at bounding box center [171, 340] width 8 height 0
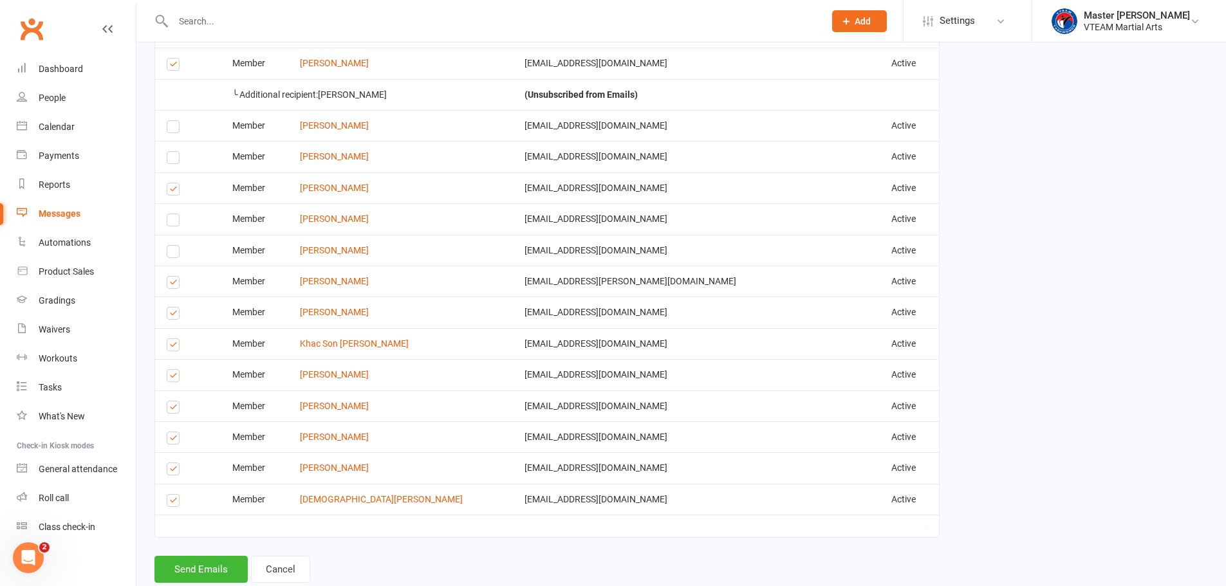
scroll to position [1994, 0]
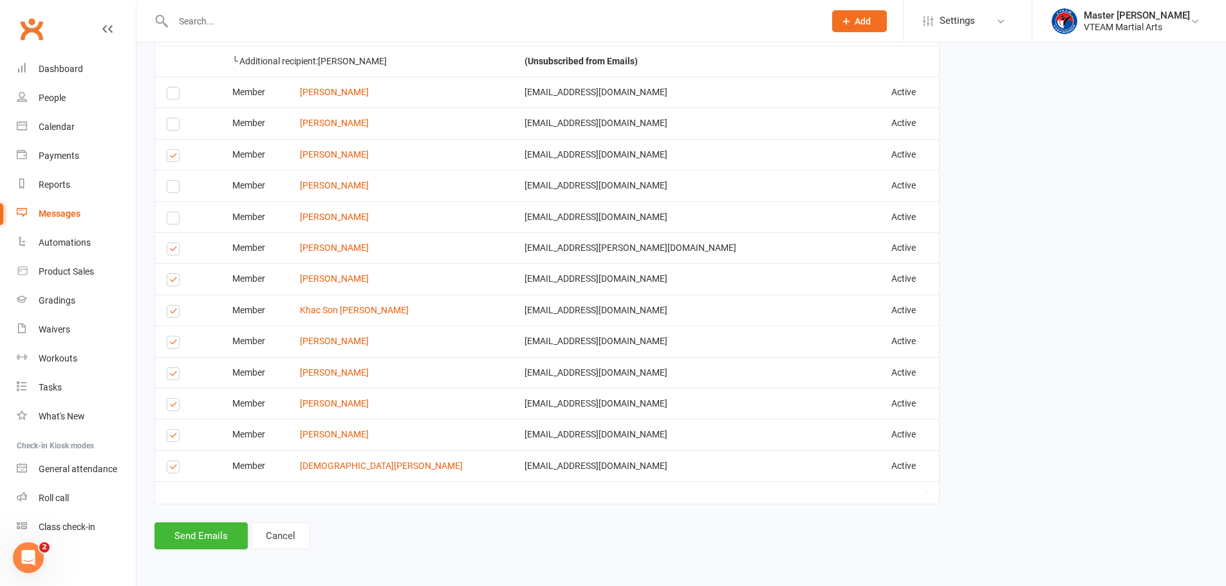
click at [173, 251] on label at bounding box center [175, 251] width 17 height 0
click at [173, 243] on input "checkbox" at bounding box center [171, 243] width 8 height 0
click at [173, 282] on label at bounding box center [175, 282] width 17 height 0
click at [173, 274] on input "checkbox" at bounding box center [171, 274] width 8 height 0
click at [170, 313] on label at bounding box center [175, 313] width 17 height 0
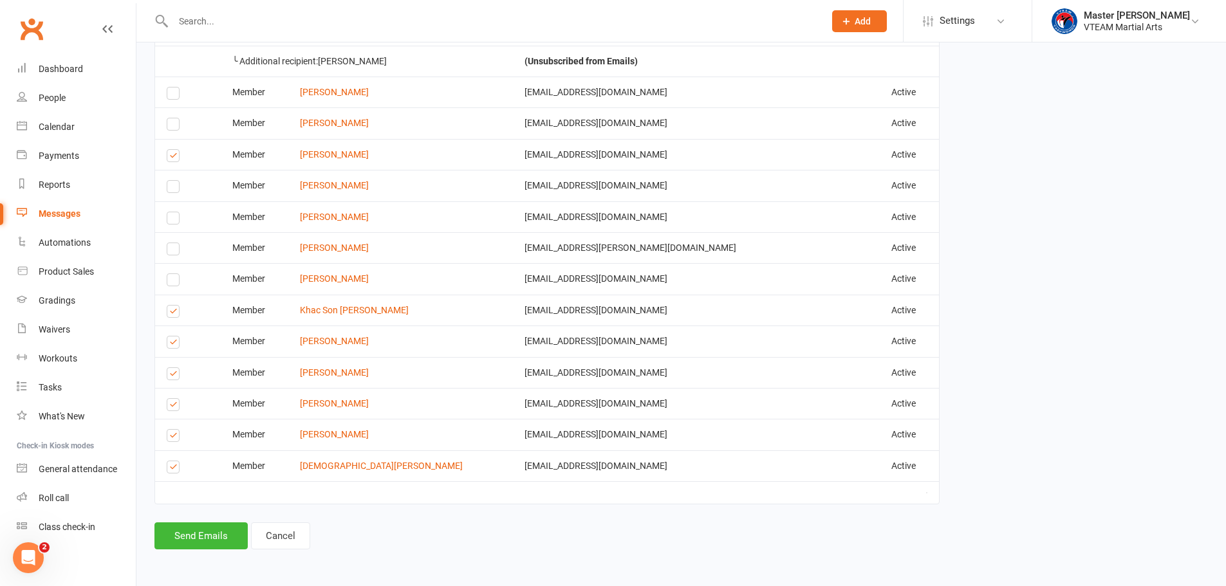
click at [170, 306] on input "checkbox" at bounding box center [171, 306] width 8 height 0
click at [167, 376] on label at bounding box center [175, 376] width 17 height 0
click at [167, 368] on input "checkbox" at bounding box center [171, 368] width 8 height 0
click at [172, 407] on label at bounding box center [175, 407] width 17 height 0
click at [172, 399] on input "checkbox" at bounding box center [171, 399] width 8 height 0
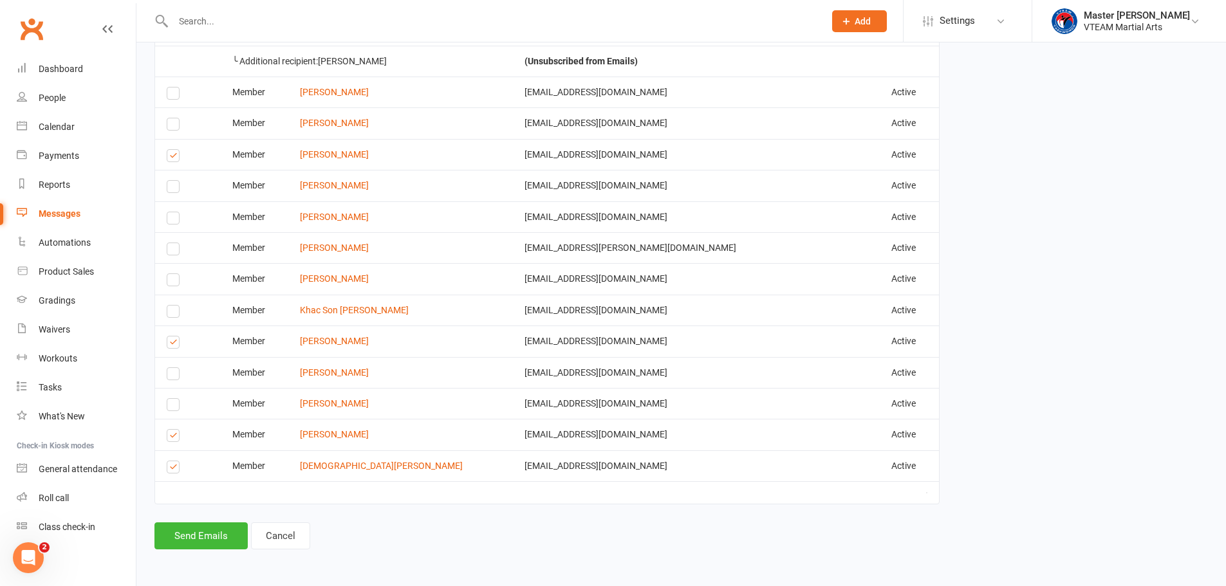
click at [177, 438] on label at bounding box center [175, 438] width 17 height 0
click at [175, 430] on input "checkbox" at bounding box center [171, 430] width 8 height 0
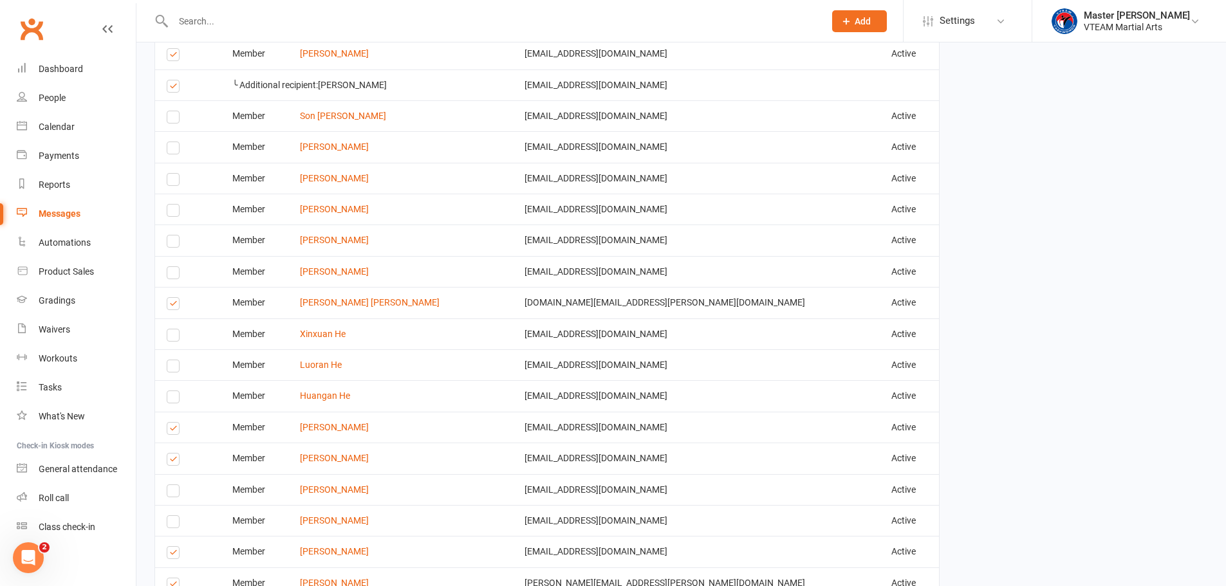
scroll to position [771, 0]
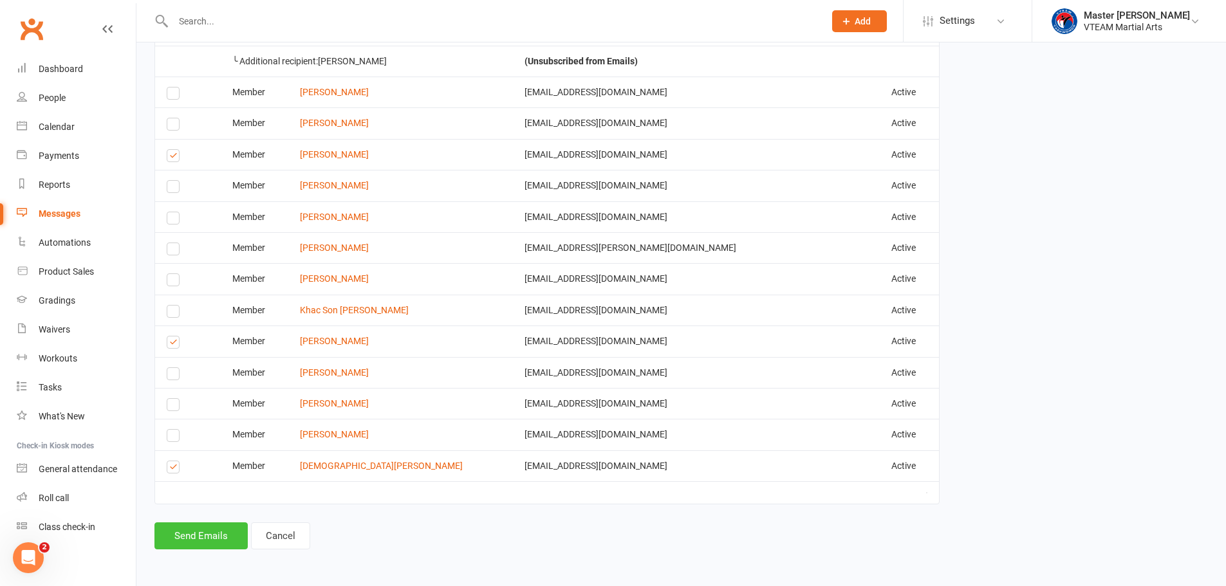
click at [226, 539] on button "Send Emails" at bounding box center [200, 535] width 93 height 27
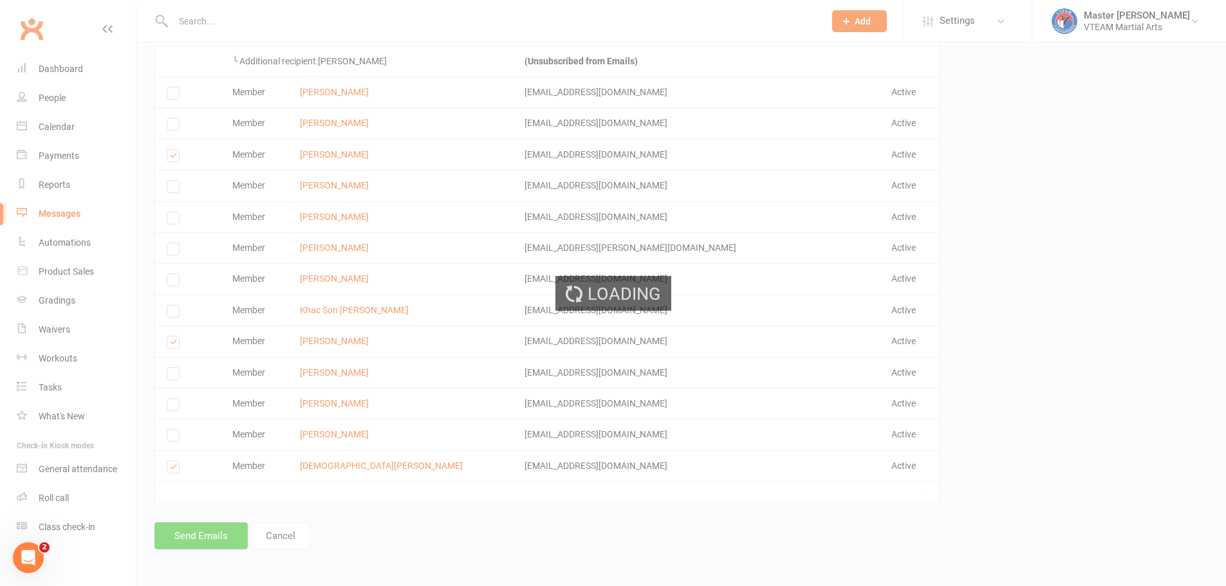
scroll to position [1988, 0]
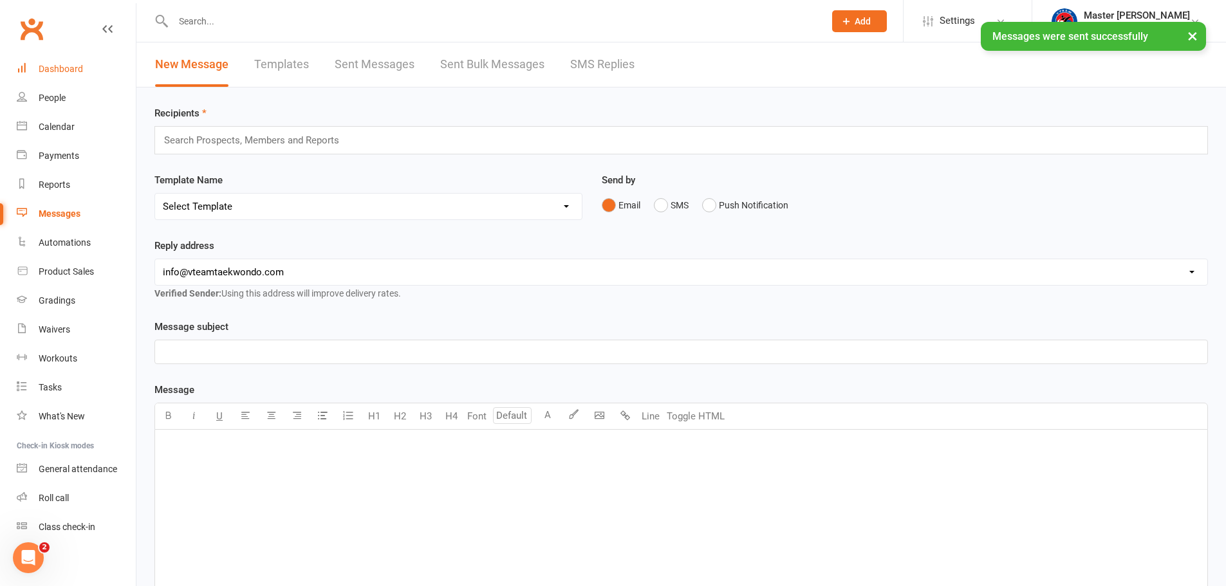
click at [42, 65] on div "Dashboard" at bounding box center [61, 69] width 44 height 10
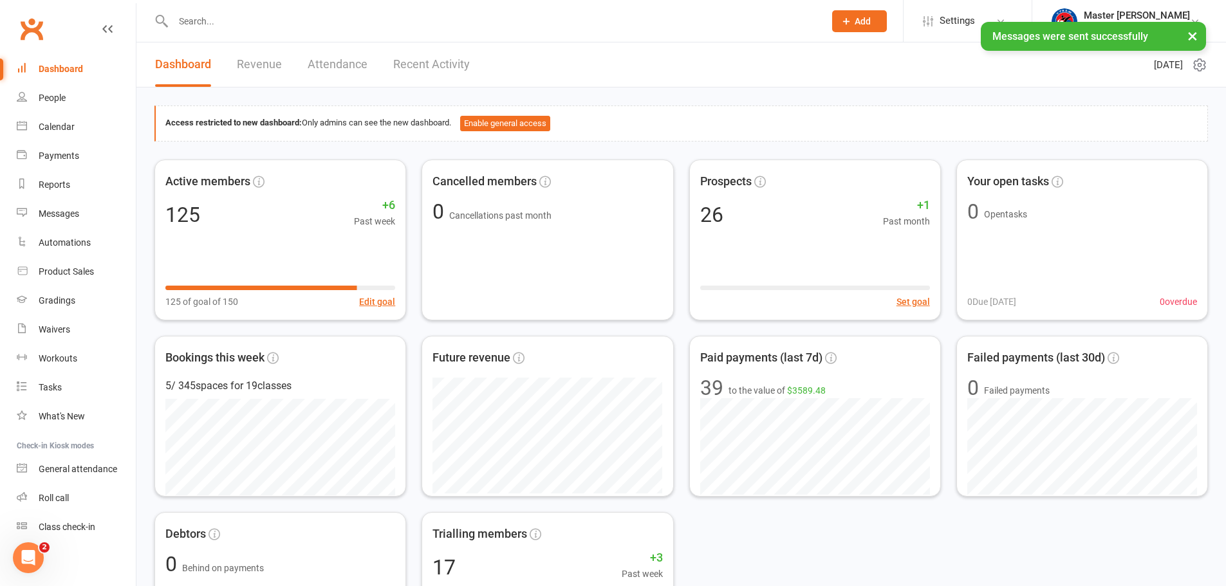
click at [421, 57] on link "Recent Activity" at bounding box center [431, 64] width 77 height 44
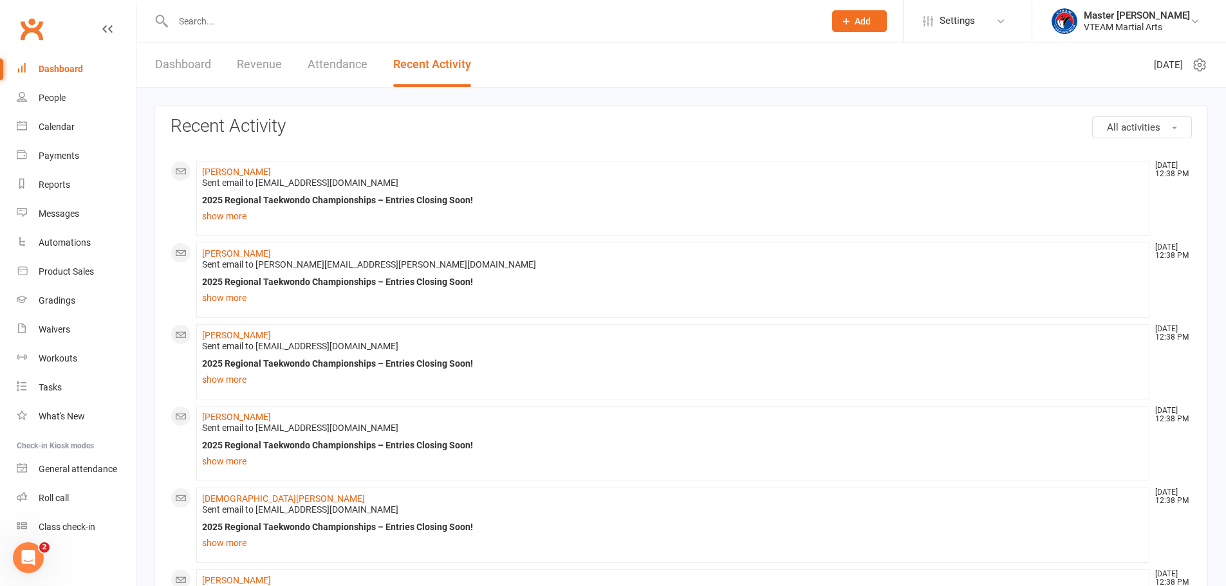
click at [172, 69] on link "Dashboard" at bounding box center [183, 64] width 56 height 44
